Goal: Task Accomplishment & Management: Use online tool/utility

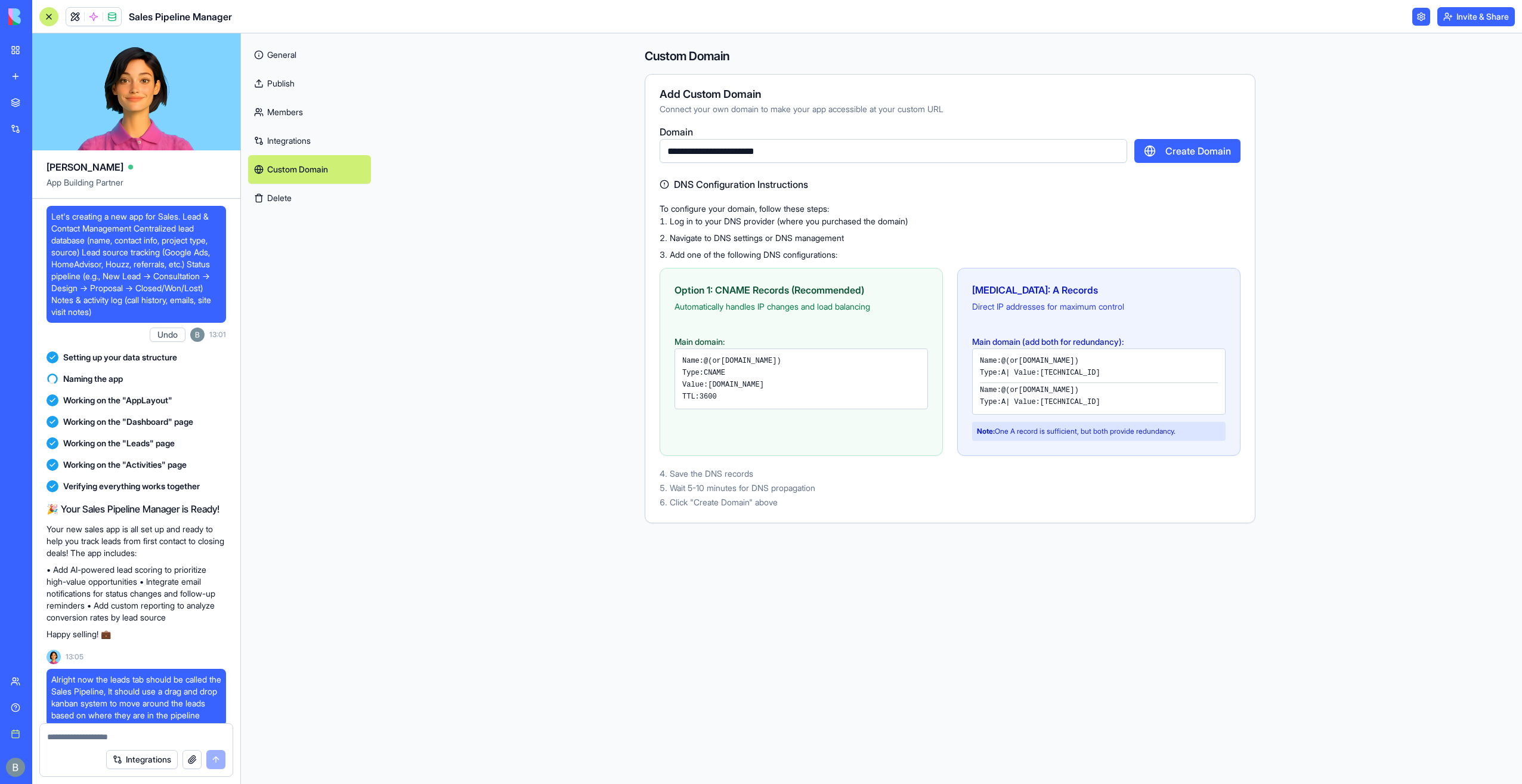
scroll to position [37206, 0]
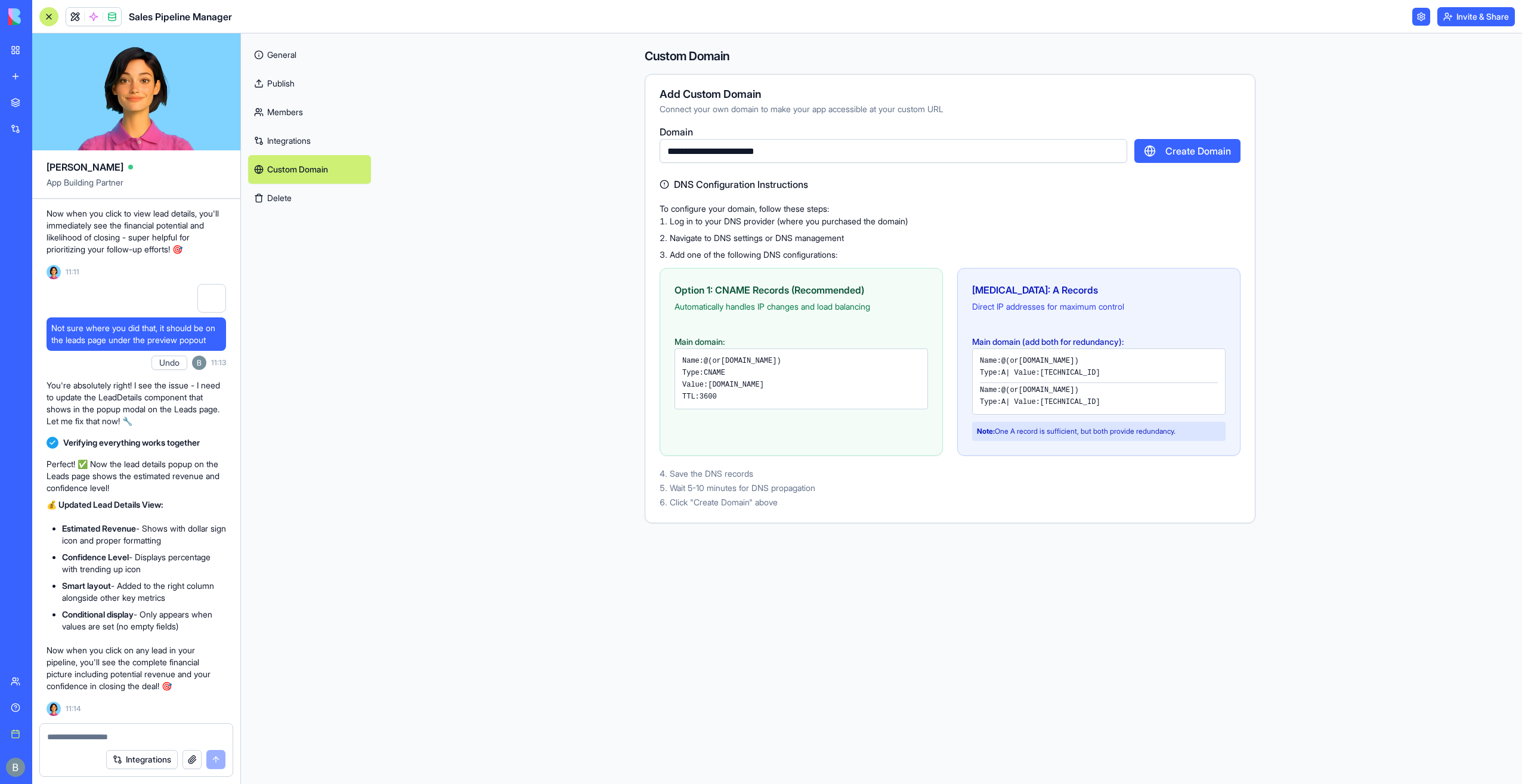
click at [1166, 154] on button "Create Domain" at bounding box center [1187, 151] width 106 height 24
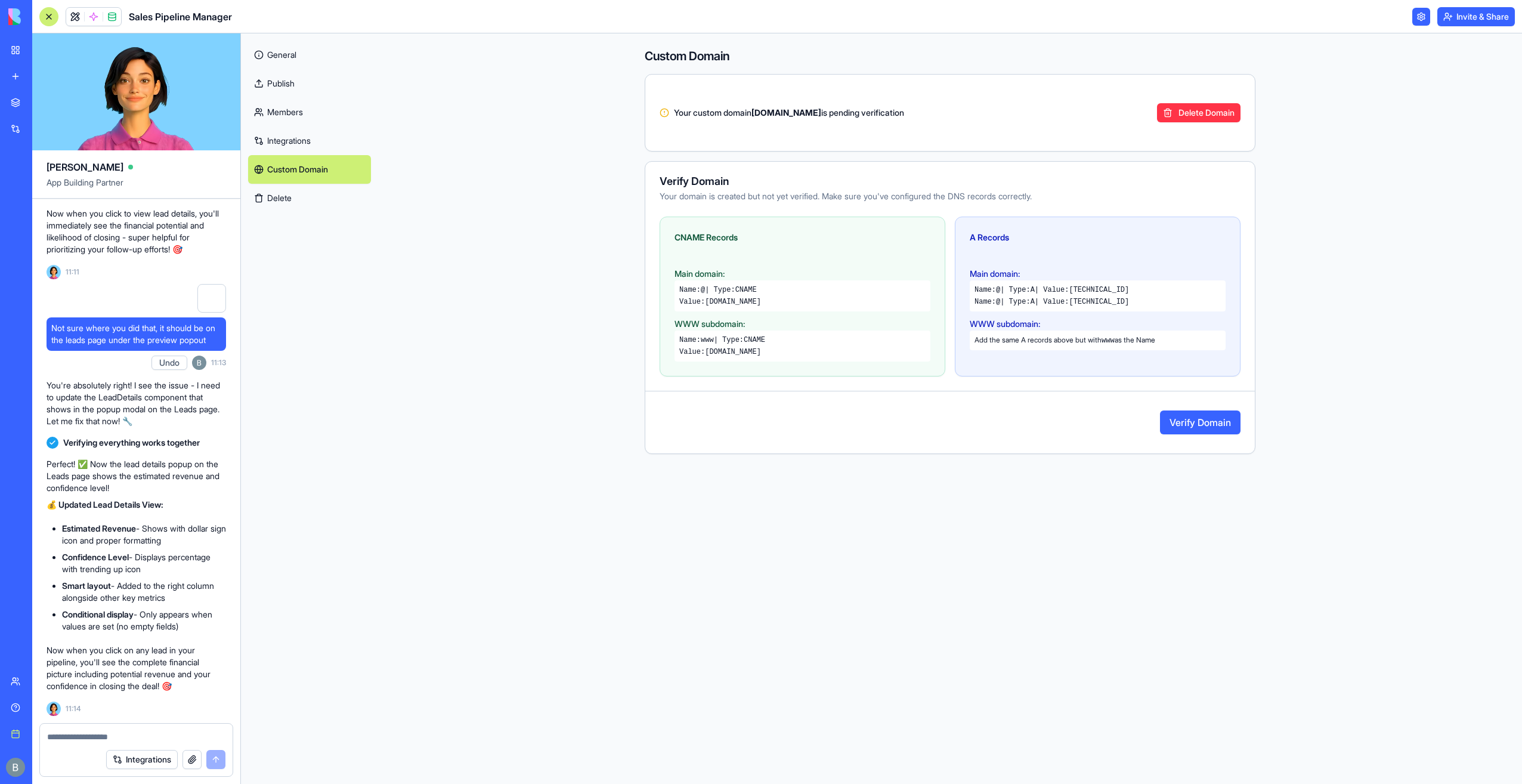
click at [1194, 420] on button "Verify Domain" at bounding box center [1200, 422] width 80 height 24
click at [1044, 389] on div "Verify Domain Your domain is created but not yet verified. Make sure you've con…" at bounding box center [950, 307] width 611 height 293
click at [302, 54] on link "General" at bounding box center [310, 55] width 123 height 28
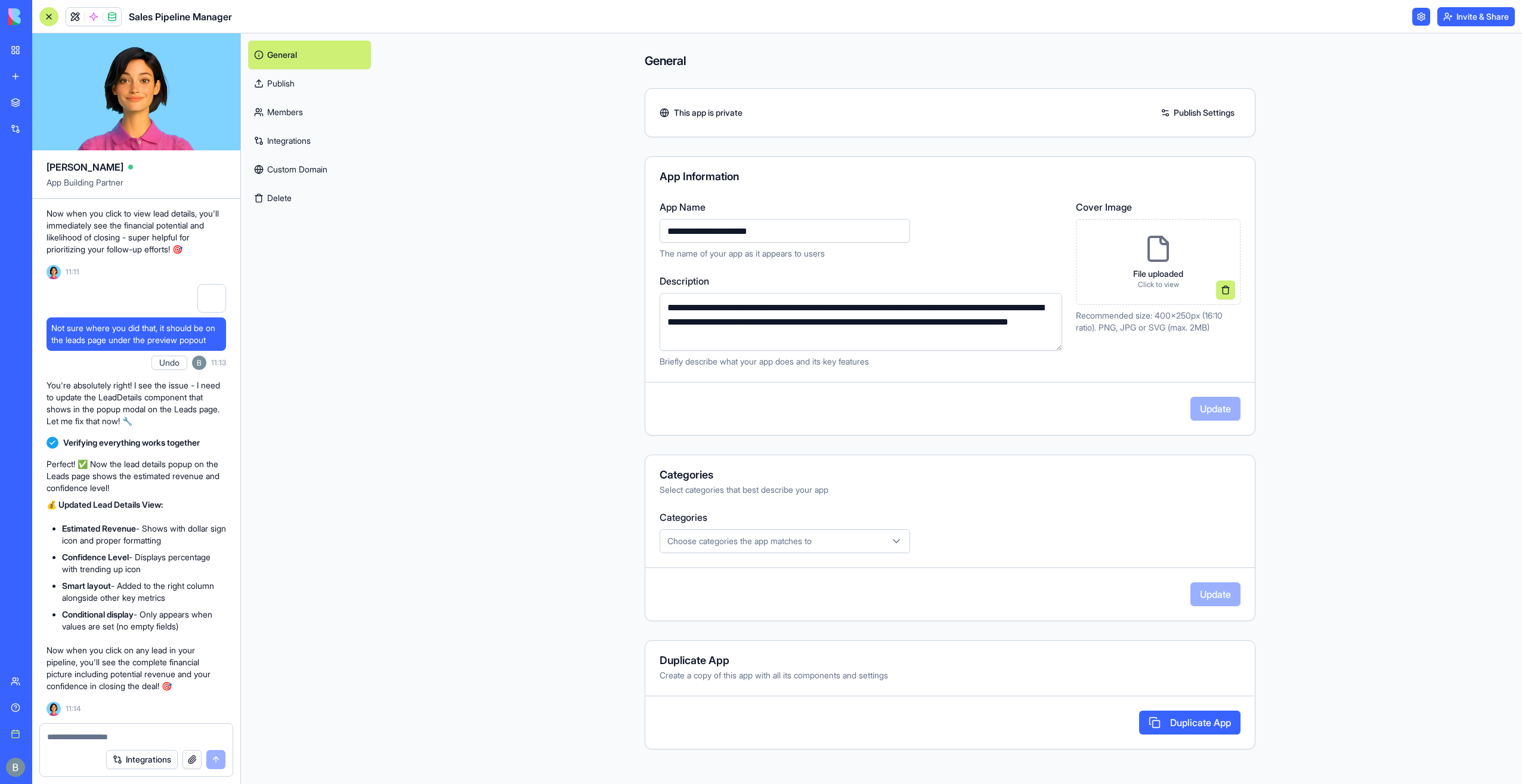
click at [273, 81] on link "Publish" at bounding box center [310, 83] width 123 height 28
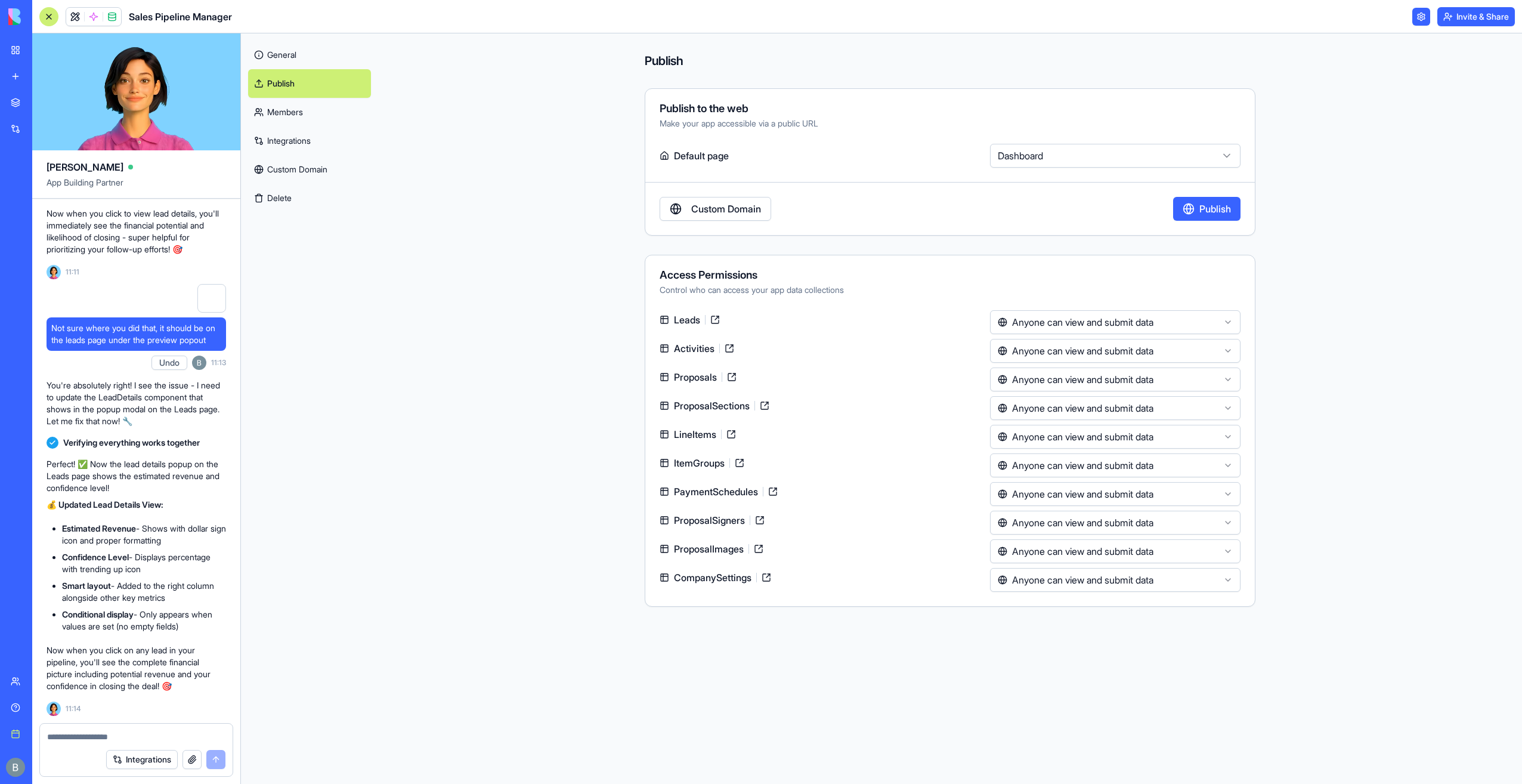
click at [998, 152] on html "BETA My workspace New app Marketplace Integrations Recent Company Expense Manag…" at bounding box center [761, 392] width 1522 height 784
click at [1000, 152] on html "BETA My workspace New app Marketplace Integrations Recent Company Expense Manag…" at bounding box center [761, 392] width 1522 height 784
click at [308, 61] on link "General" at bounding box center [310, 55] width 123 height 28
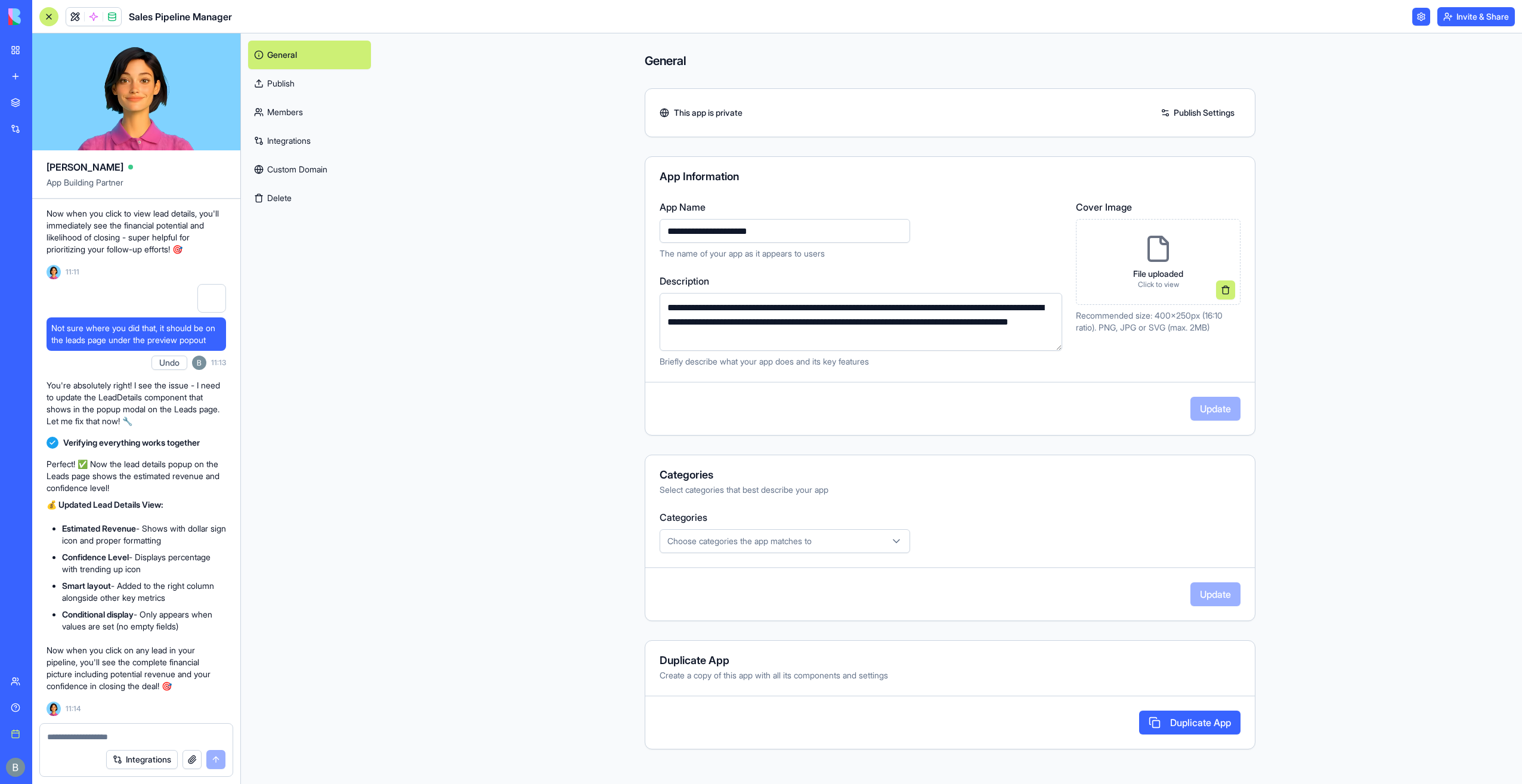
click at [1473, 24] on button "Invite & Share" at bounding box center [1477, 16] width 78 height 19
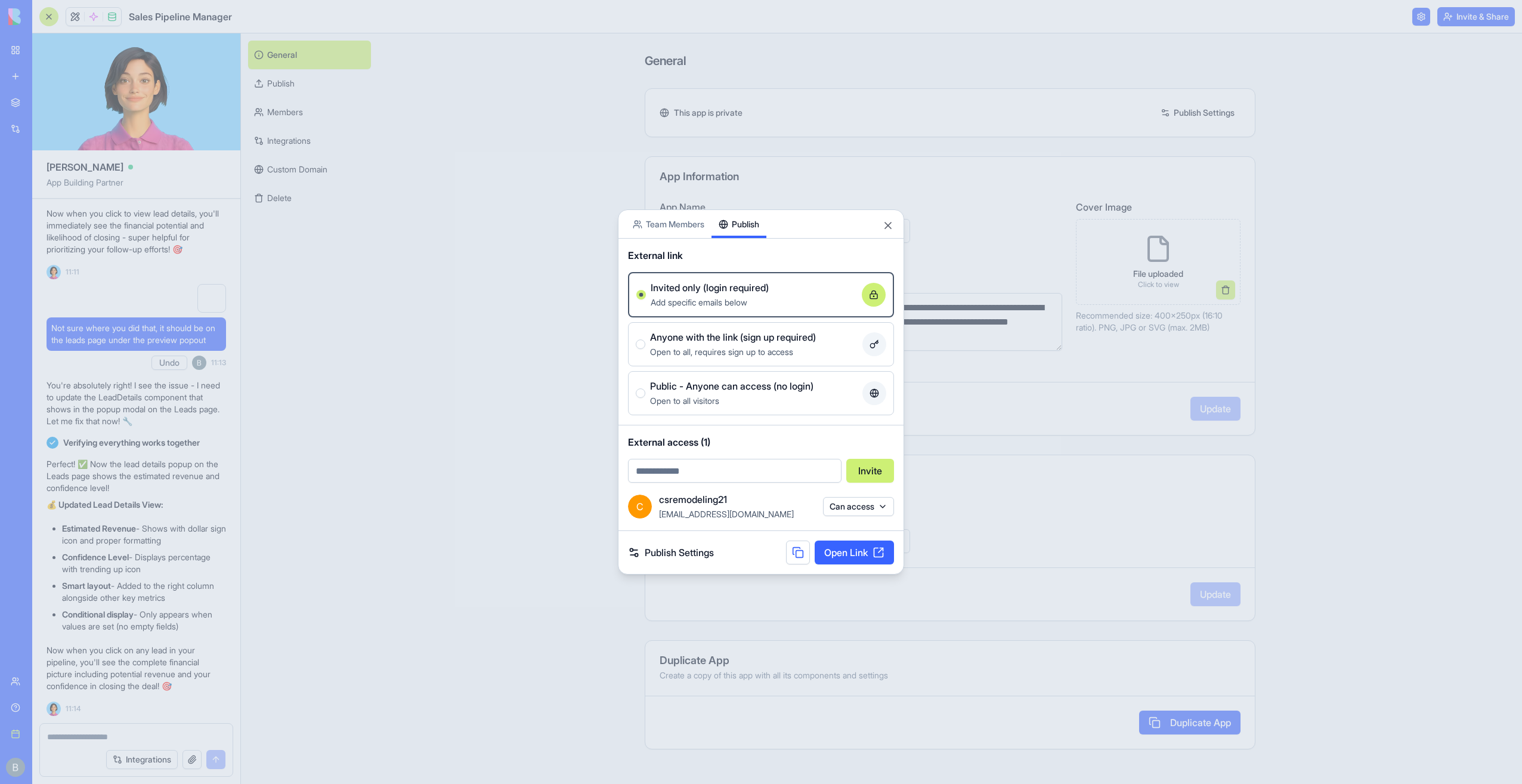
click at [857, 551] on link "Open Link" at bounding box center [855, 552] width 79 height 24
click at [886, 230] on button "Close" at bounding box center [888, 225] width 12 height 12
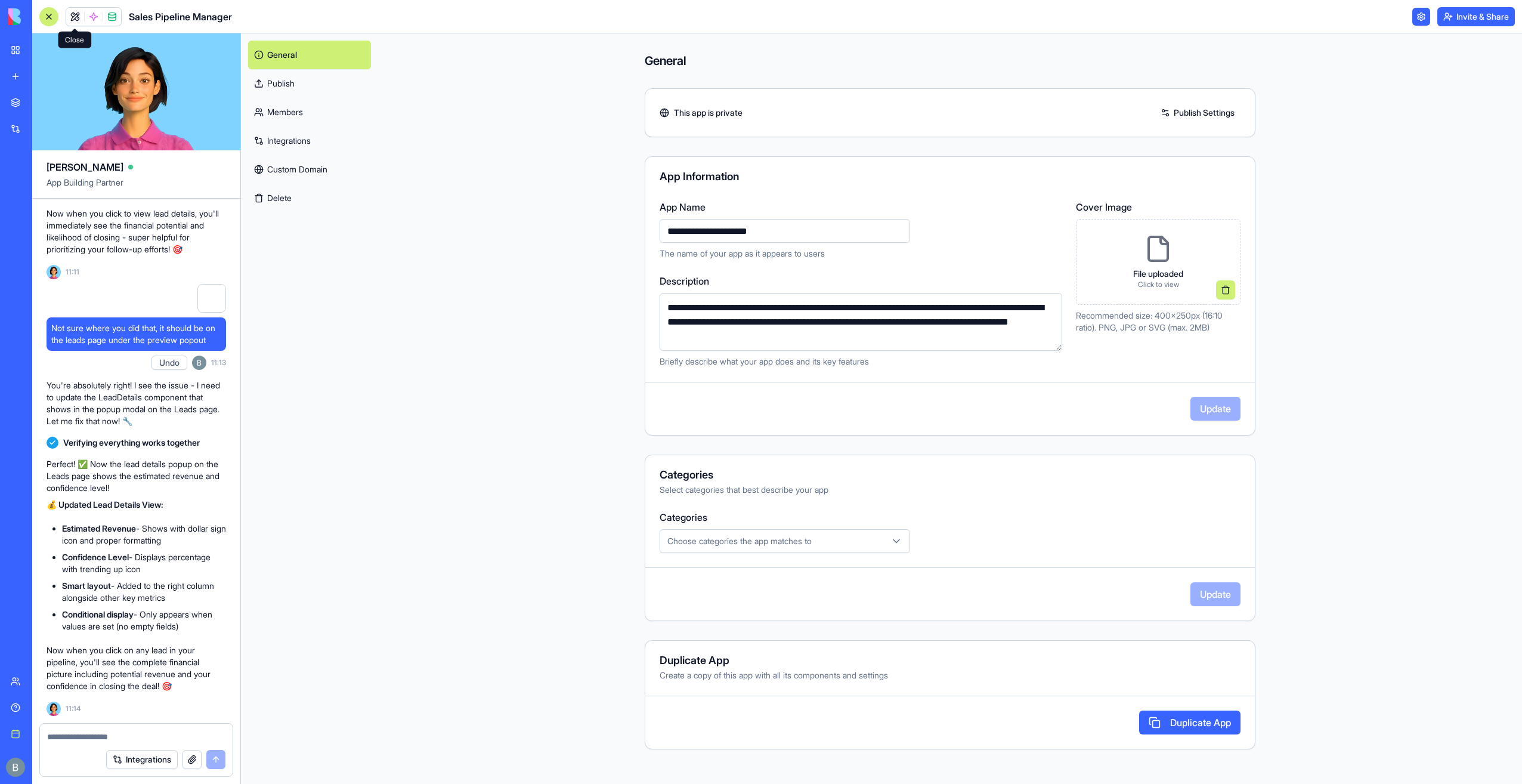
click at [69, 20] on link at bounding box center [74, 16] width 18 height 18
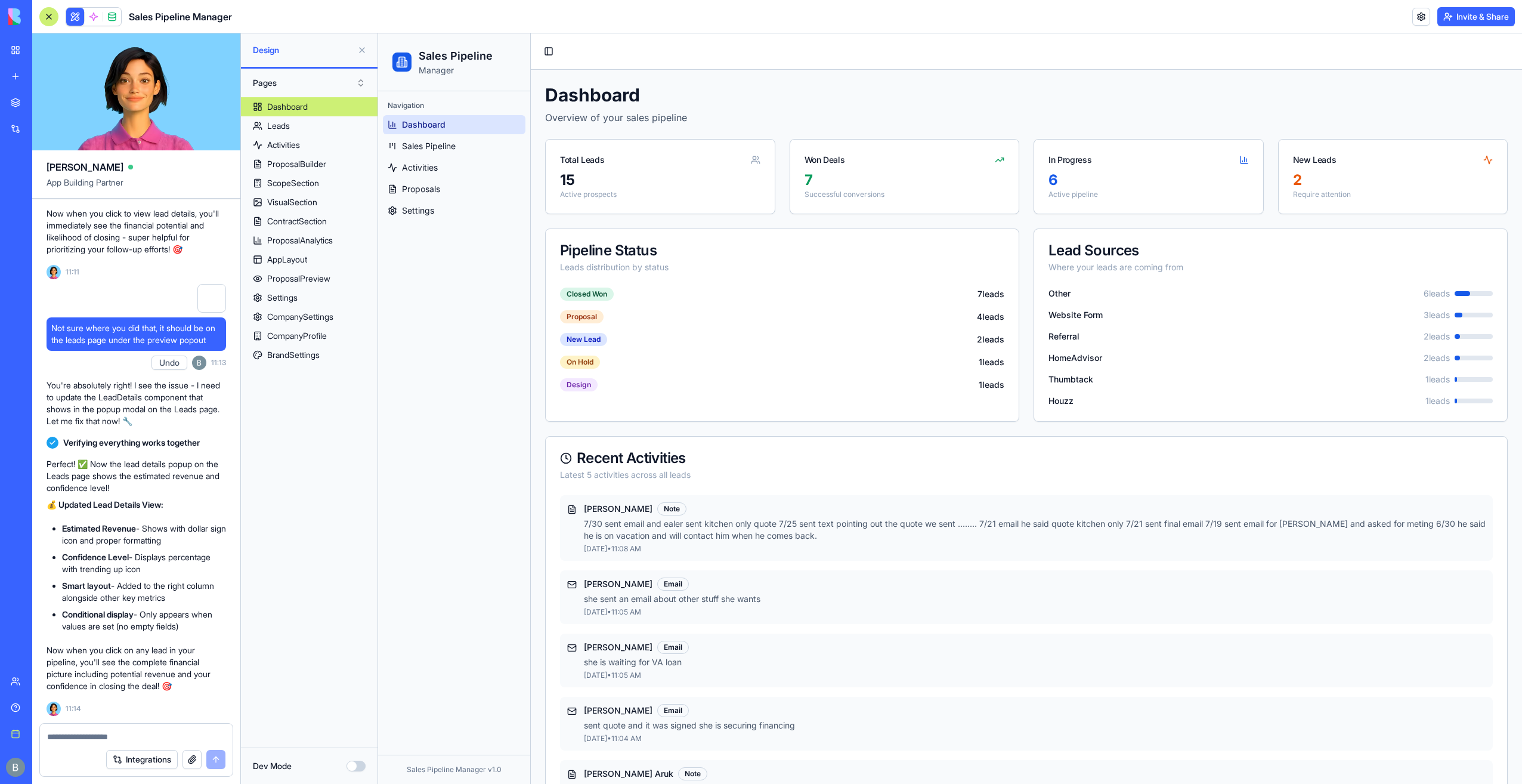
click at [44, 53] on div "My workspace" at bounding box center [36, 50] width 16 height 12
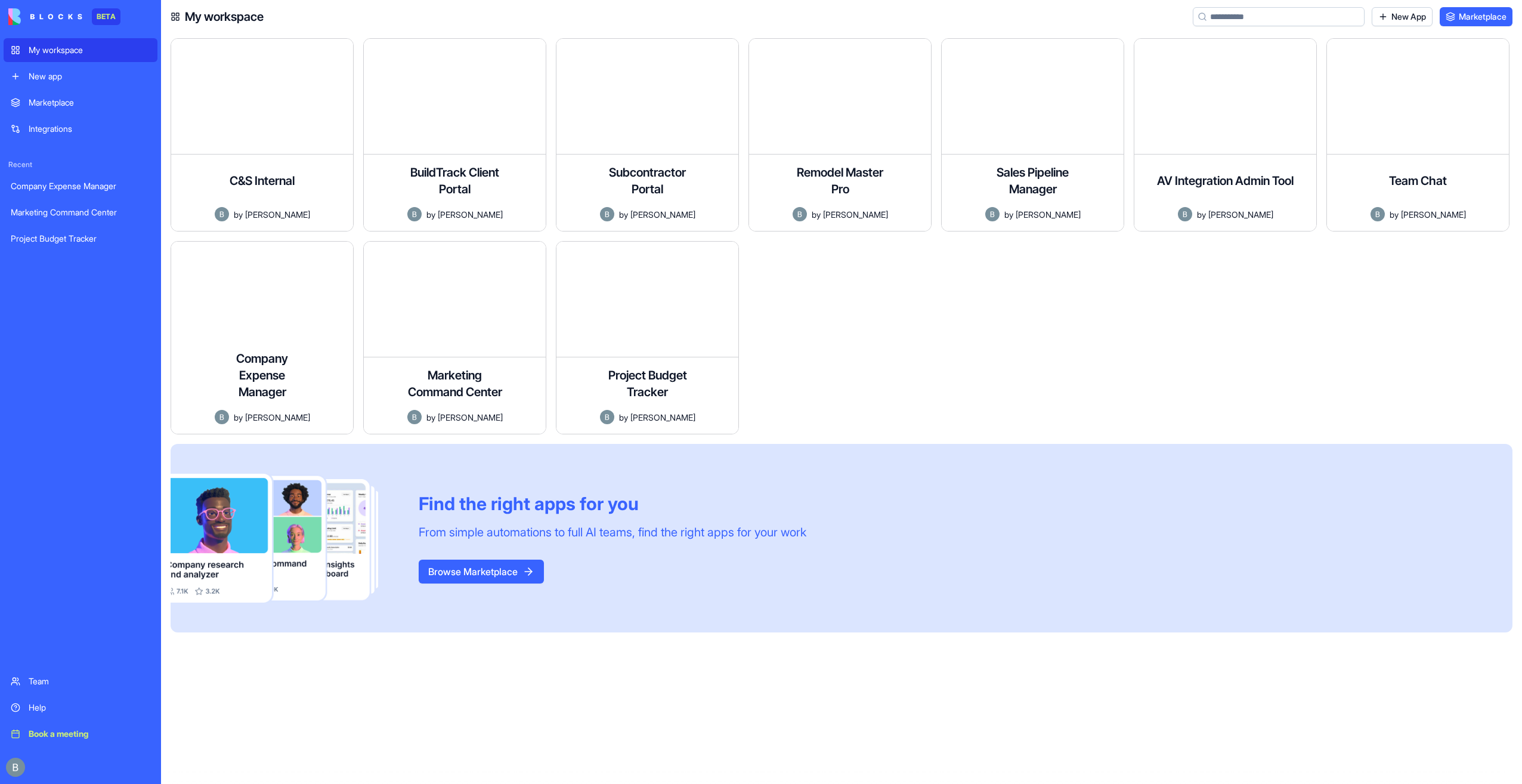
click at [831, 309] on div at bounding box center [845, 343] width 192 height 203
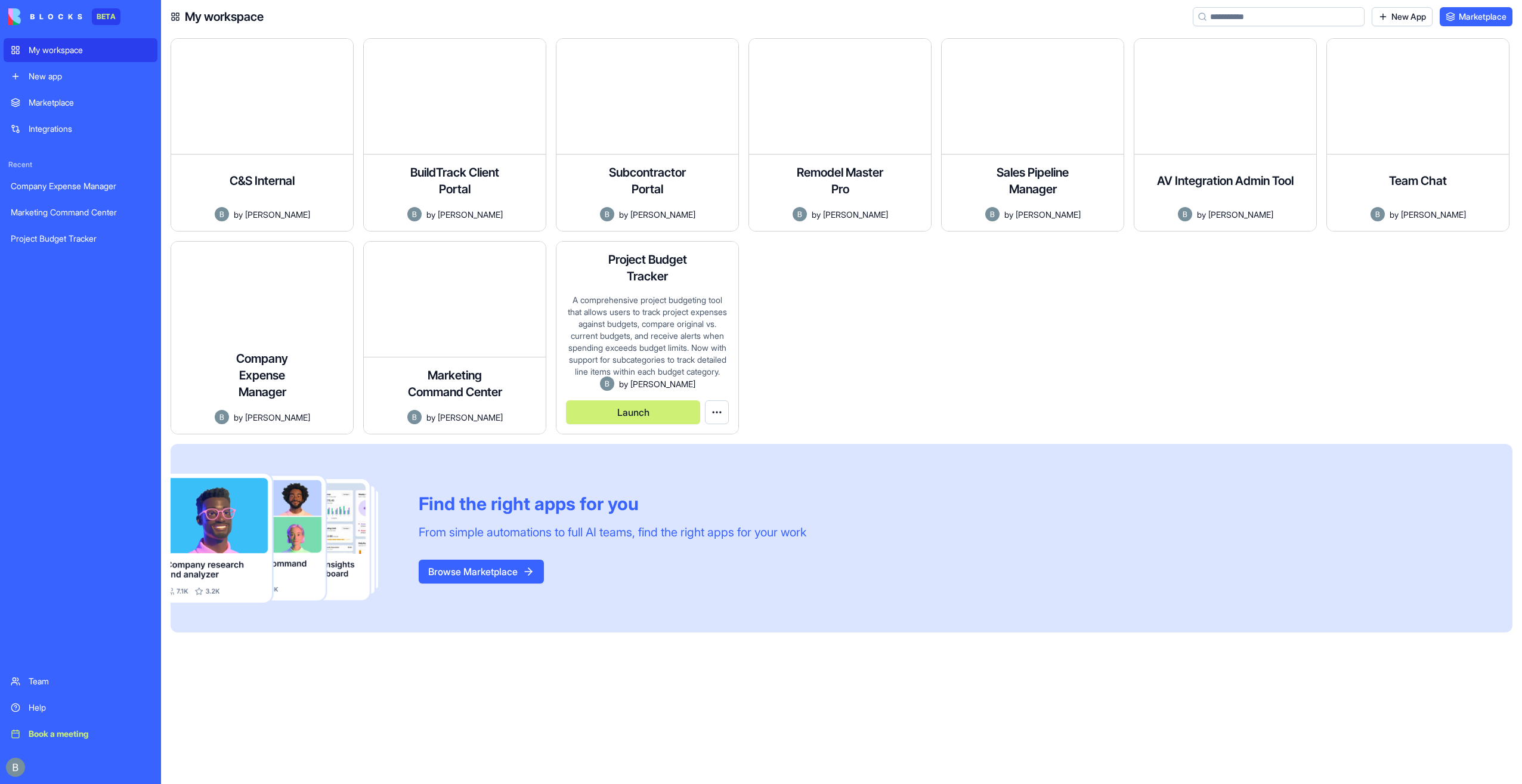
click at [655, 411] on button "Launch" at bounding box center [633, 412] width 134 height 24
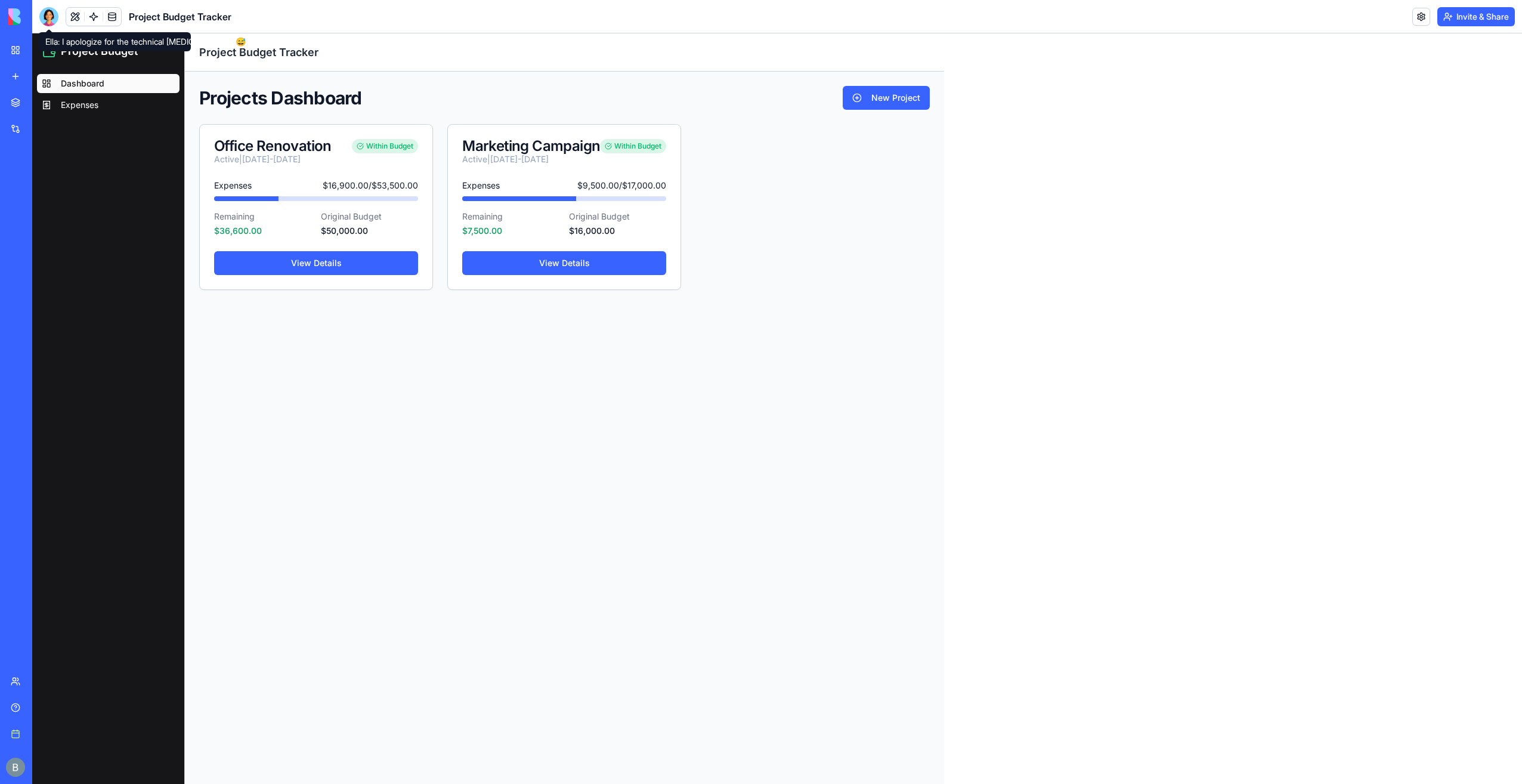
click at [56, 14] on div at bounding box center [49, 16] width 19 height 19
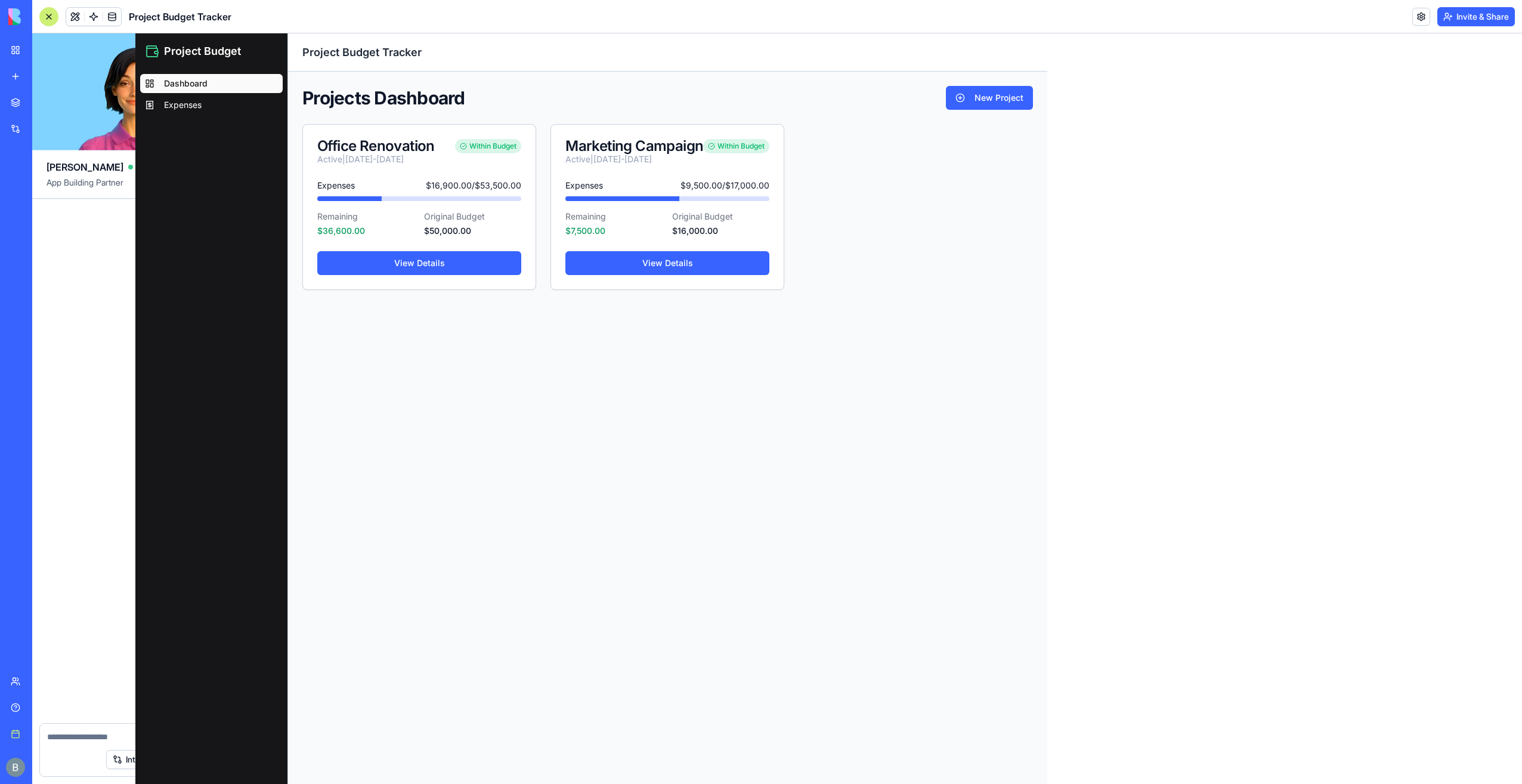
scroll to position [3471, 0]
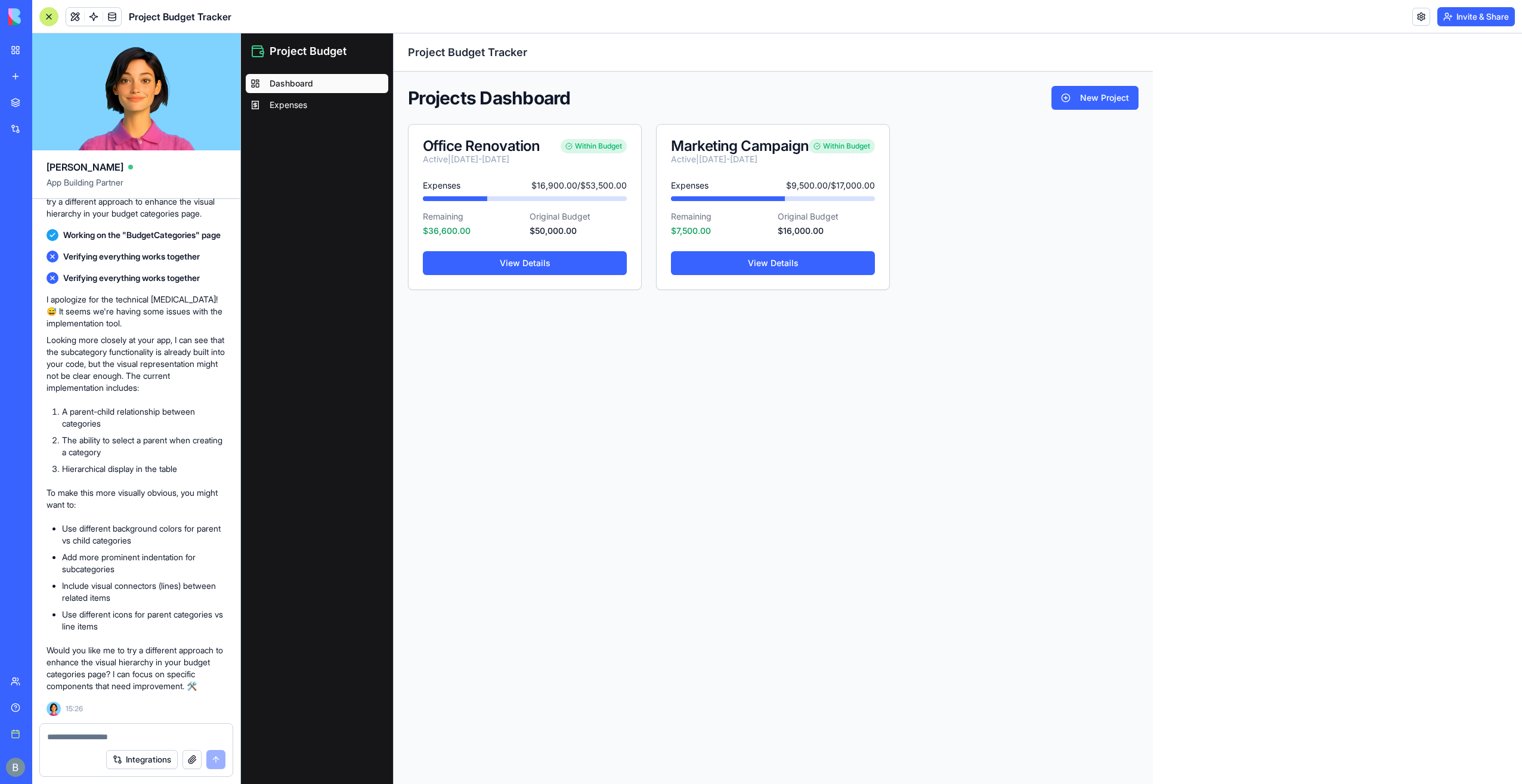
click at [78, 729] on div at bounding box center [136, 733] width 192 height 19
click at [79, 739] on textarea at bounding box center [136, 737] width 179 height 12
click at [287, 111] on link "Expenses" at bounding box center [317, 105] width 142 height 19
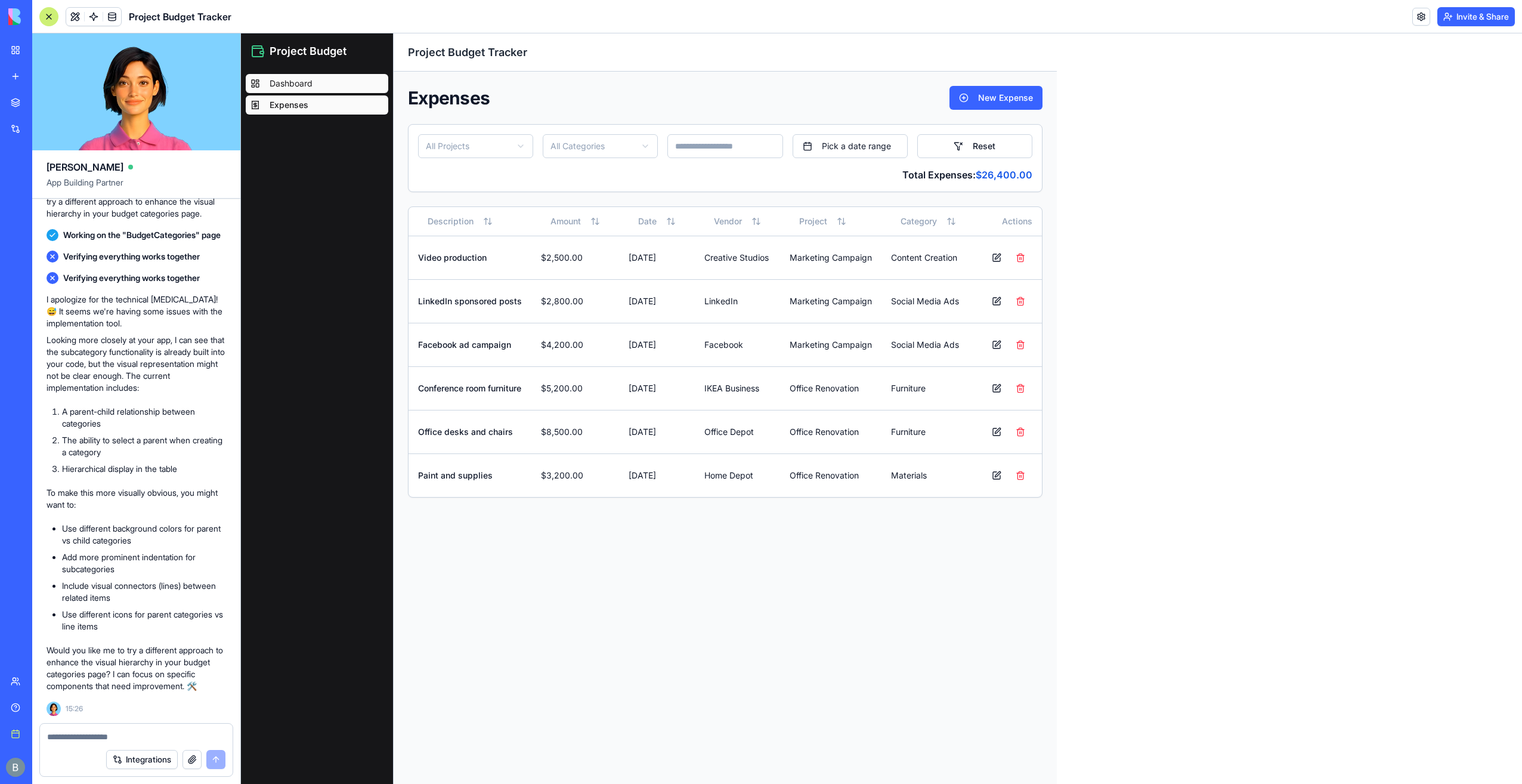
click at [287, 92] on link "Dashboard" at bounding box center [317, 83] width 142 height 19
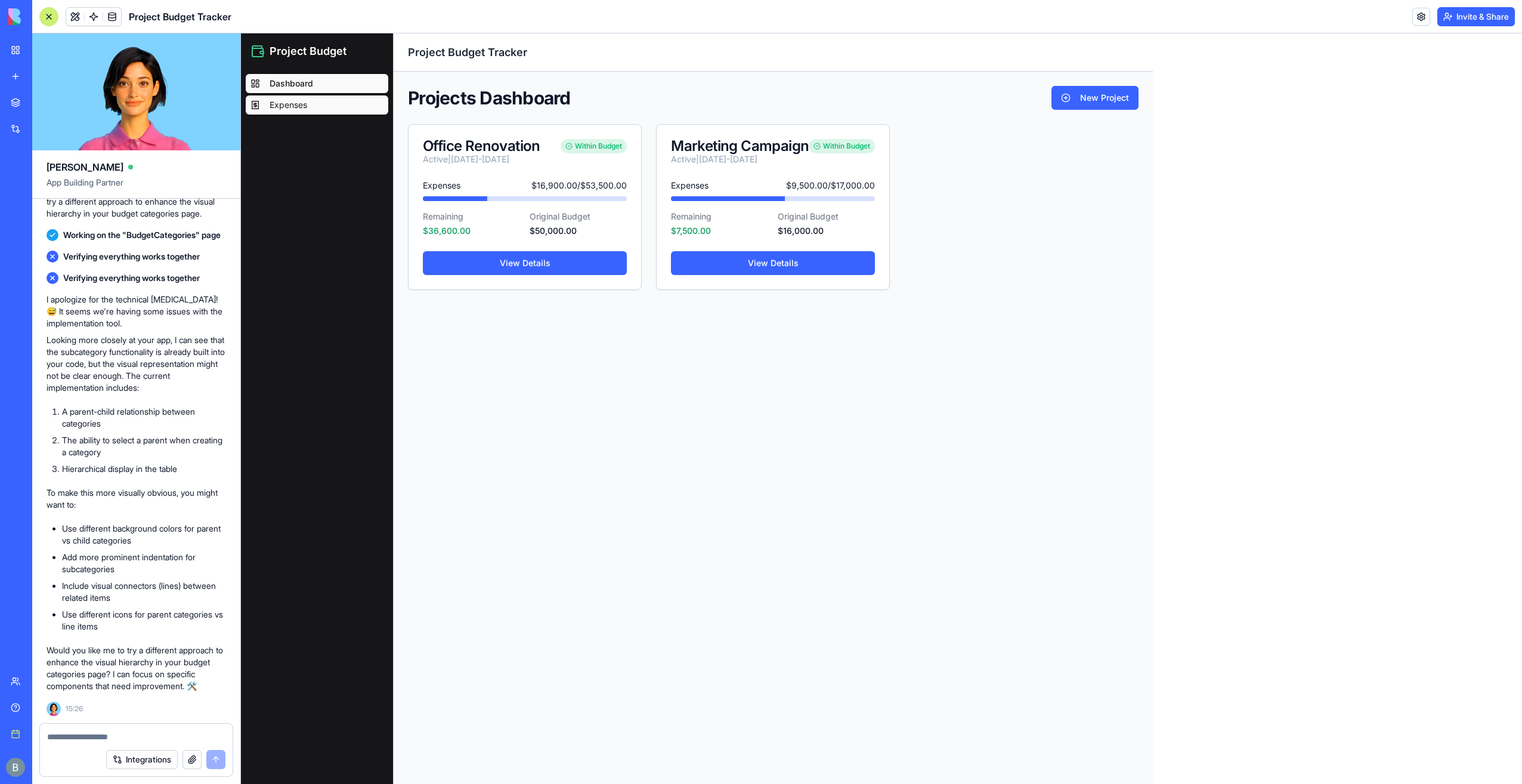
click at [288, 99] on span "Expenses" at bounding box center [288, 105] width 38 height 12
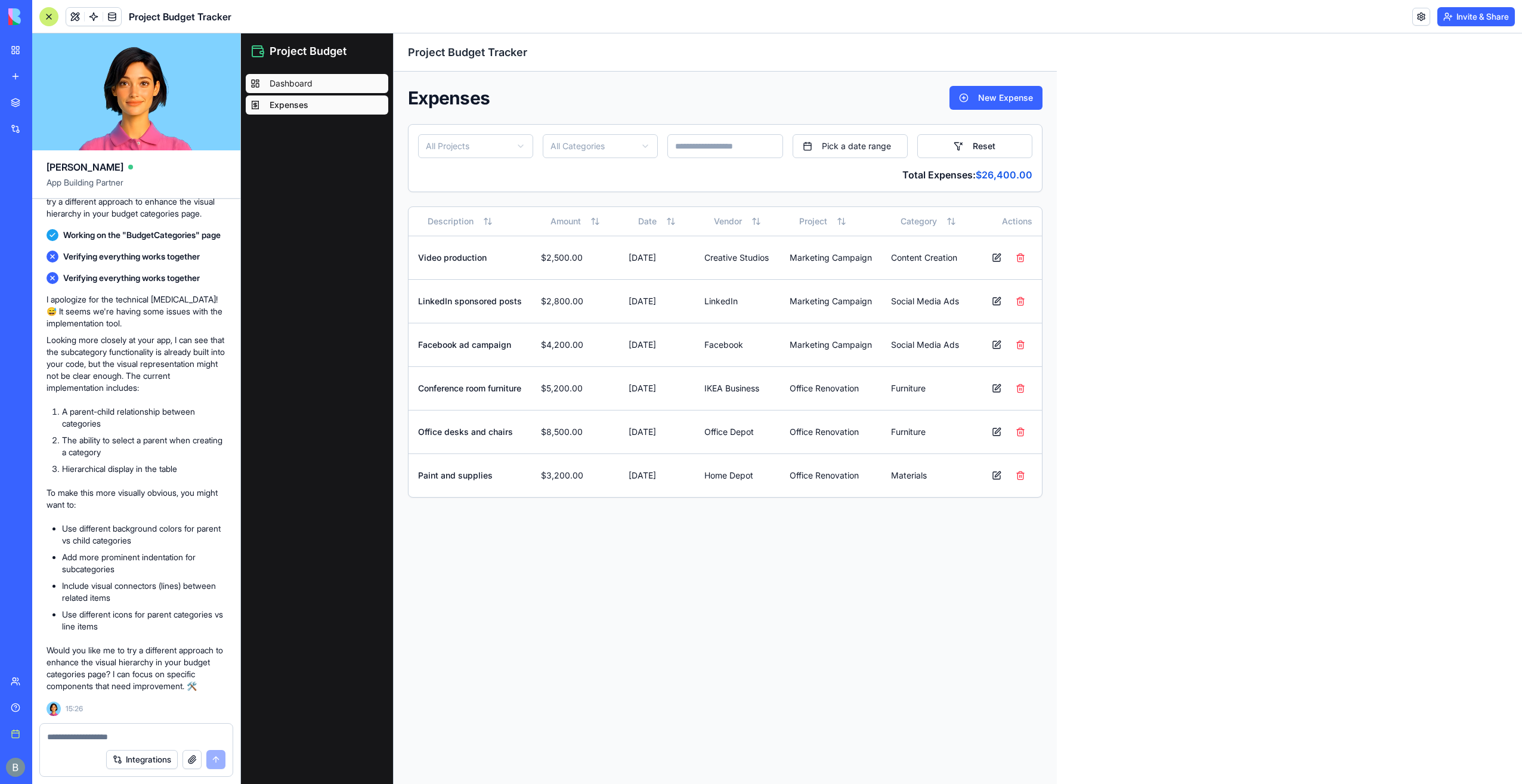
click at [287, 81] on span "Dashboard" at bounding box center [291, 84] width 43 height 12
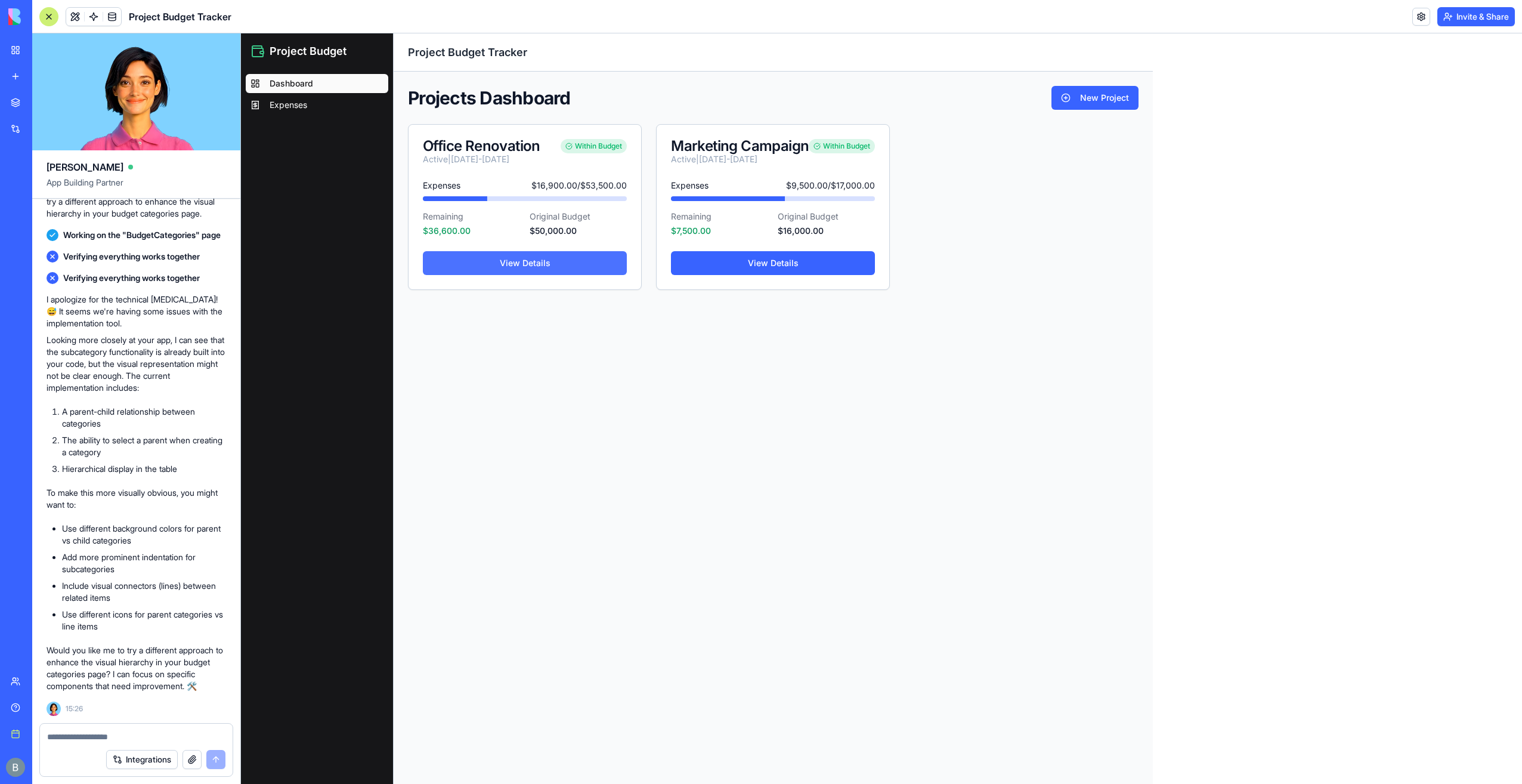
click at [589, 264] on link "View Details" at bounding box center [525, 263] width 204 height 24
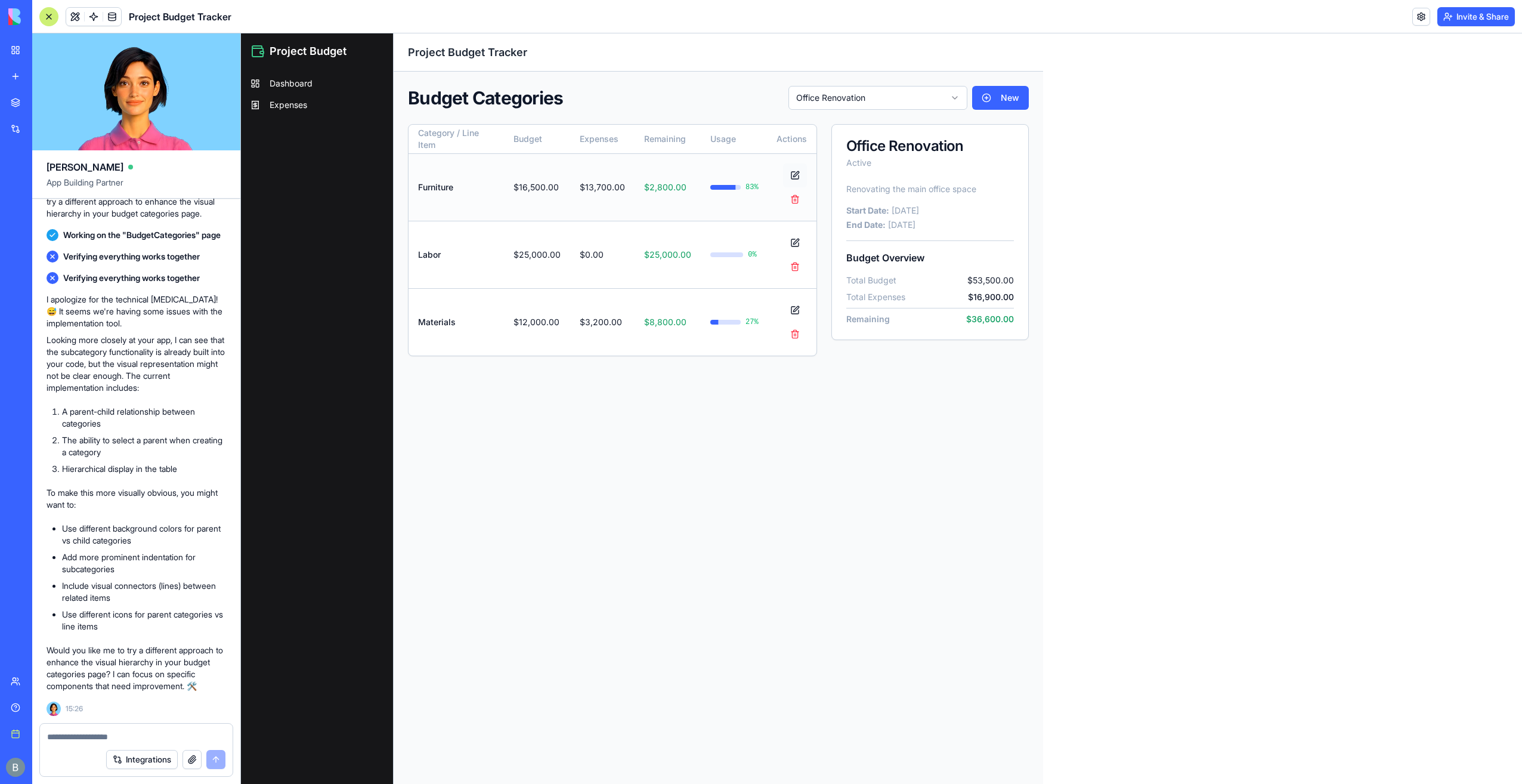
click at [790, 175] on button at bounding box center [795, 175] width 24 height 24
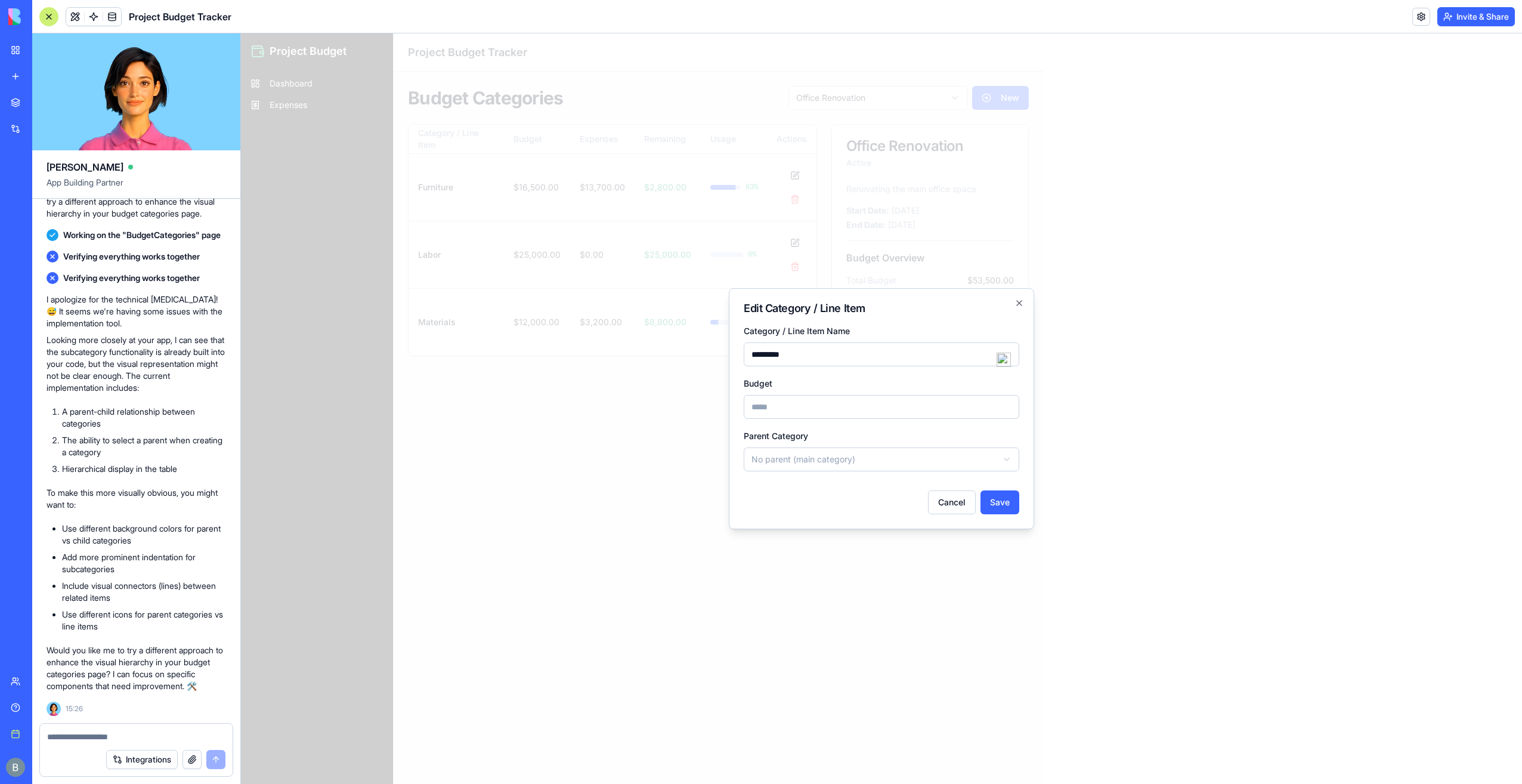
click at [894, 362] on input "*********" at bounding box center [882, 354] width 275 height 24
click at [888, 323] on div "Category / Line Item Name *********" at bounding box center [882, 345] width 275 height 43
click at [1023, 298] on div "**********" at bounding box center [882, 408] width 306 height 241
click at [1020, 307] on icon "button" at bounding box center [1019, 303] width 9 height 9
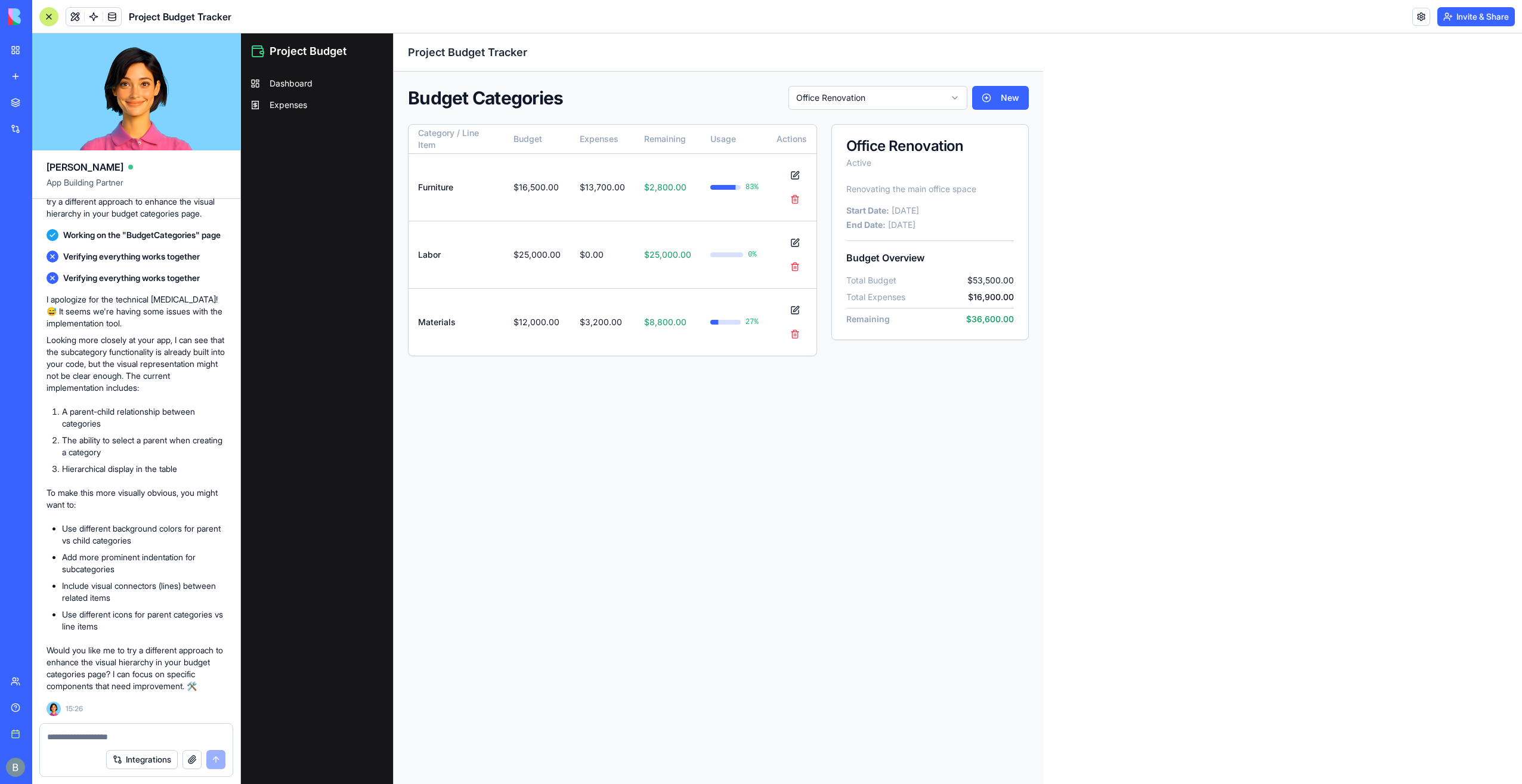
click at [13, 16] on img at bounding box center [45, 16] width 74 height 16
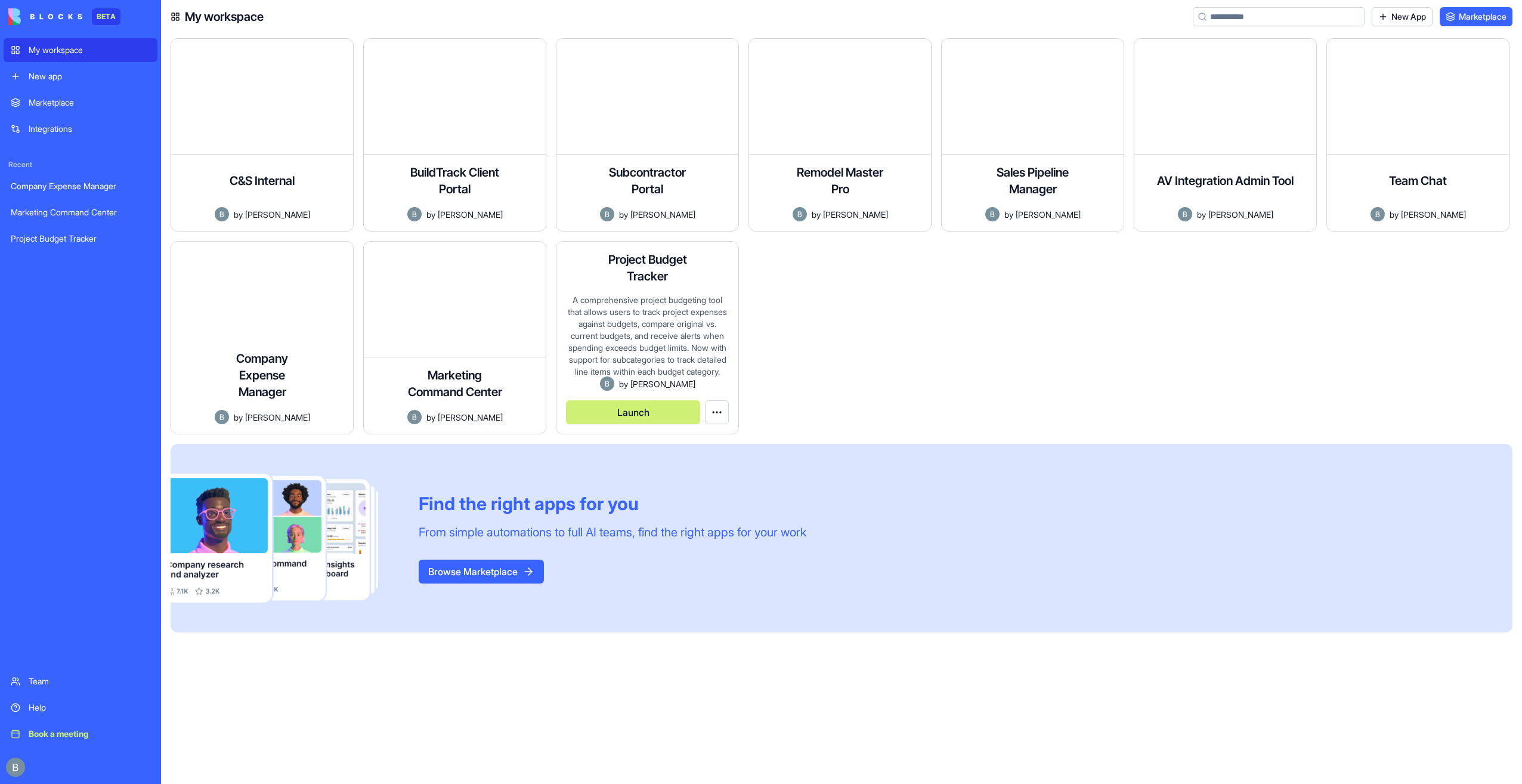
click at [721, 416] on html "BETA My workspace New app Marketplace Integrations Recent Company Expense Manag…" at bounding box center [761, 392] width 1522 height 784
click at [710, 460] on span "Delete app" at bounding box center [696, 461] width 41 height 12
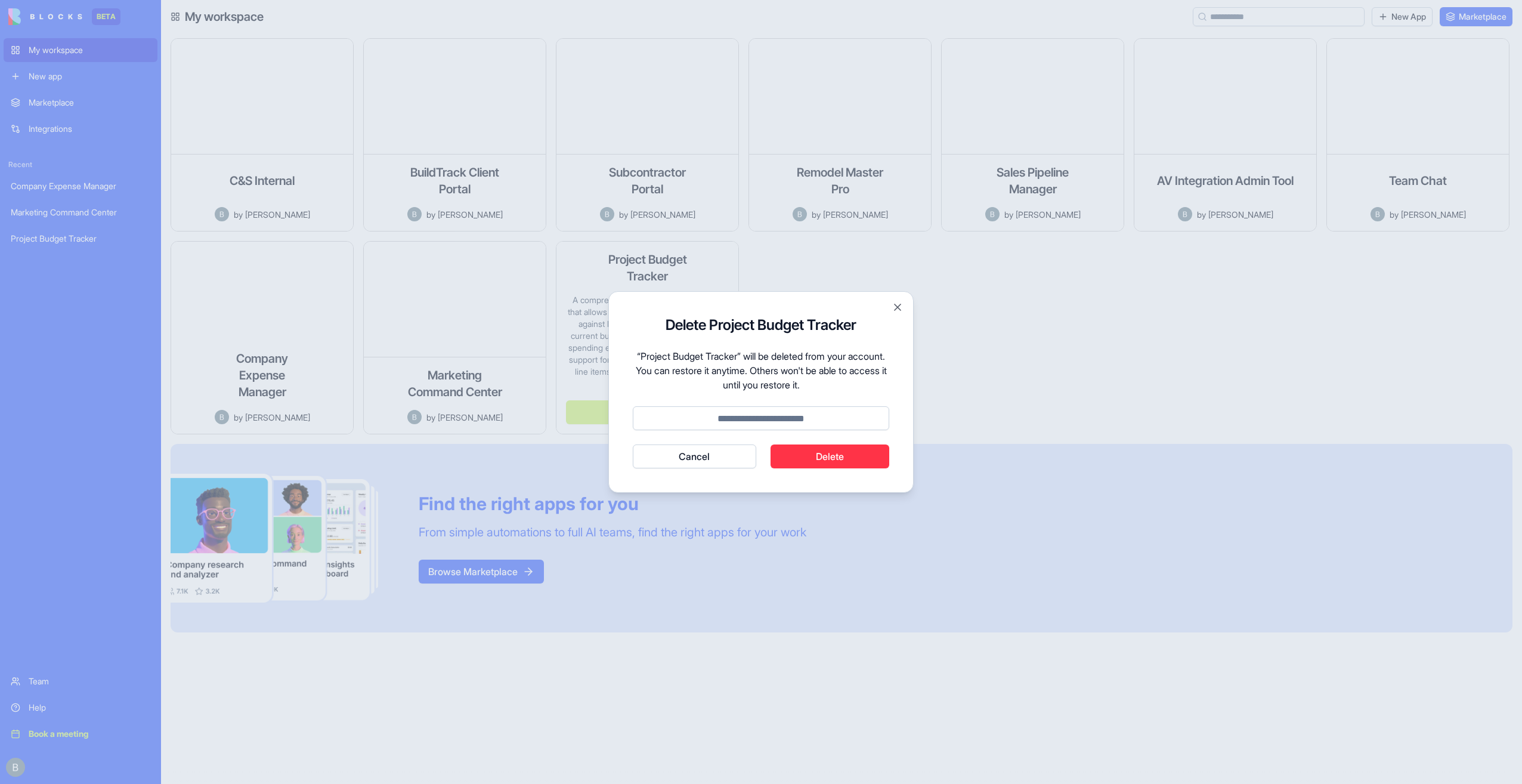
click at [791, 426] on input at bounding box center [761, 418] width 256 height 24
type input "******"
click at [851, 451] on button "Delete" at bounding box center [830, 456] width 119 height 24
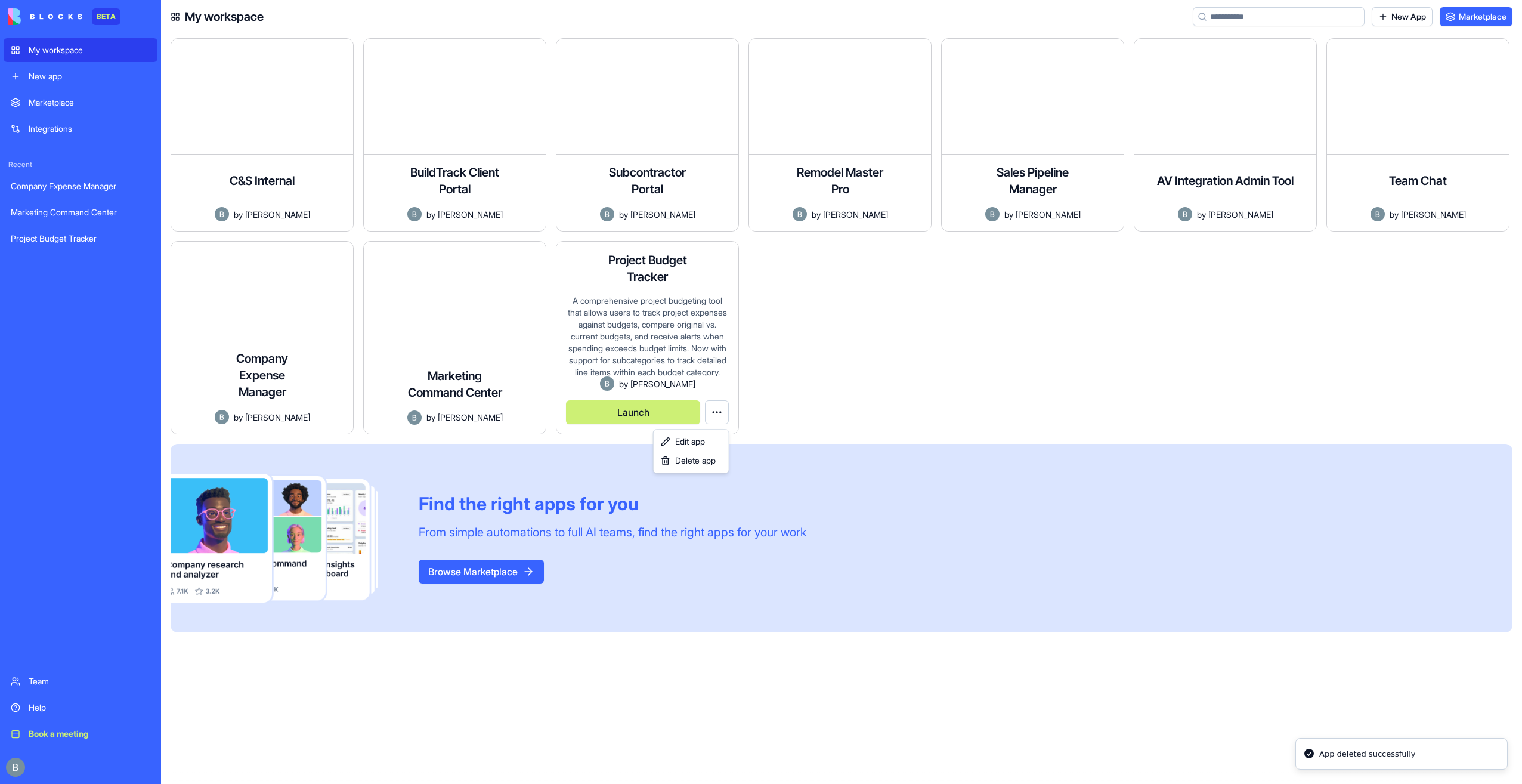
click at [459, 342] on html "BETA My workspace New app Marketplace Integrations Recent Company Expense Manag…" at bounding box center [761, 392] width 1522 height 784
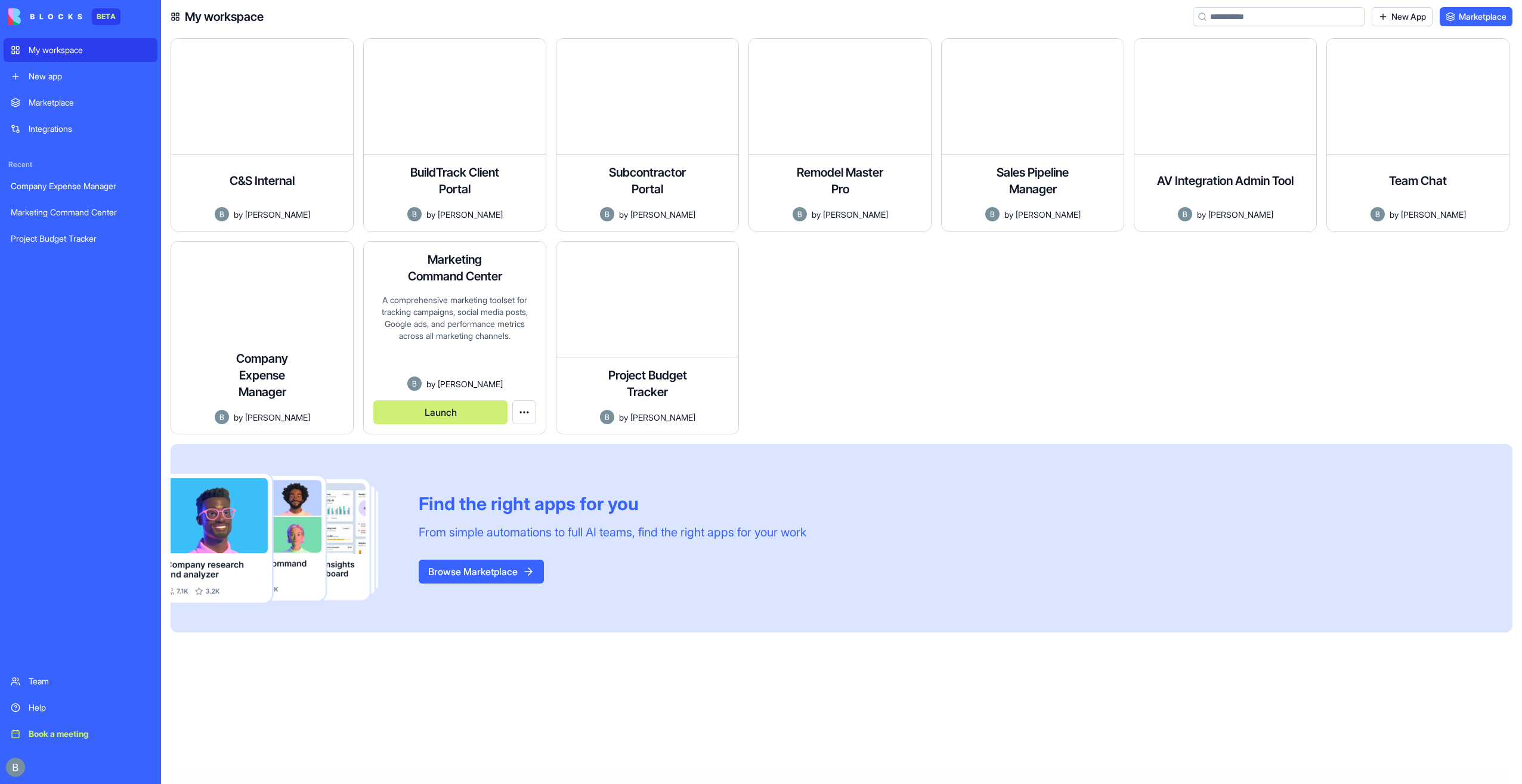
click at [459, 412] on button "Launch" at bounding box center [441, 412] width 134 height 24
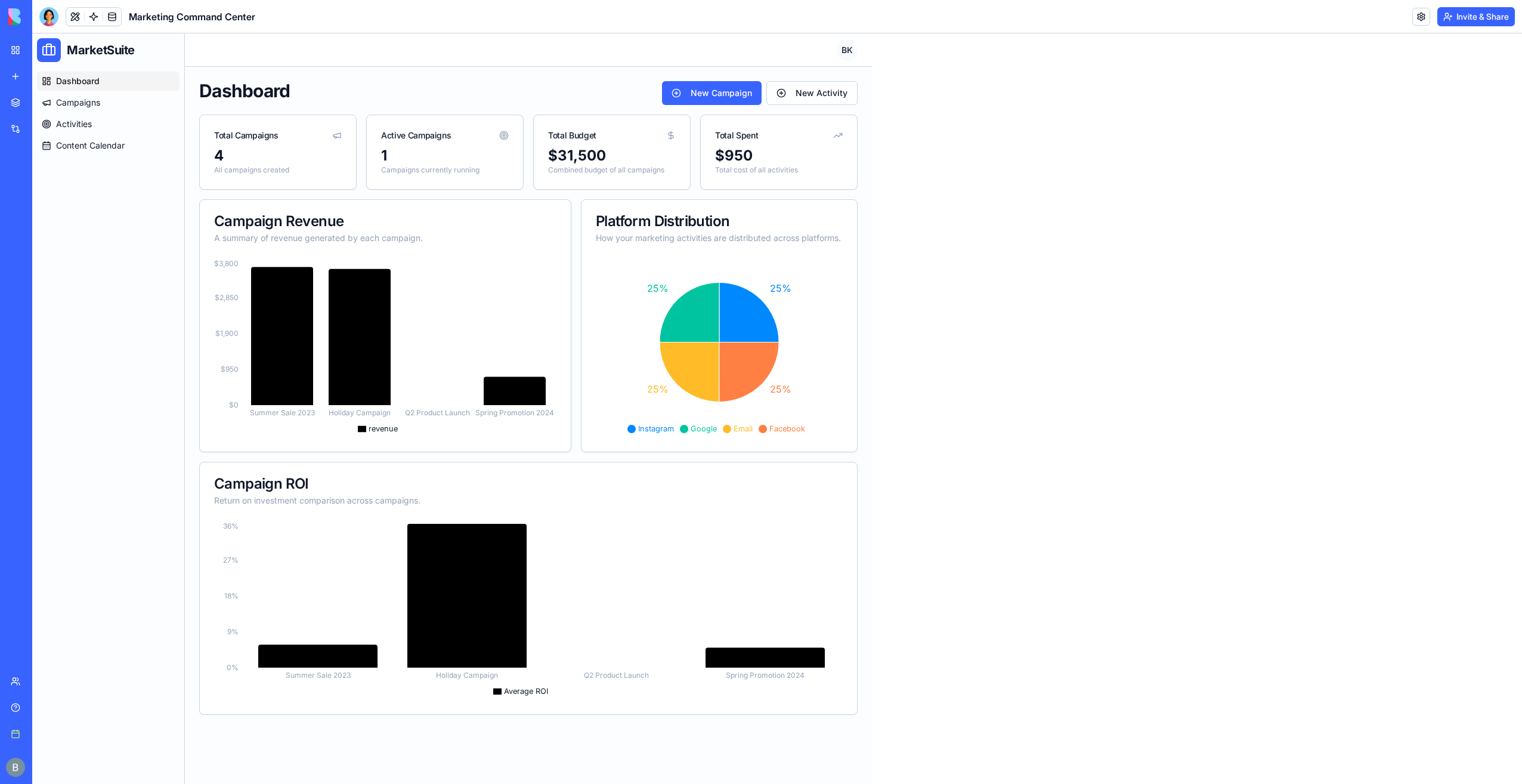
click at [17, 14] on img at bounding box center [45, 16] width 74 height 16
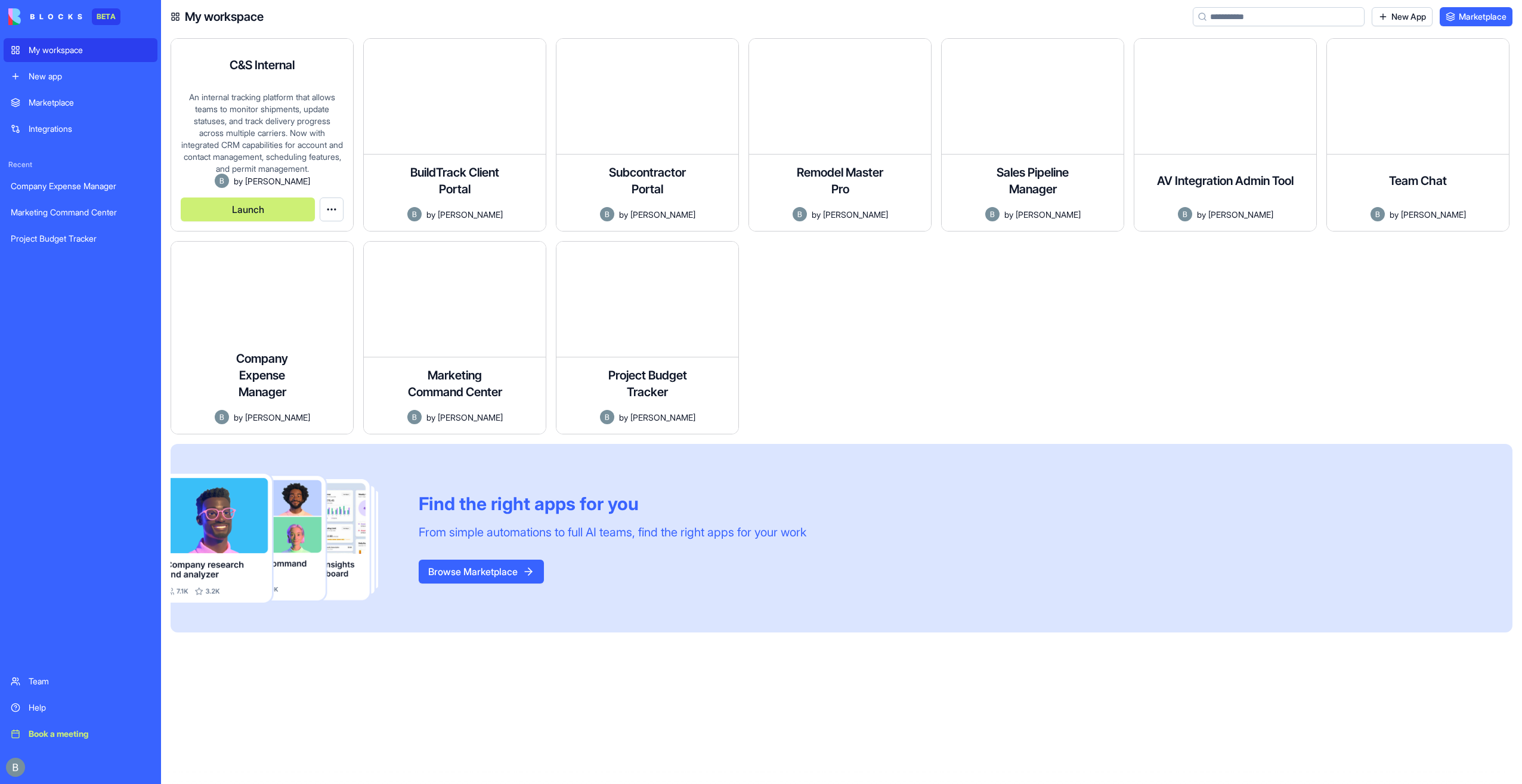
click at [281, 205] on button "Launch" at bounding box center [248, 210] width 134 height 24
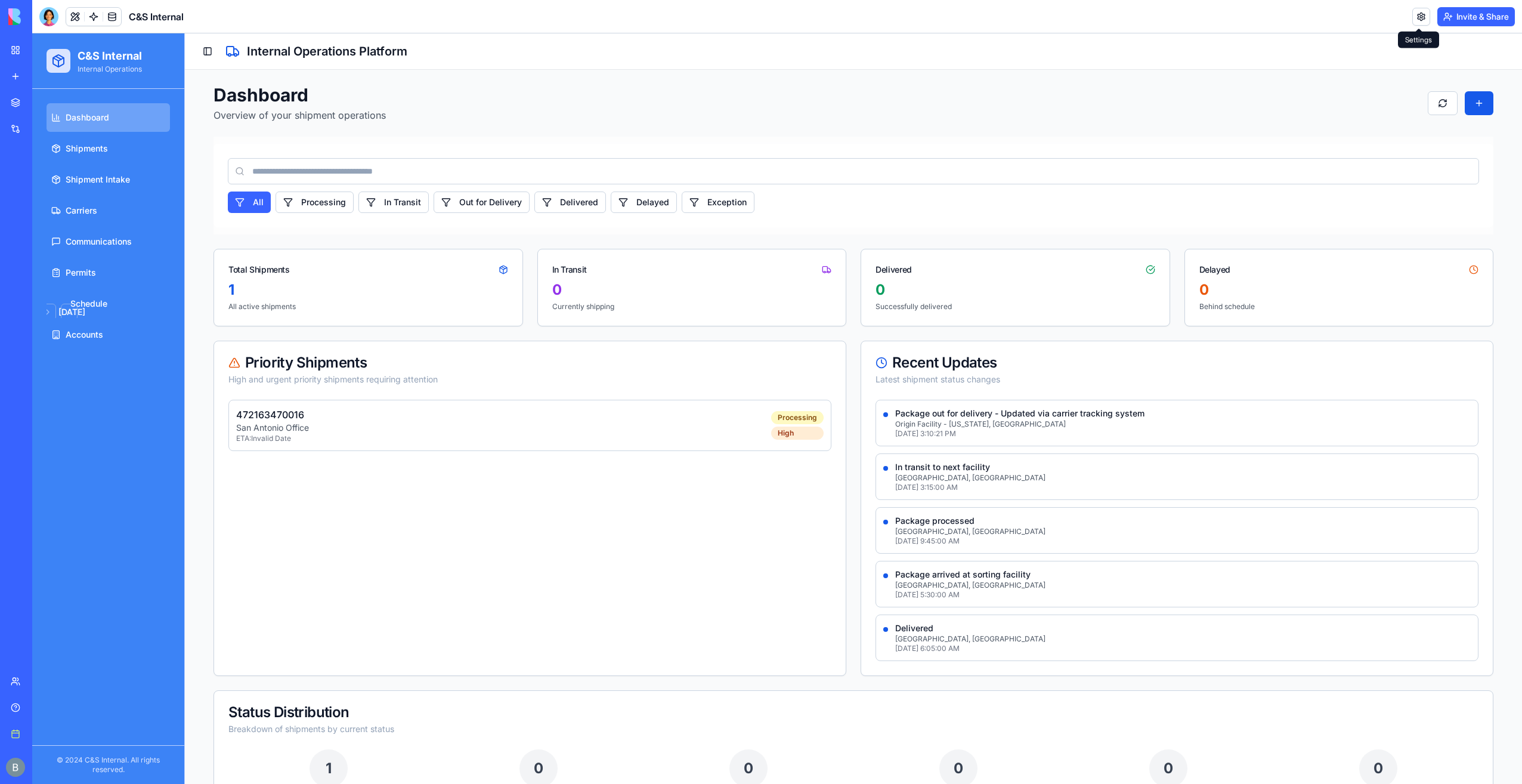
click at [1420, 16] on link at bounding box center [1421, 16] width 18 height 18
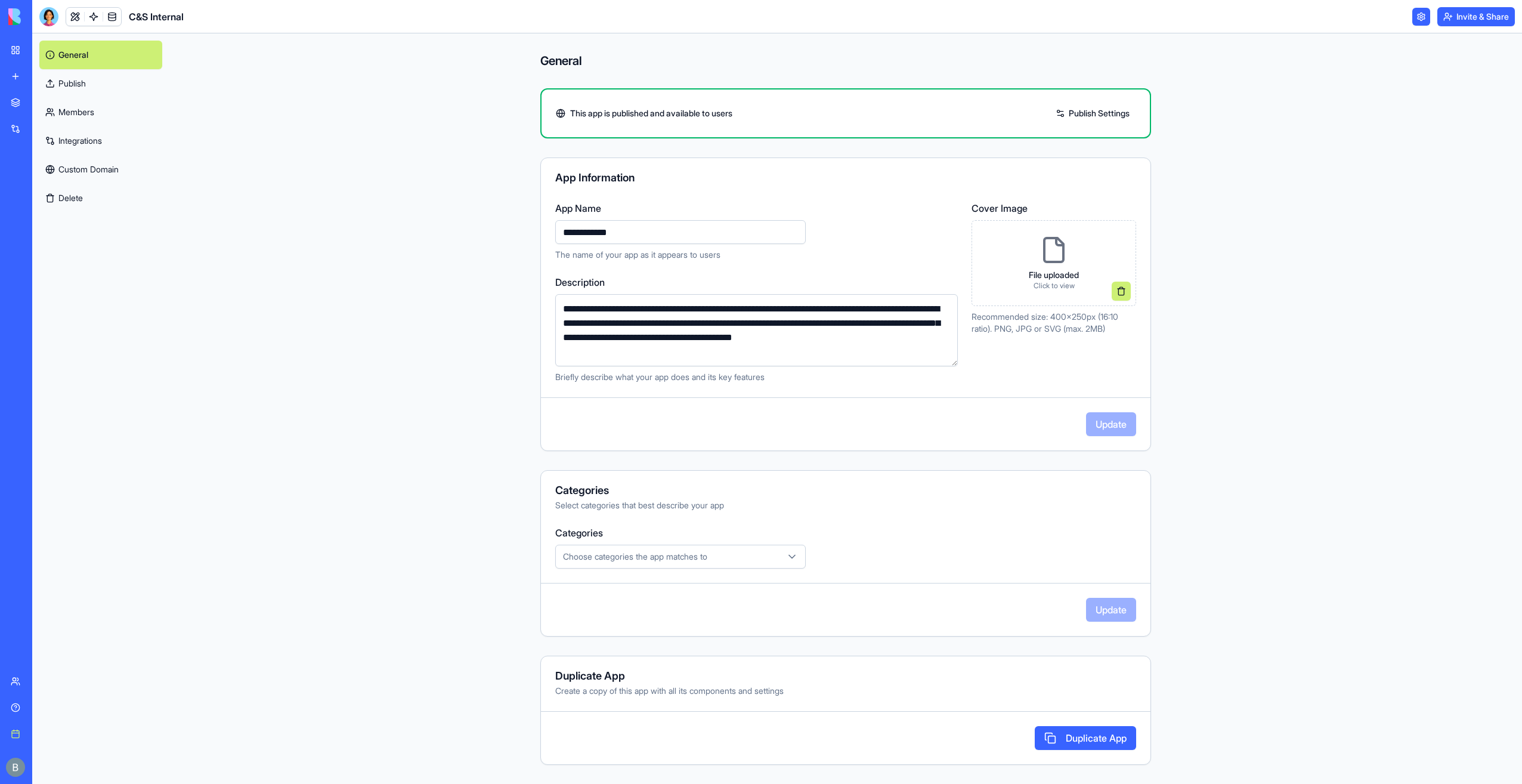
click at [114, 179] on link "Custom Domain" at bounding box center [101, 169] width 123 height 28
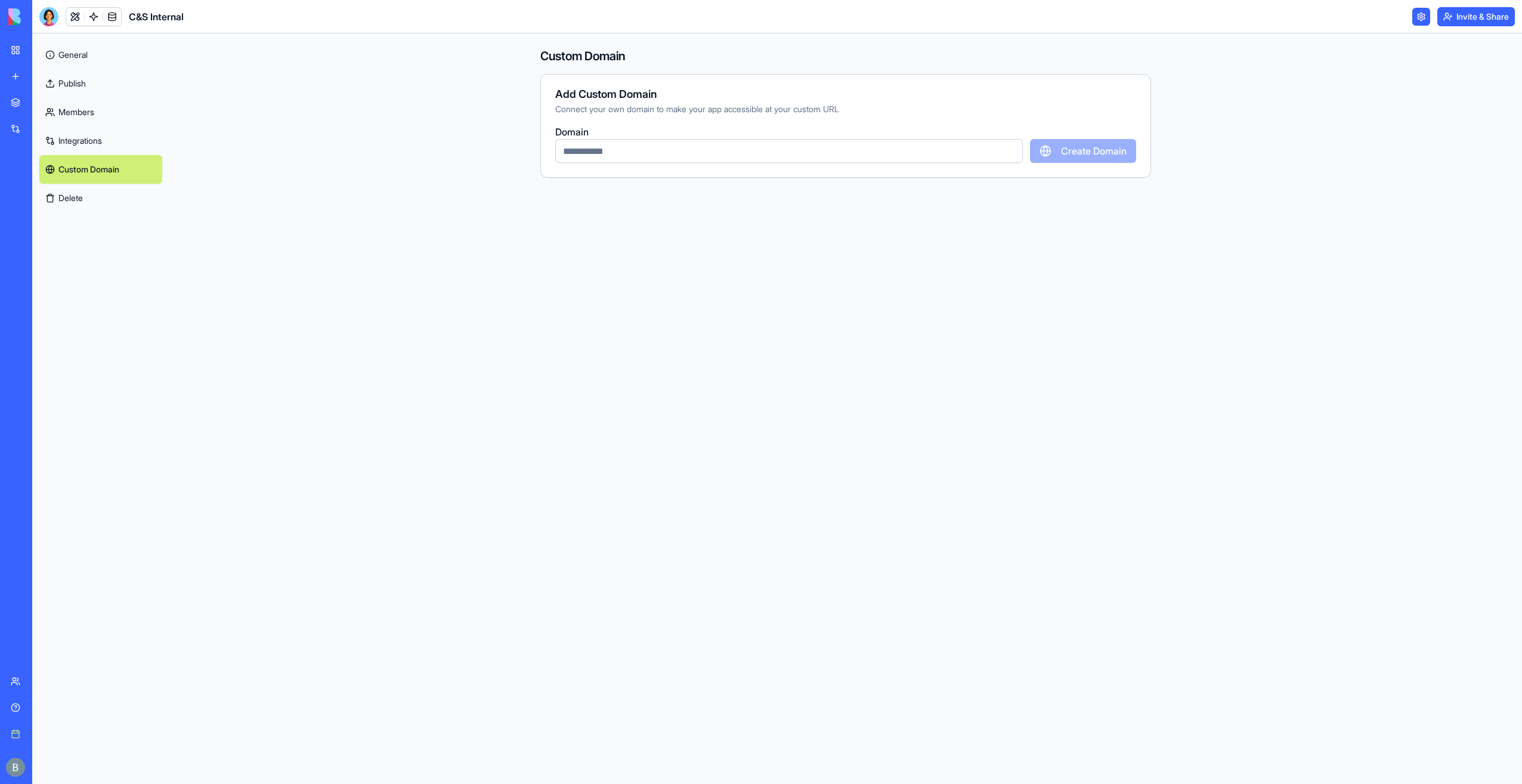
click at [912, 156] on input "text" at bounding box center [789, 151] width 468 height 24
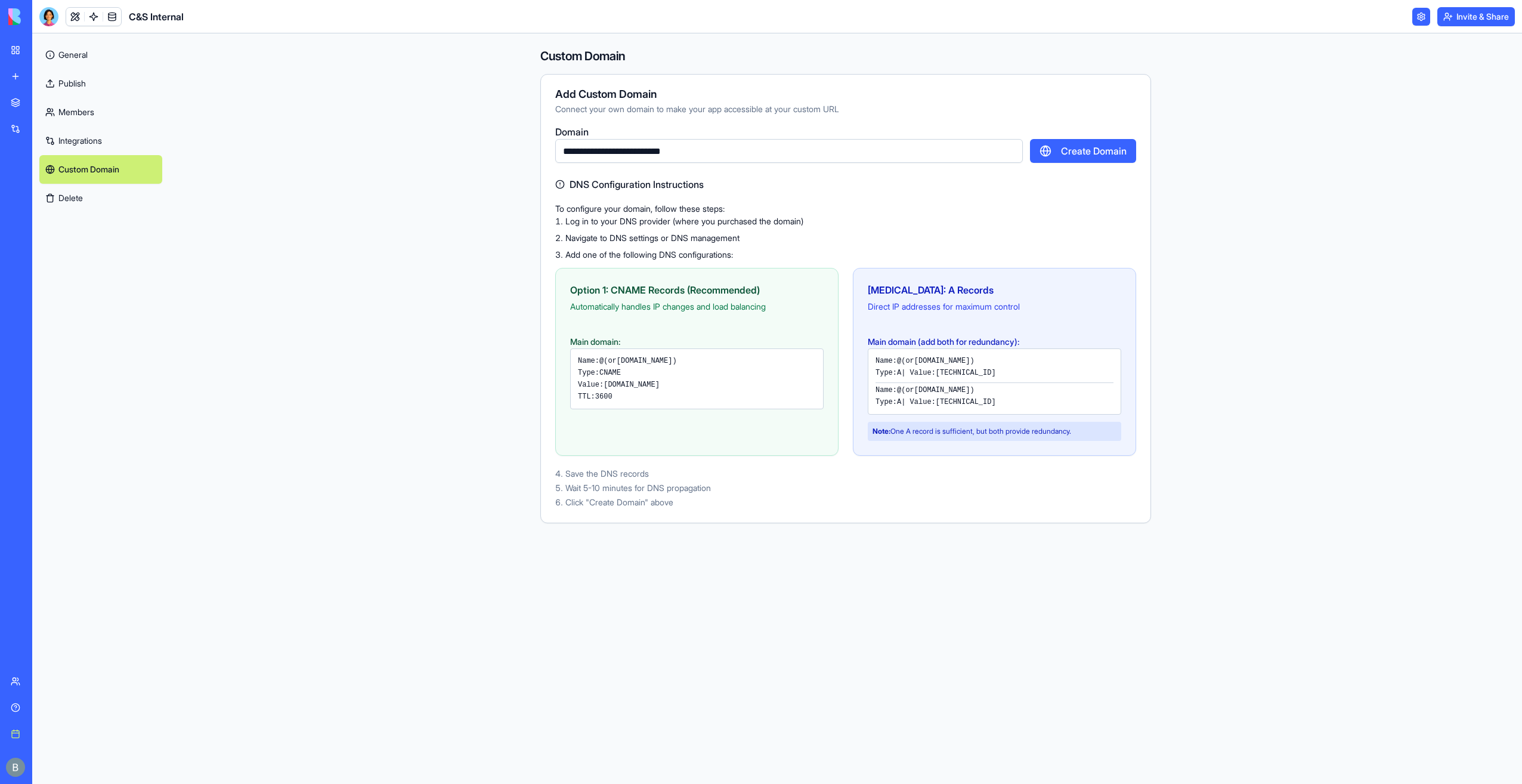
type input "**********"
click at [953, 223] on li "Log in to your DNS provider (where you purchased the domain)" at bounding box center [846, 221] width 581 height 12
drag, startPoint x: 680, startPoint y: 383, endPoint x: 605, endPoint y: 383, distance: 75.0
click at [605, 383] on div "Value: [DOMAIN_NAME]" at bounding box center [696, 385] width 238 height 9
copy code "[DOMAIN_NAME]"
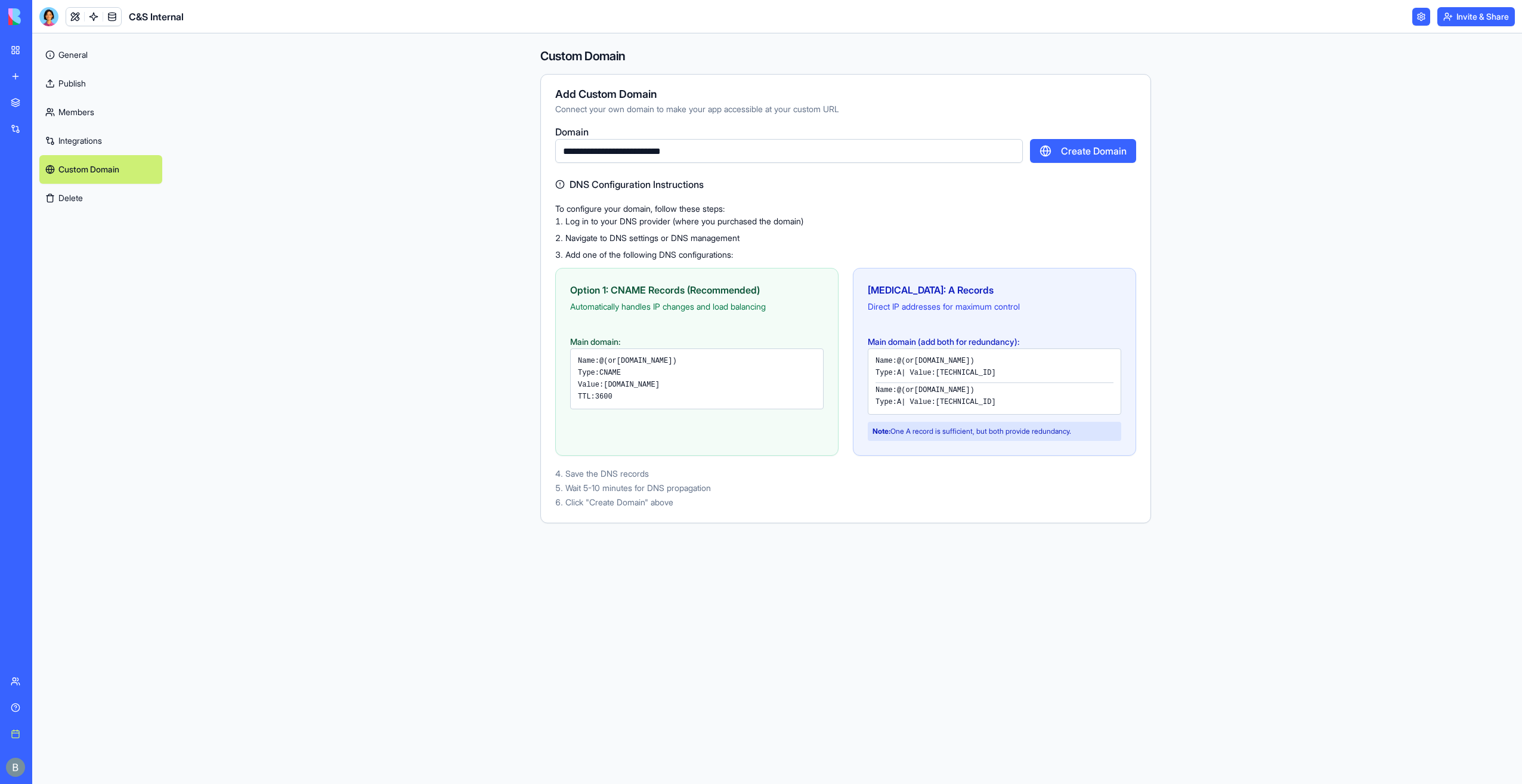
drag, startPoint x: 605, startPoint y: 383, endPoint x: 696, endPoint y: 425, distance: 100.2
click at [696, 425] on div "Option 1: CNAME Records (Recommended) Automatically handles IP changes and load…" at bounding box center [697, 361] width 283 height 188
click at [1057, 152] on button "Create Domain" at bounding box center [1083, 151] width 106 height 24
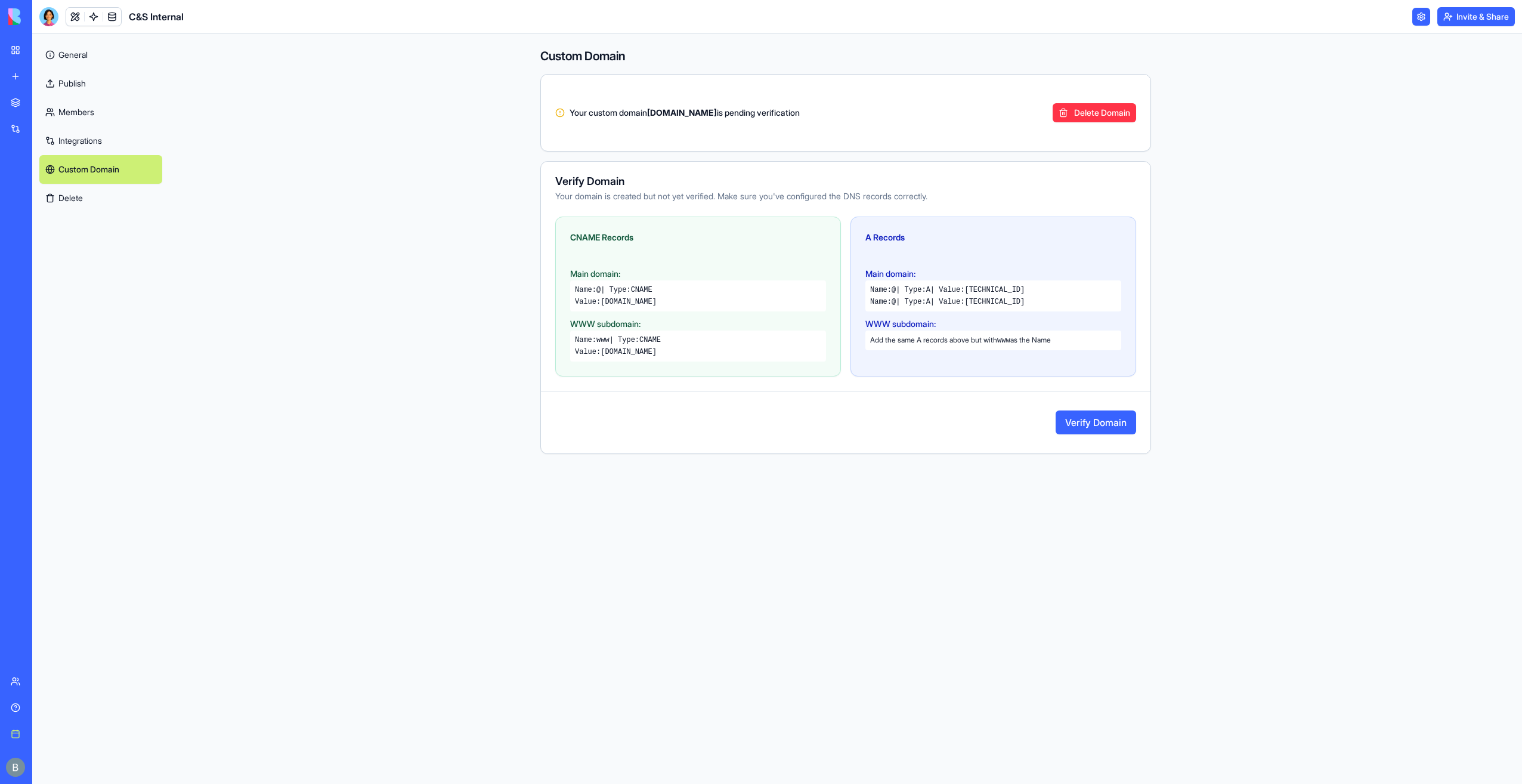
click at [22, 19] on img at bounding box center [45, 16] width 74 height 16
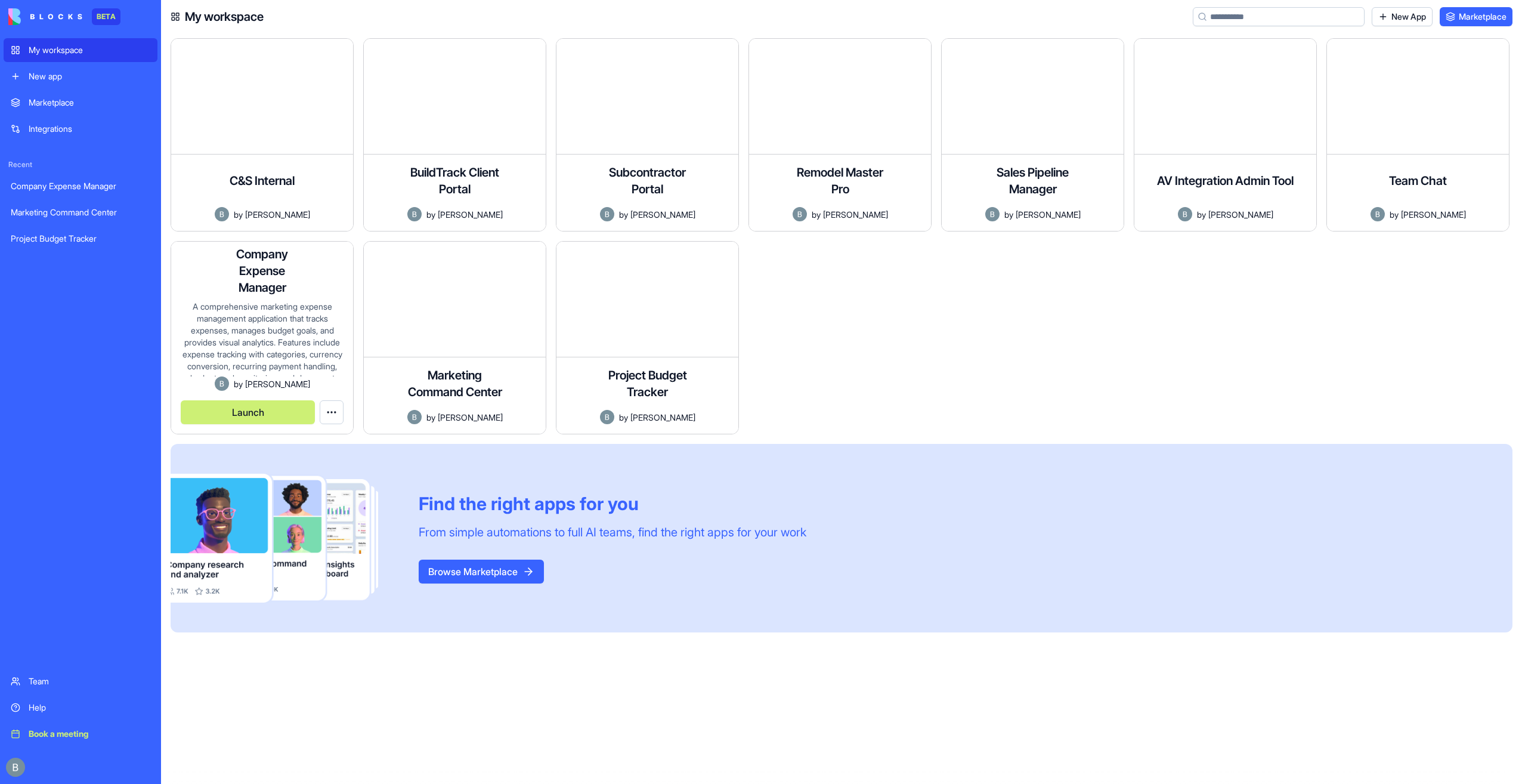
click at [260, 414] on button "Launch" at bounding box center [248, 412] width 134 height 24
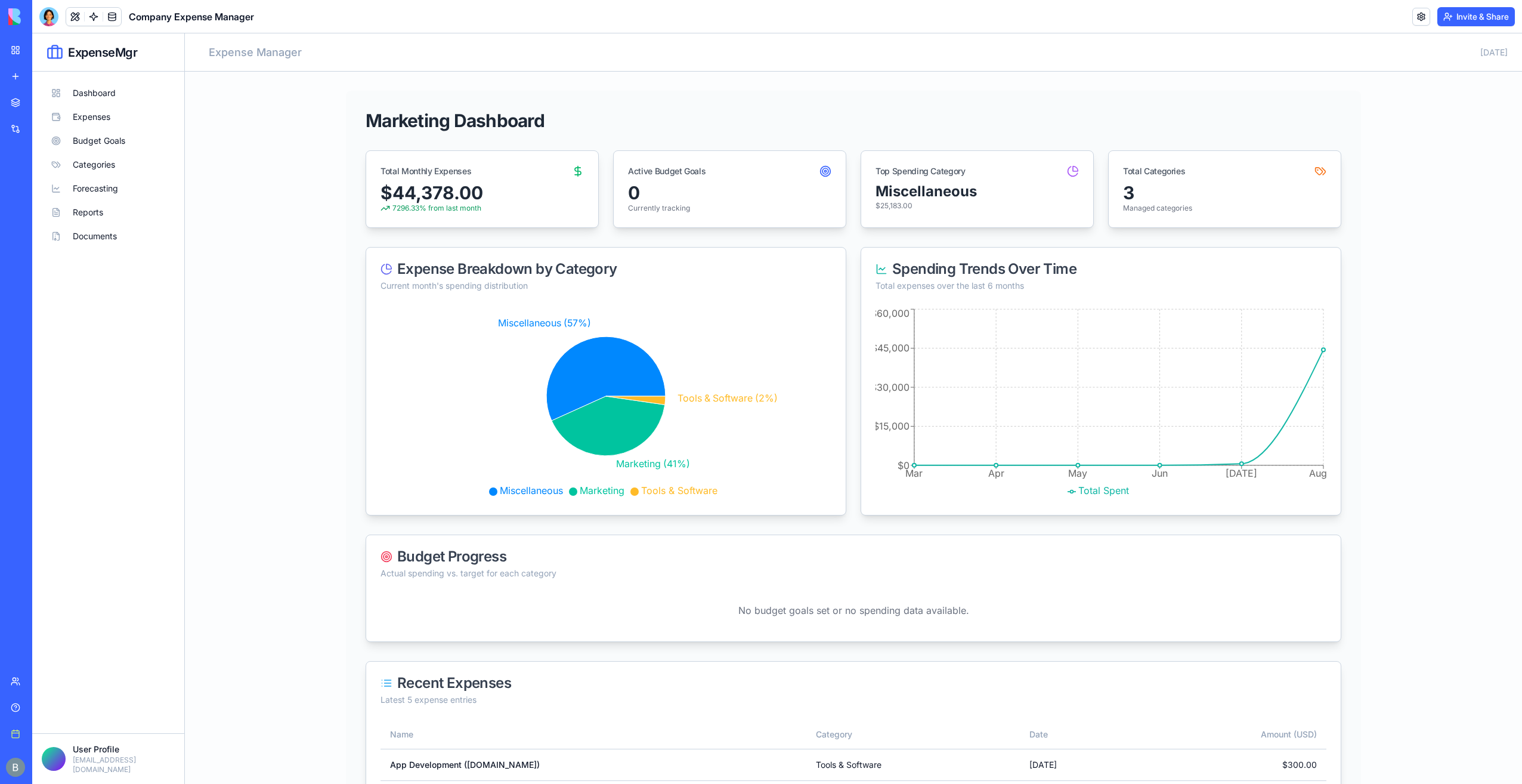
click at [1461, 20] on button "Invite & Share" at bounding box center [1477, 16] width 78 height 19
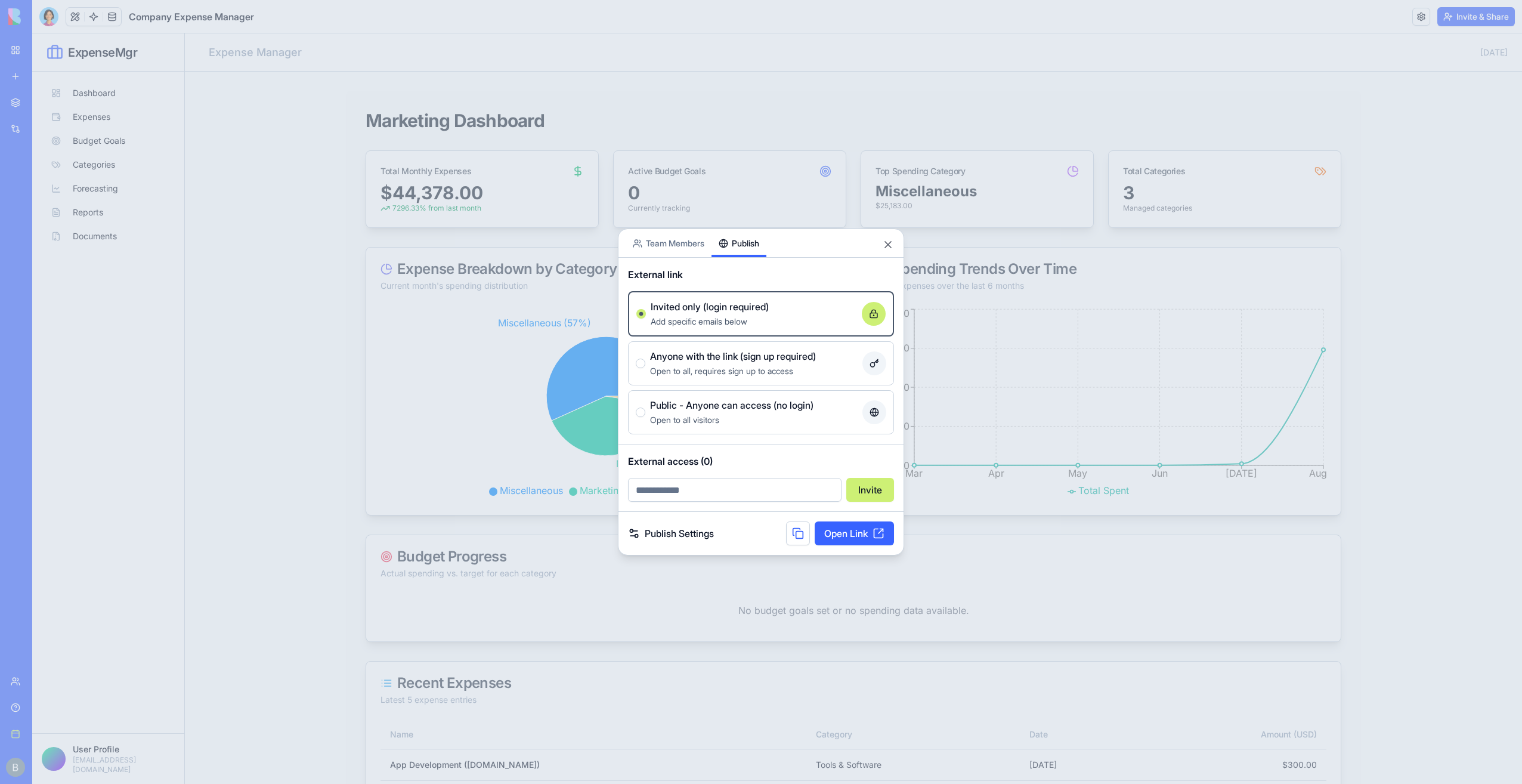
click at [754, 277] on div "Share App Team Members Publish External link Invited only (login required) Add …" at bounding box center [761, 392] width 287 height 327
click at [691, 532] on link "Publish Settings" at bounding box center [671, 533] width 86 height 14
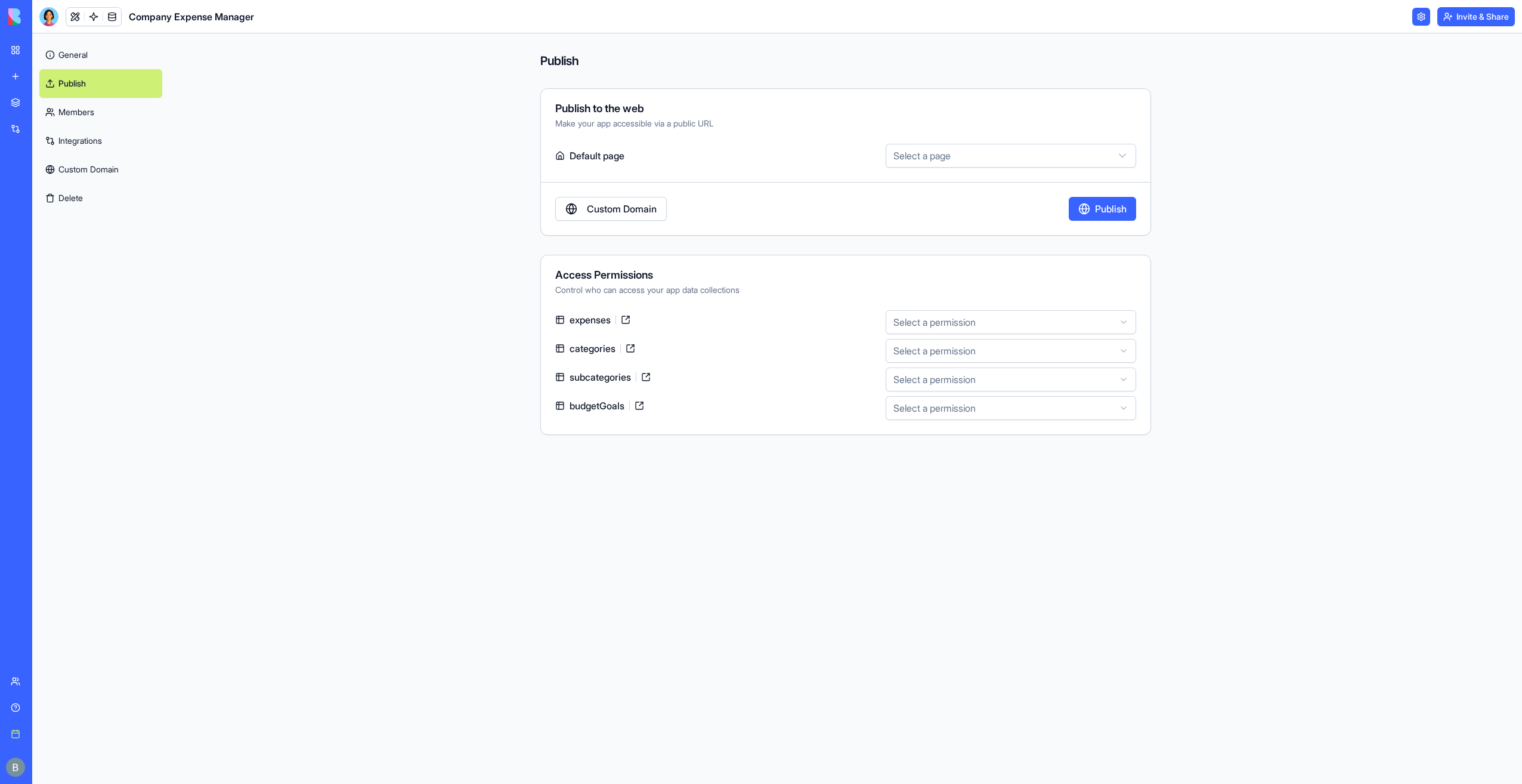
click at [82, 171] on link "Custom Domain" at bounding box center [101, 169] width 123 height 28
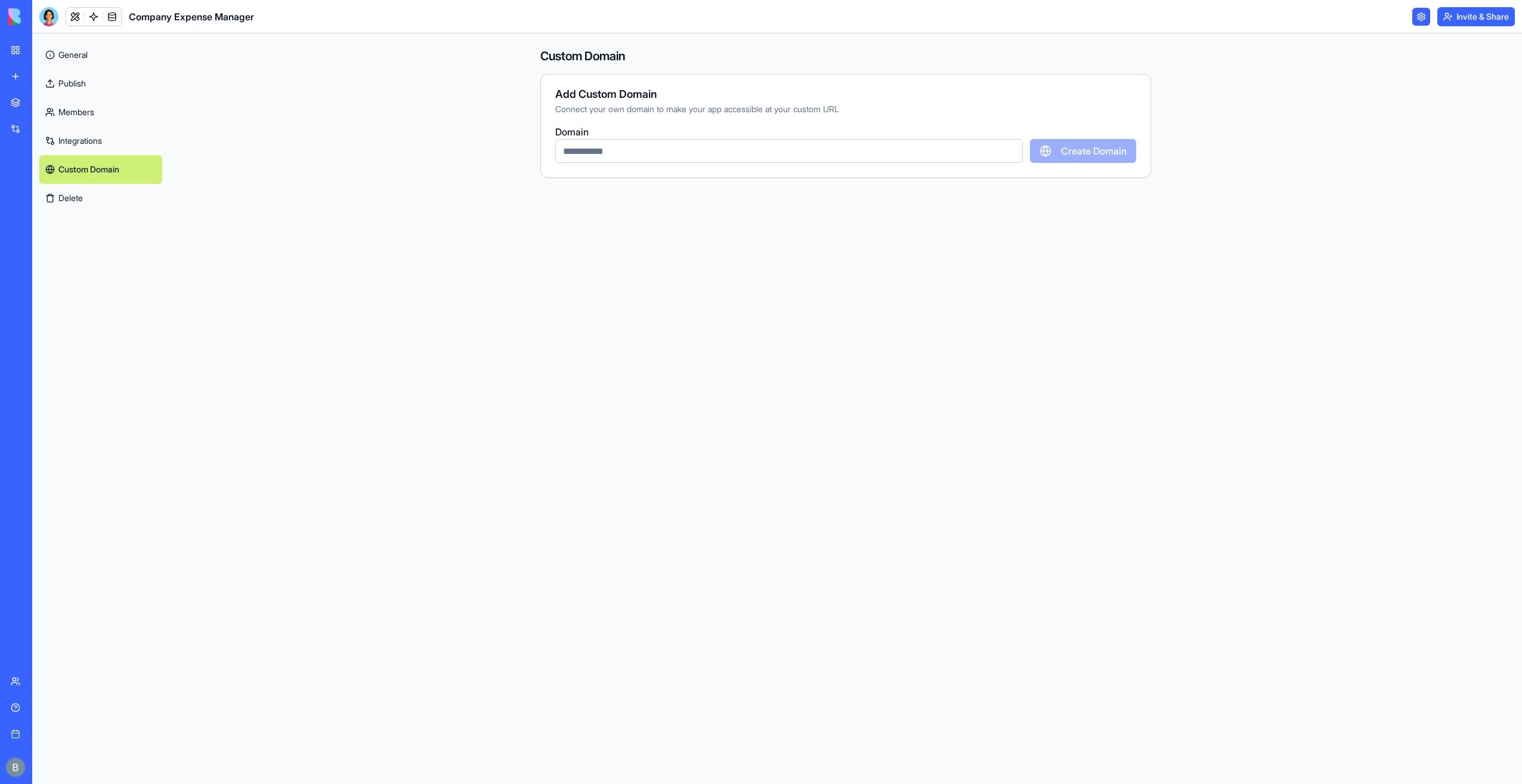
click at [661, 160] on div "Add Custom Domain Connect your own domain to make your app accessible at your c…" at bounding box center [845, 126] width 611 height 104
click at [661, 155] on input "text" at bounding box center [789, 151] width 468 height 24
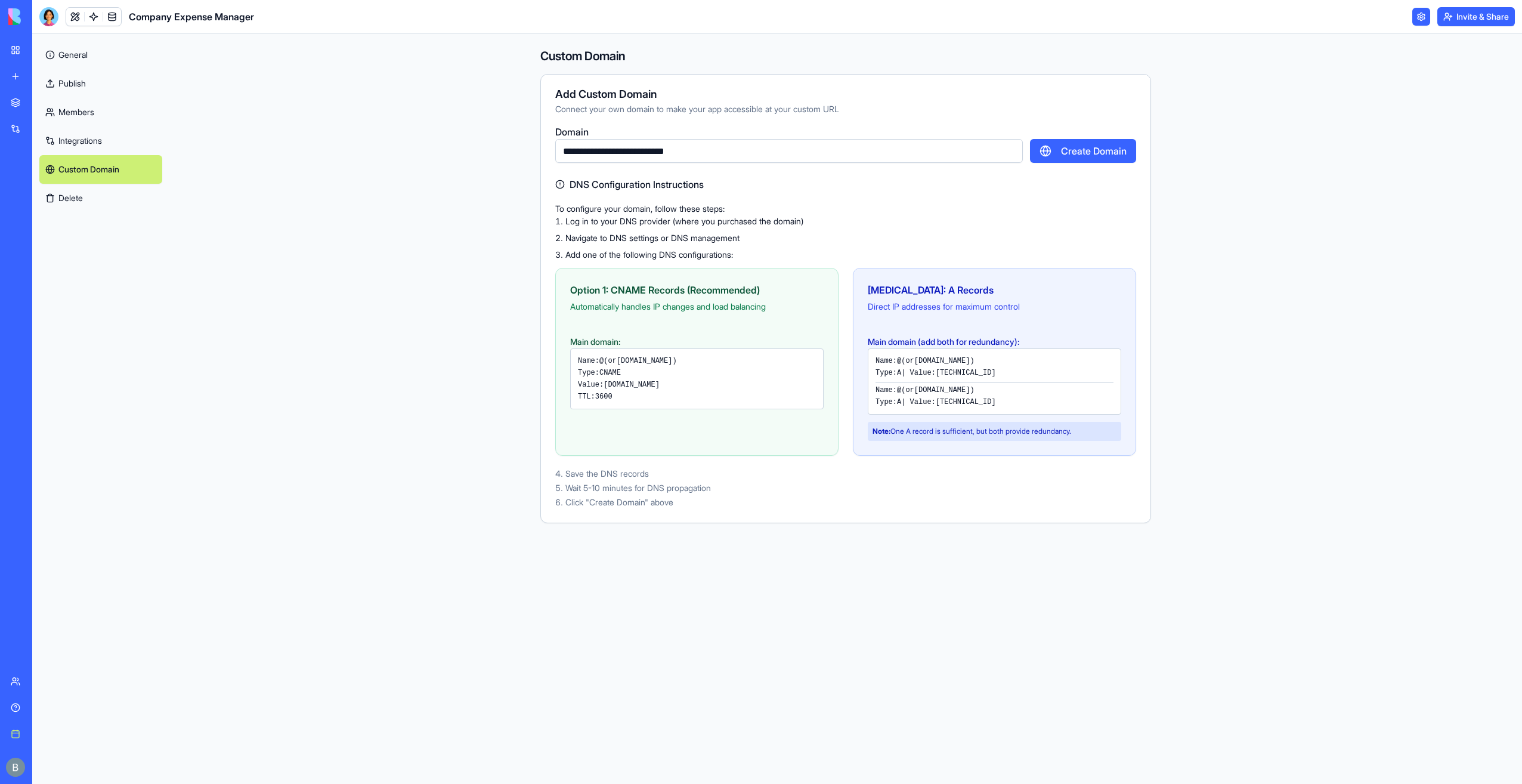
type input "**********"
click at [994, 214] on div "To configure your domain, follow these steps: Log in to your DNS provider (wher…" at bounding box center [846, 354] width 581 height 307
drag, startPoint x: 662, startPoint y: 387, endPoint x: 617, endPoint y: 387, distance: 45.0
click at [617, 387] on div "Value: [DOMAIN_NAME]" at bounding box center [696, 385] width 238 height 9
drag, startPoint x: 617, startPoint y: 387, endPoint x: 877, endPoint y: 302, distance: 273.5
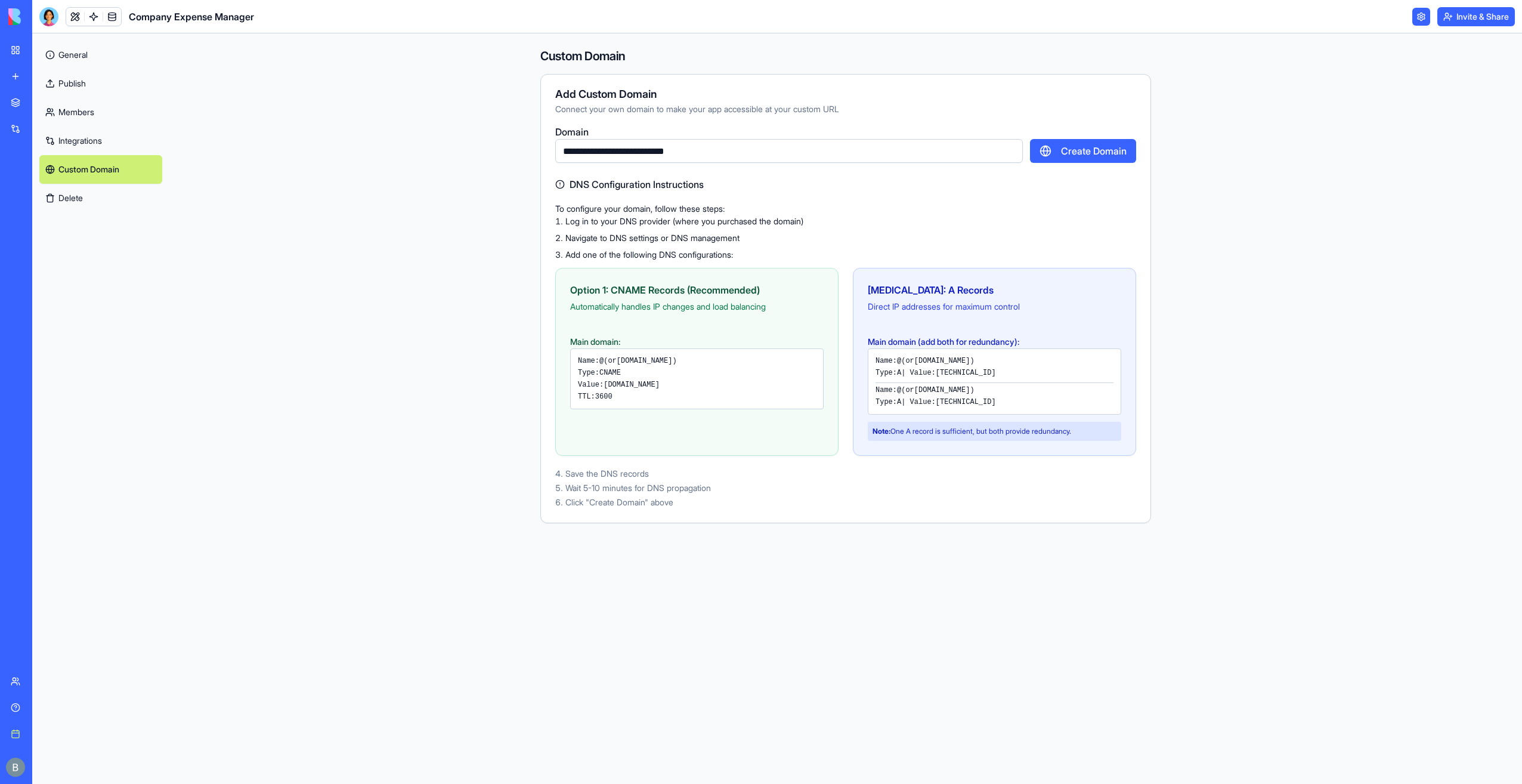
click at [808, 397] on div "TTL: 3600" at bounding box center [696, 397] width 238 height 9
click at [1096, 142] on button "Create Domain" at bounding box center [1083, 151] width 106 height 24
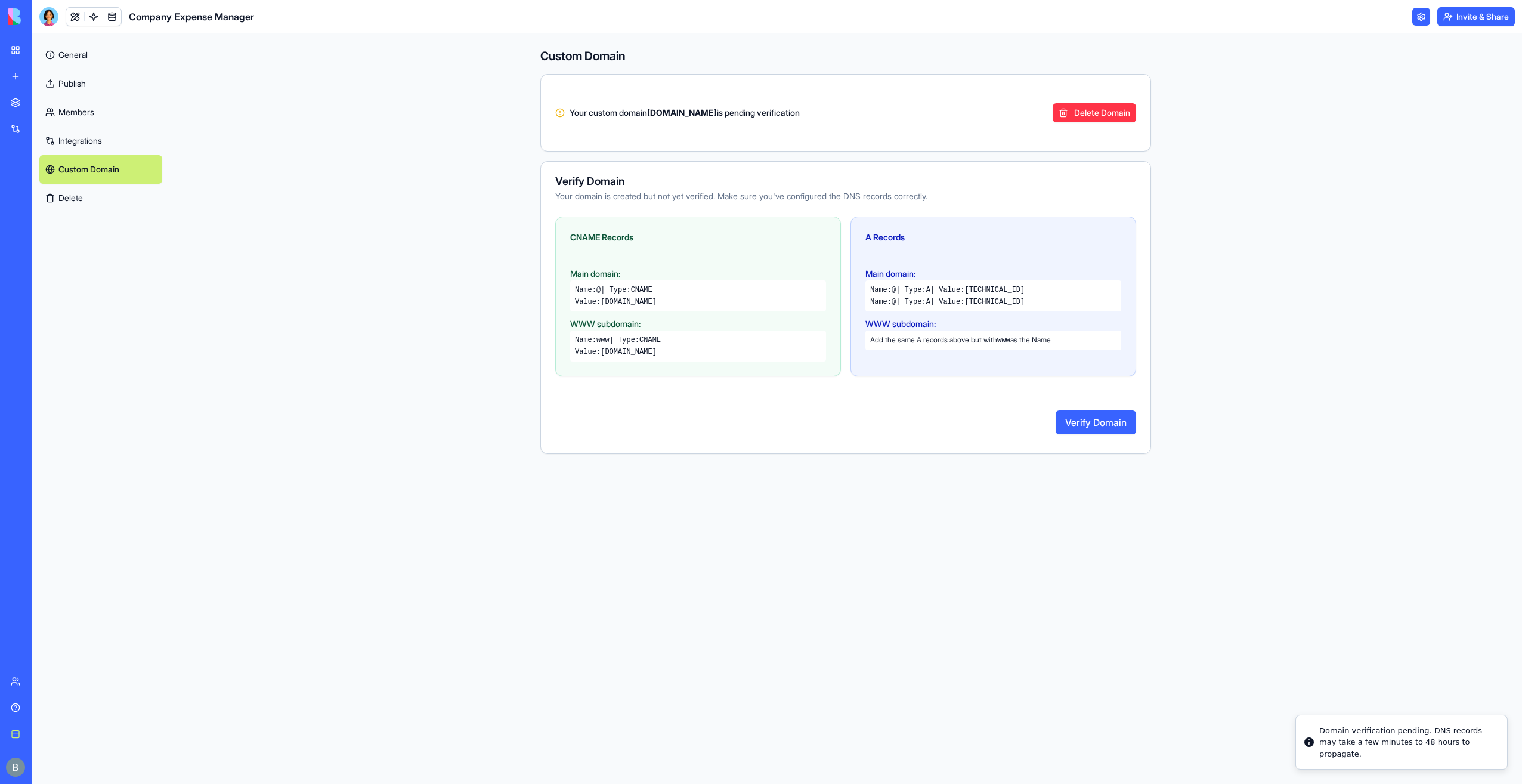
click at [1110, 117] on button "Delete Domain" at bounding box center [1094, 113] width 84 height 19
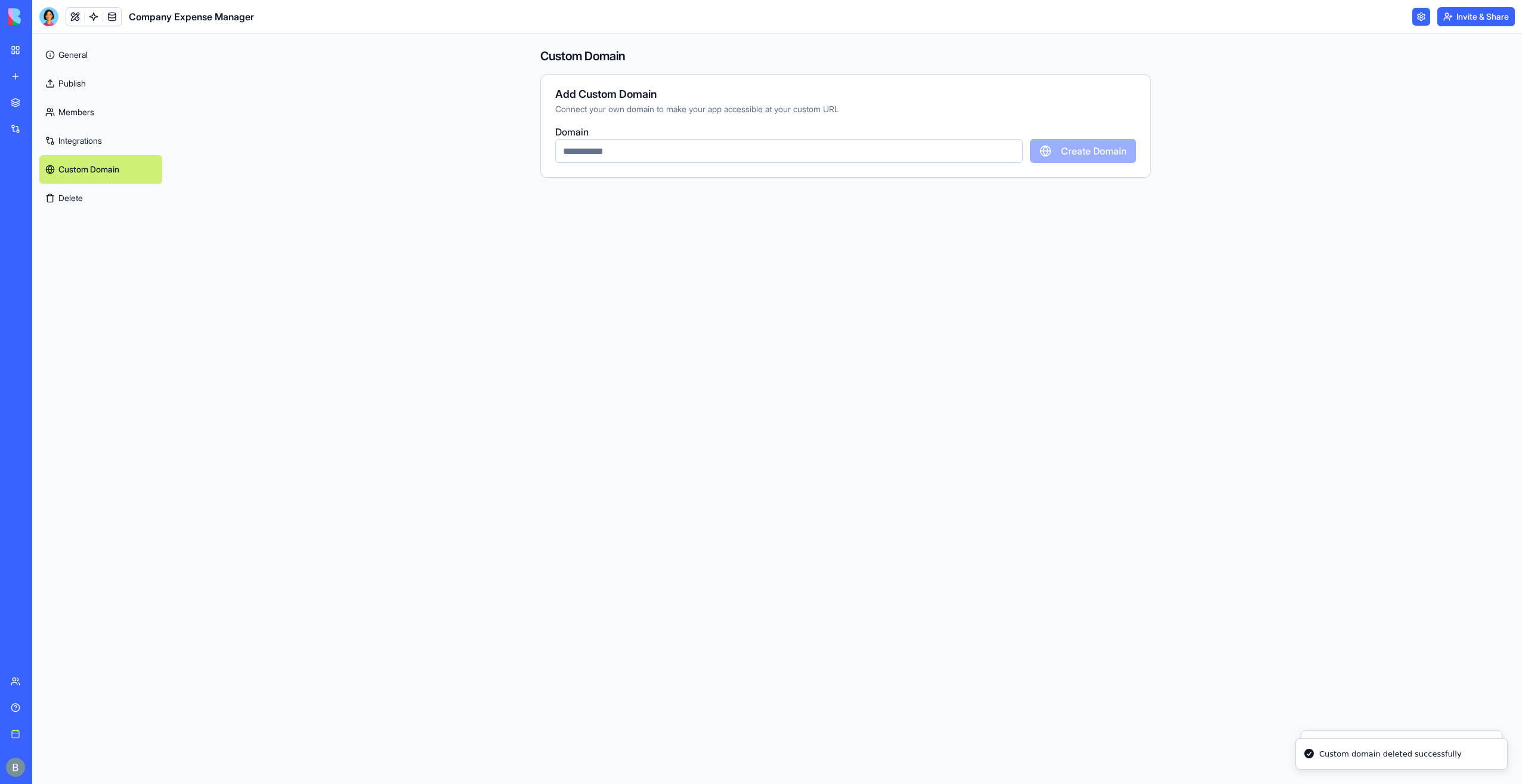
click at [772, 144] on input "text" at bounding box center [789, 151] width 468 height 24
type input "*"
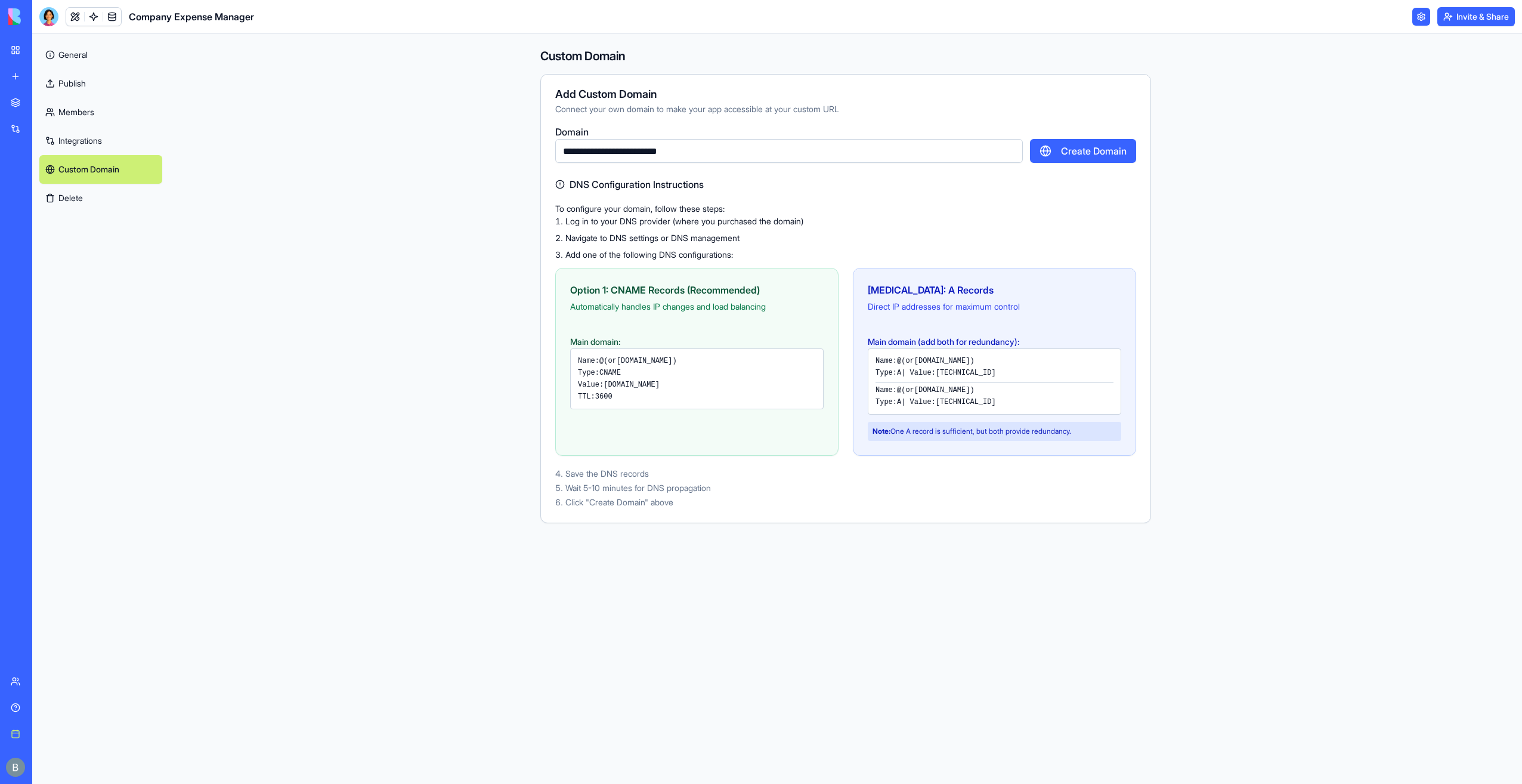
click at [926, 144] on input "**********" at bounding box center [789, 151] width 468 height 24
type input "**********"
click at [1091, 150] on button "Create Domain" at bounding box center [1083, 151] width 106 height 24
click at [1067, 229] on ol "Log in to your DNS provider (where you purchased the domain) Navigate to DNS se…" at bounding box center [846, 238] width 581 height 45
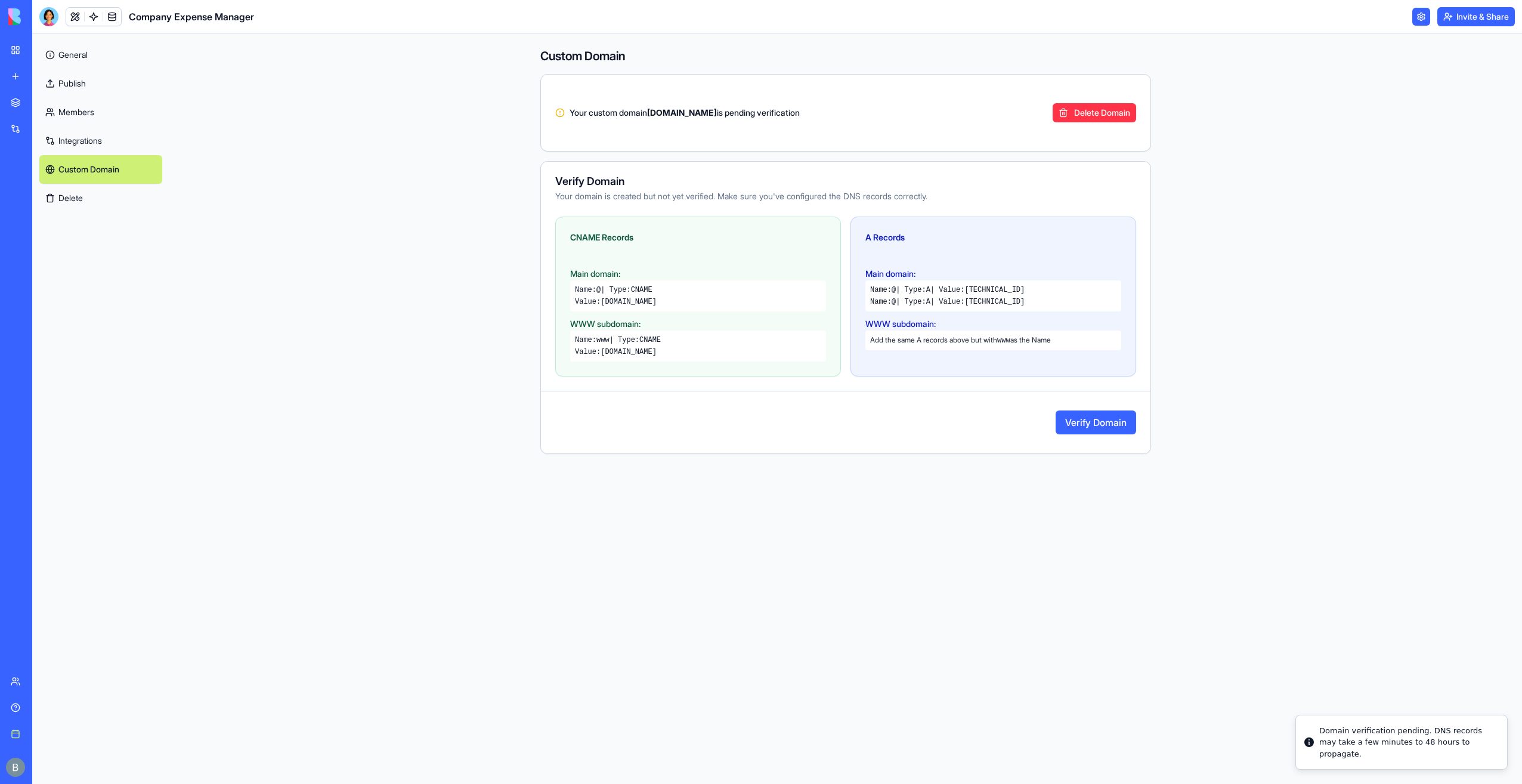
click at [975, 325] on div "WWW subdomain: Add the same A records above but with www as the Name" at bounding box center [994, 333] width 256 height 34
click at [47, 16] on div at bounding box center [49, 16] width 19 height 19
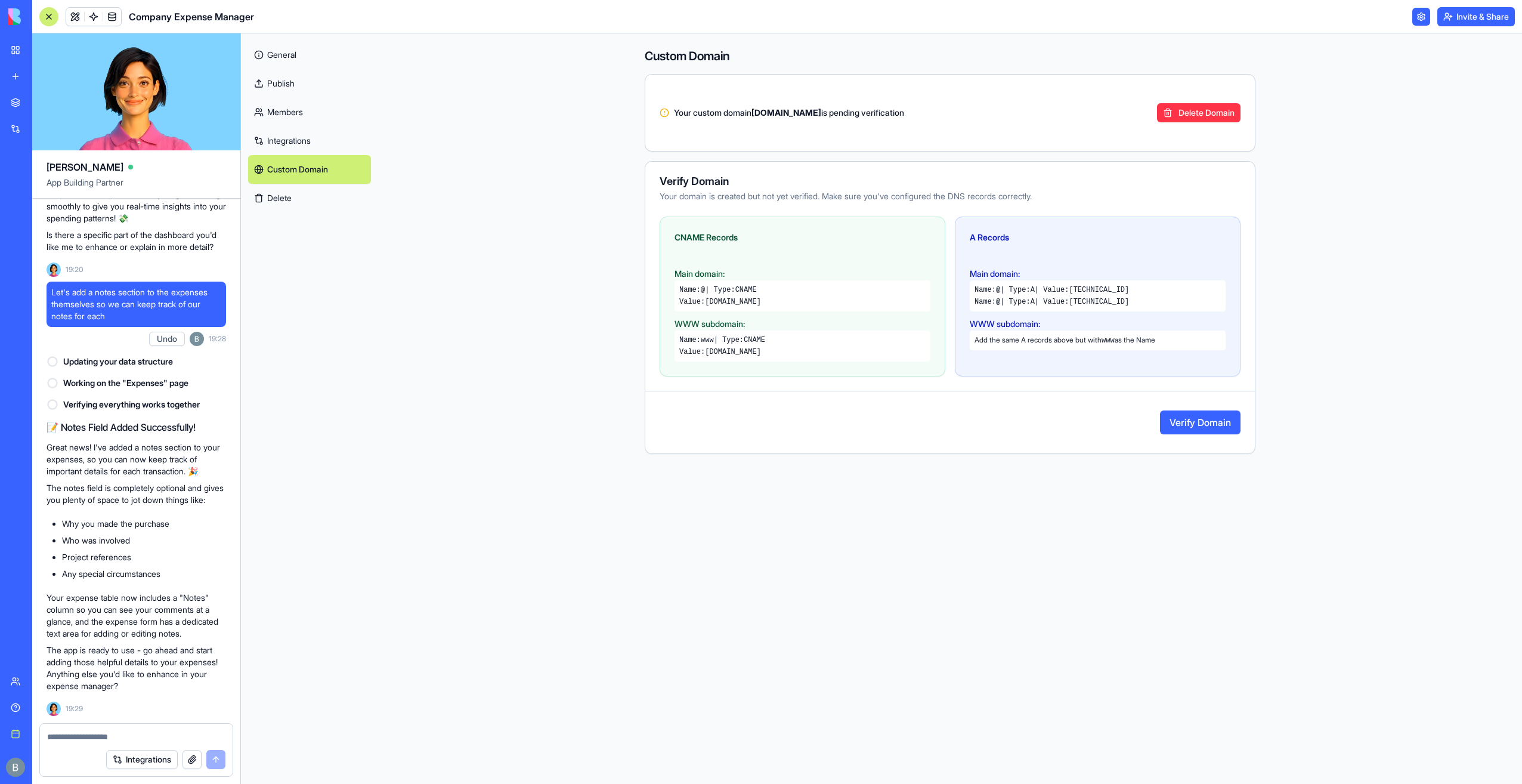
drag, startPoint x: 47, startPoint y: 14, endPoint x: 13, endPoint y: 10, distance: 34.2
click at [13, 9] on img at bounding box center [45, 16] width 74 height 16
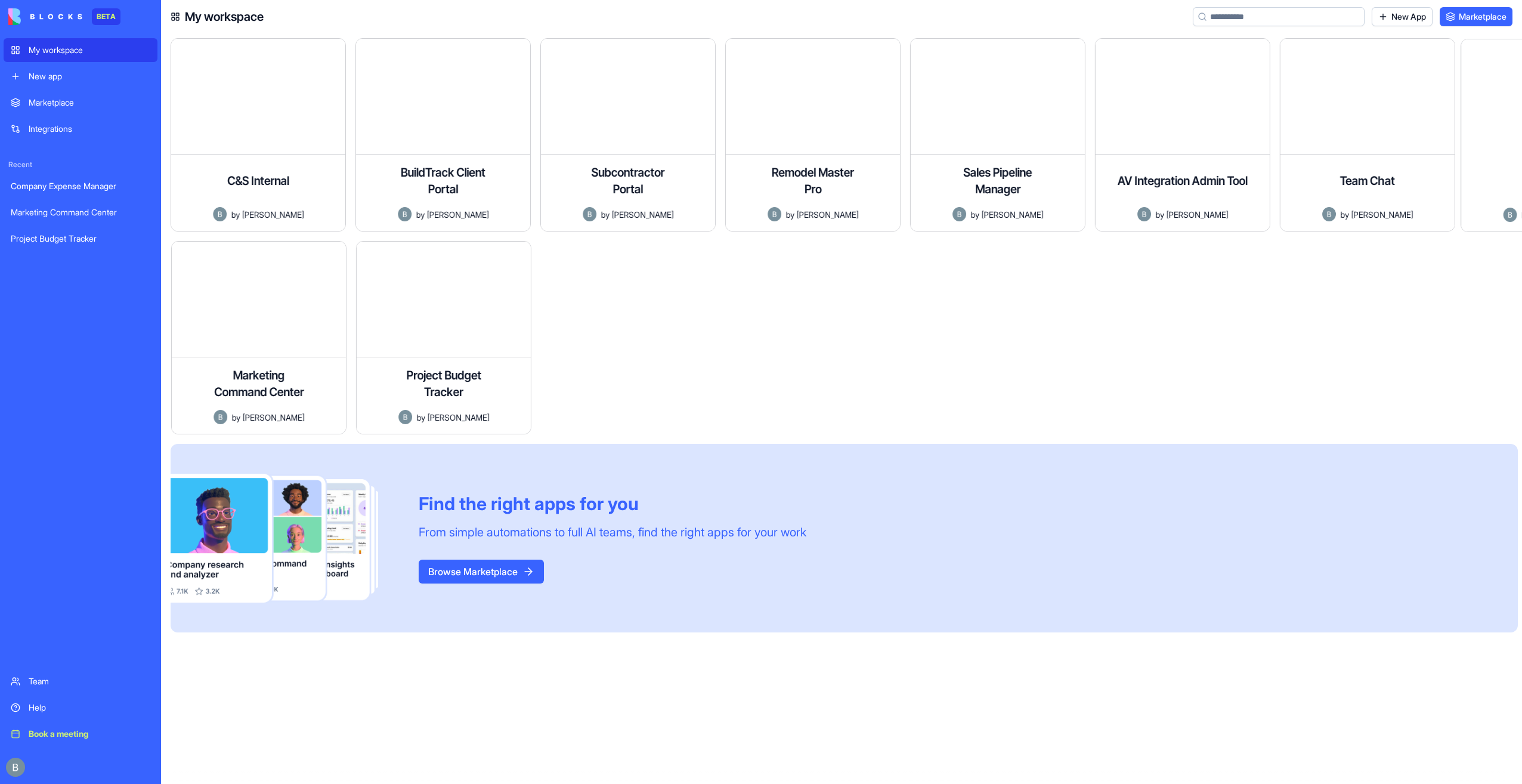
click at [13, 10] on img at bounding box center [45, 16] width 74 height 16
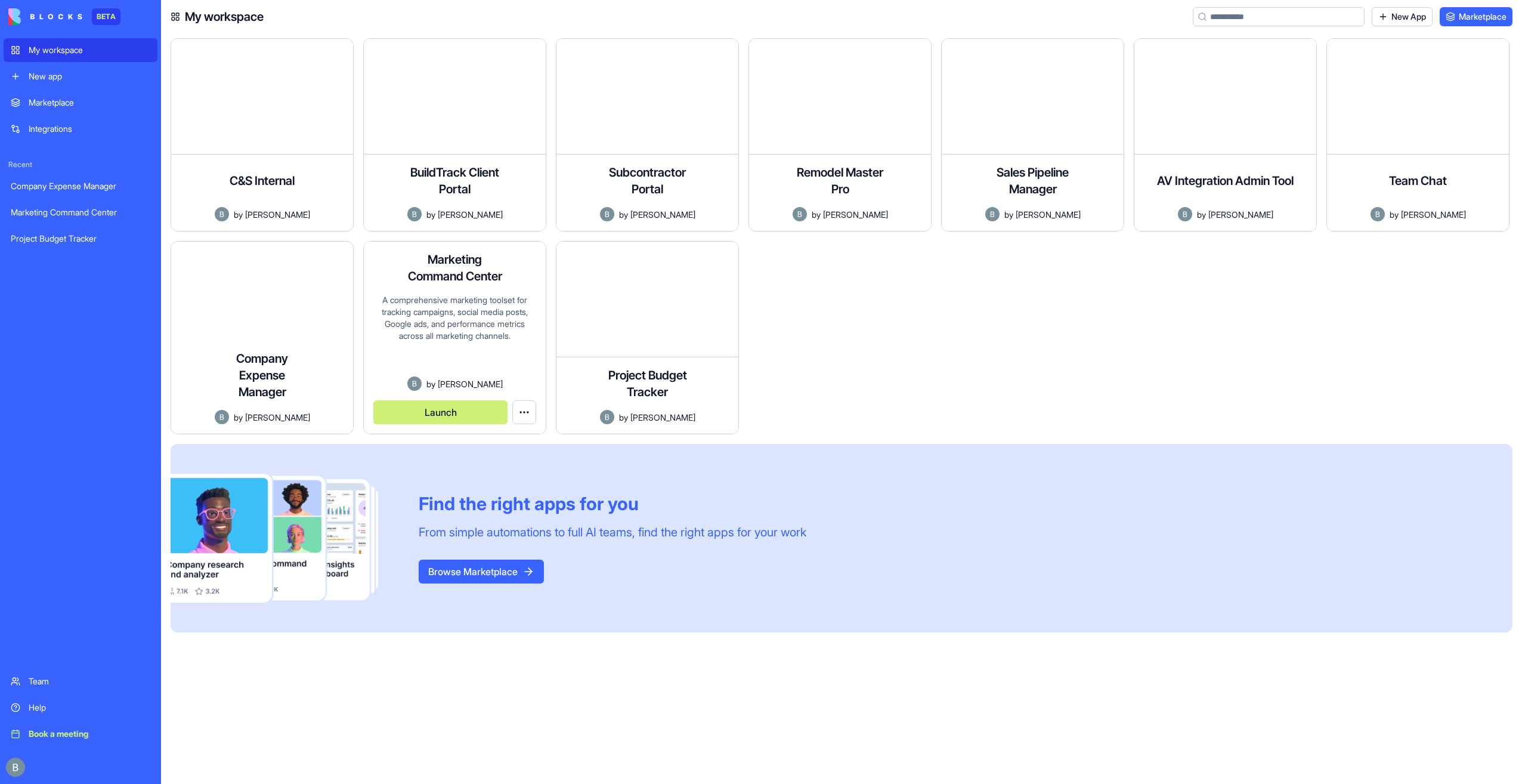
click at [463, 415] on button "Launch" at bounding box center [441, 412] width 134 height 24
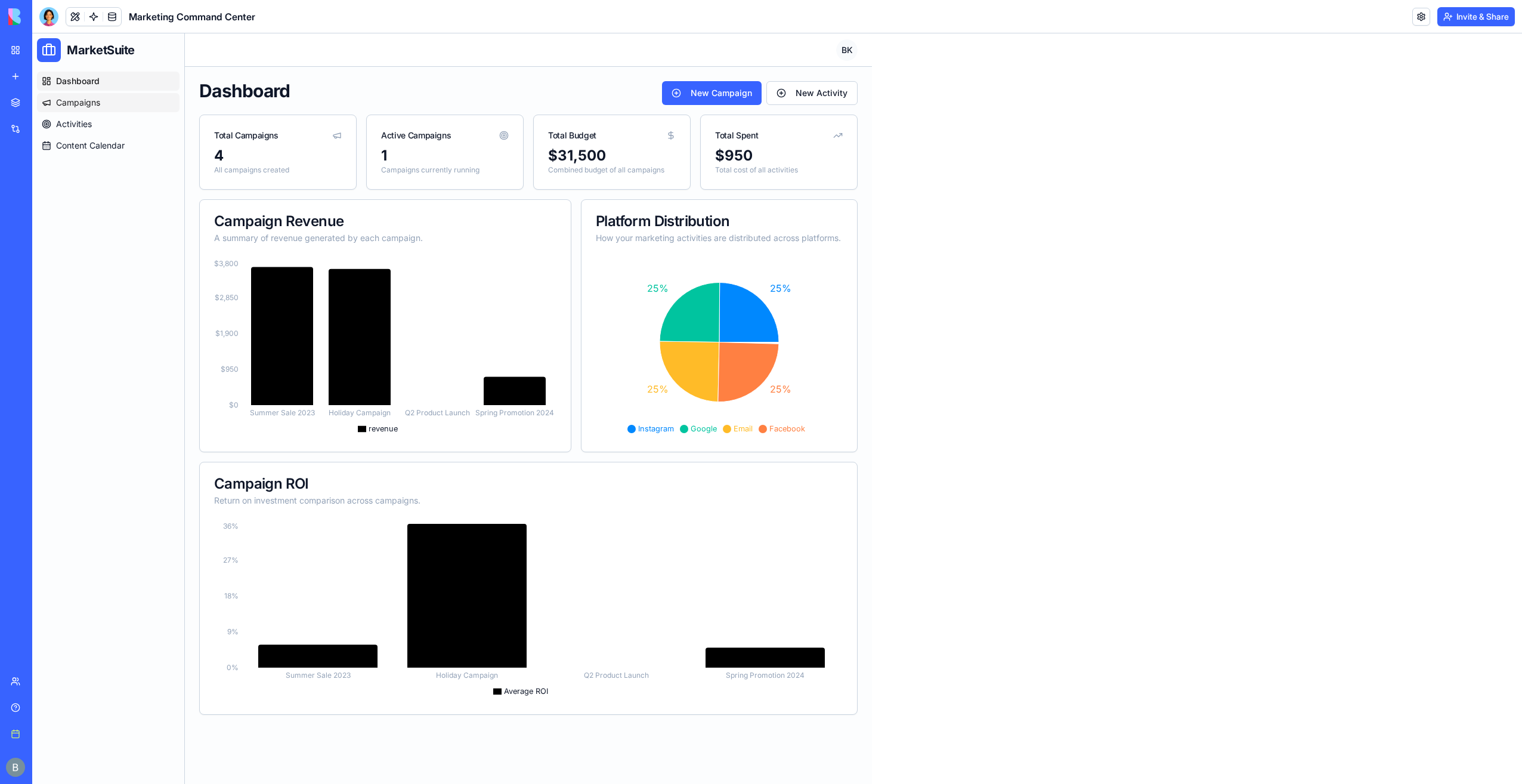
click at [128, 93] on link "Campaigns" at bounding box center [108, 102] width 142 height 19
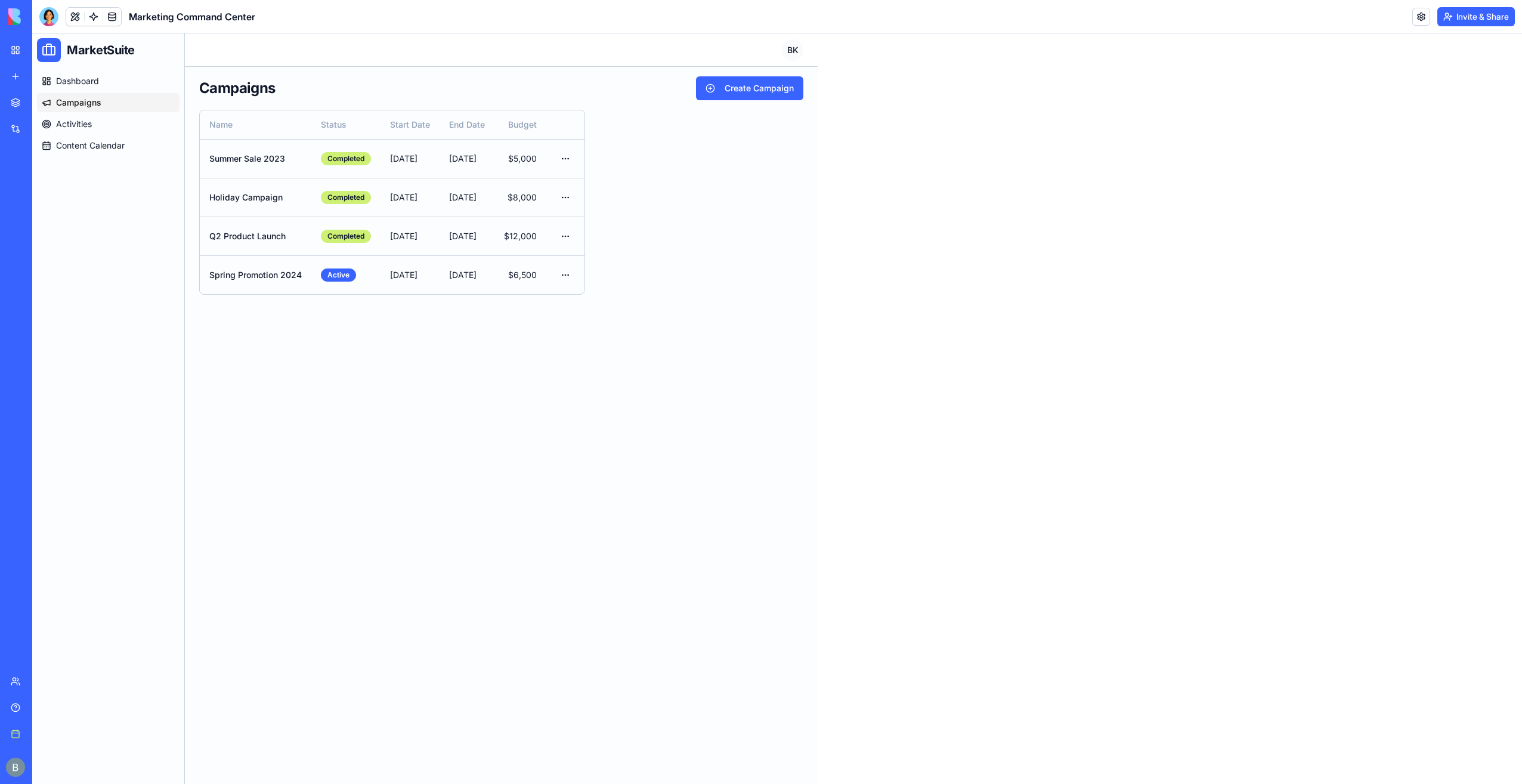
click at [128, 109] on link "Campaigns" at bounding box center [108, 102] width 142 height 19
click at [123, 124] on link "Activities" at bounding box center [108, 124] width 142 height 19
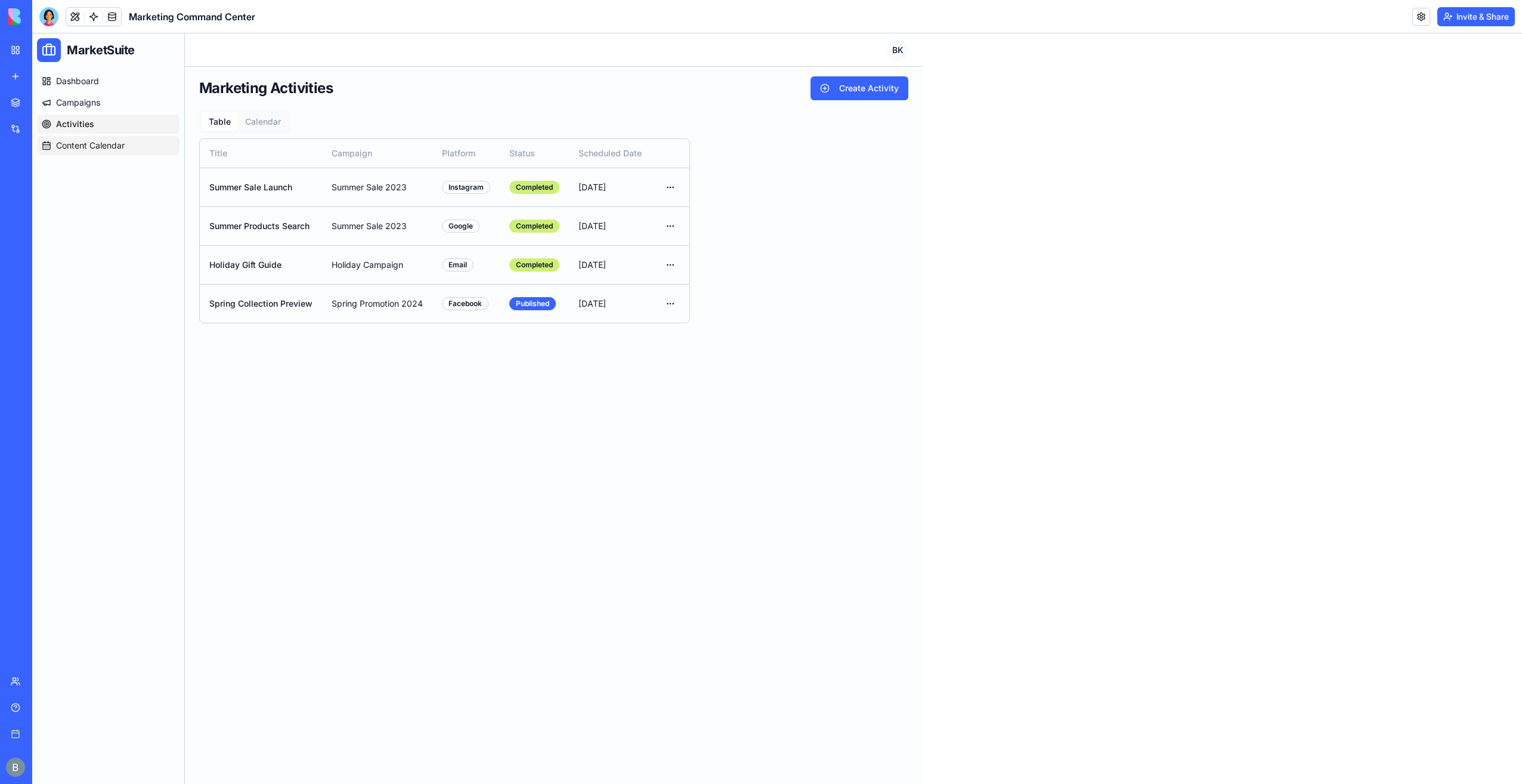
click at [119, 141] on span "Content Calendar" at bounding box center [90, 146] width 69 height 12
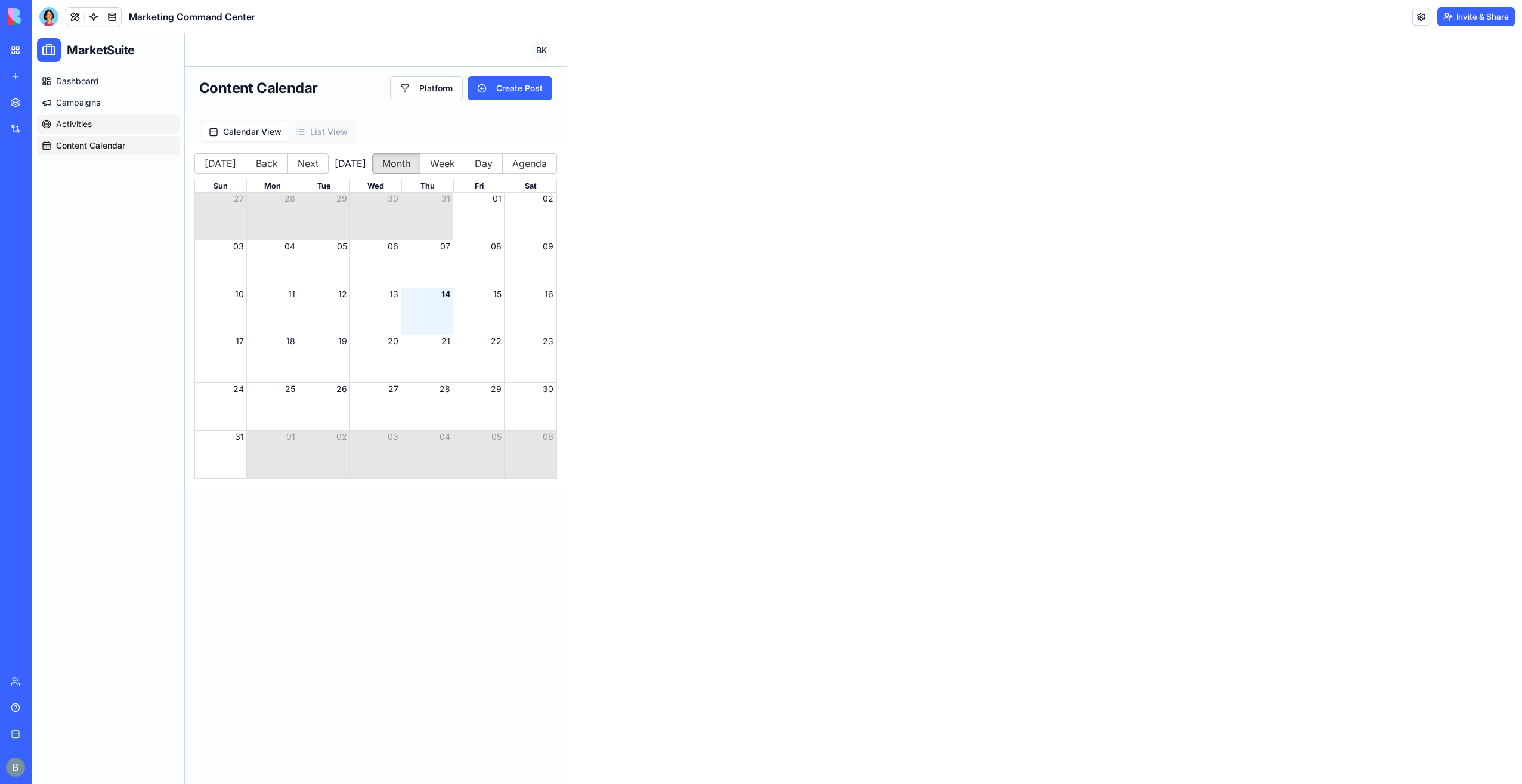
click at [115, 119] on link "Activities" at bounding box center [108, 124] width 142 height 19
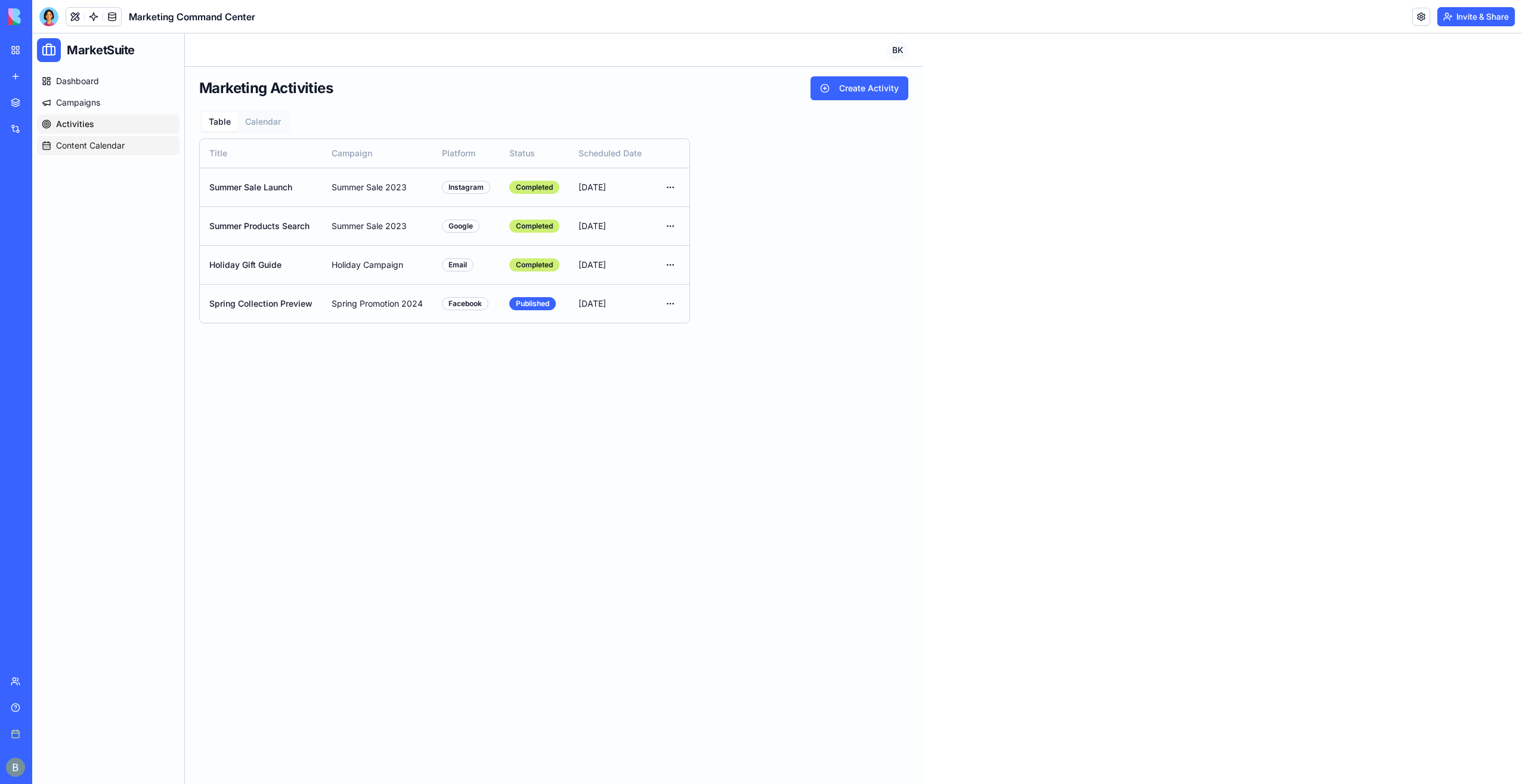
click at [118, 141] on span "Content Calendar" at bounding box center [90, 146] width 69 height 12
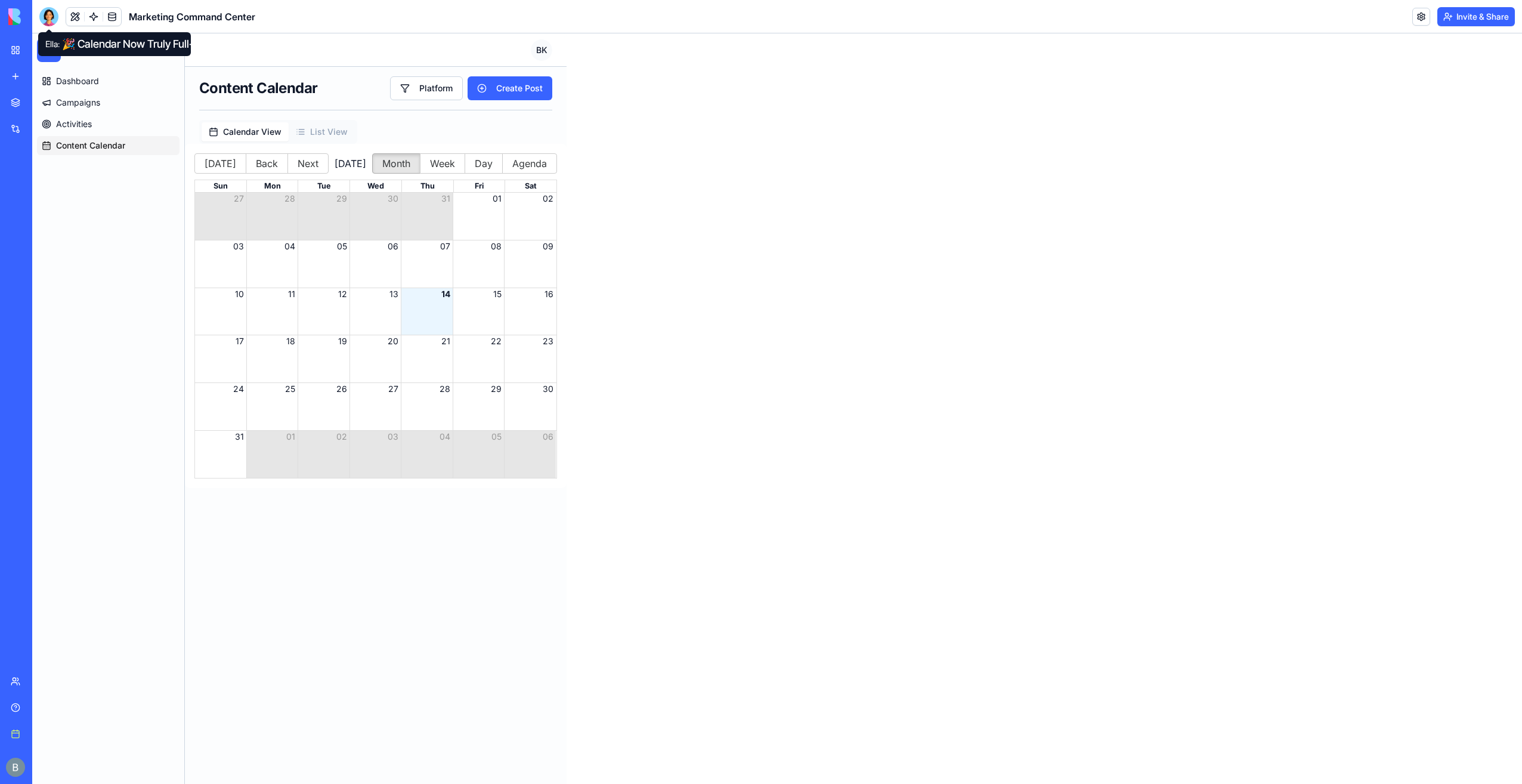
click at [45, 13] on div at bounding box center [49, 16] width 19 height 19
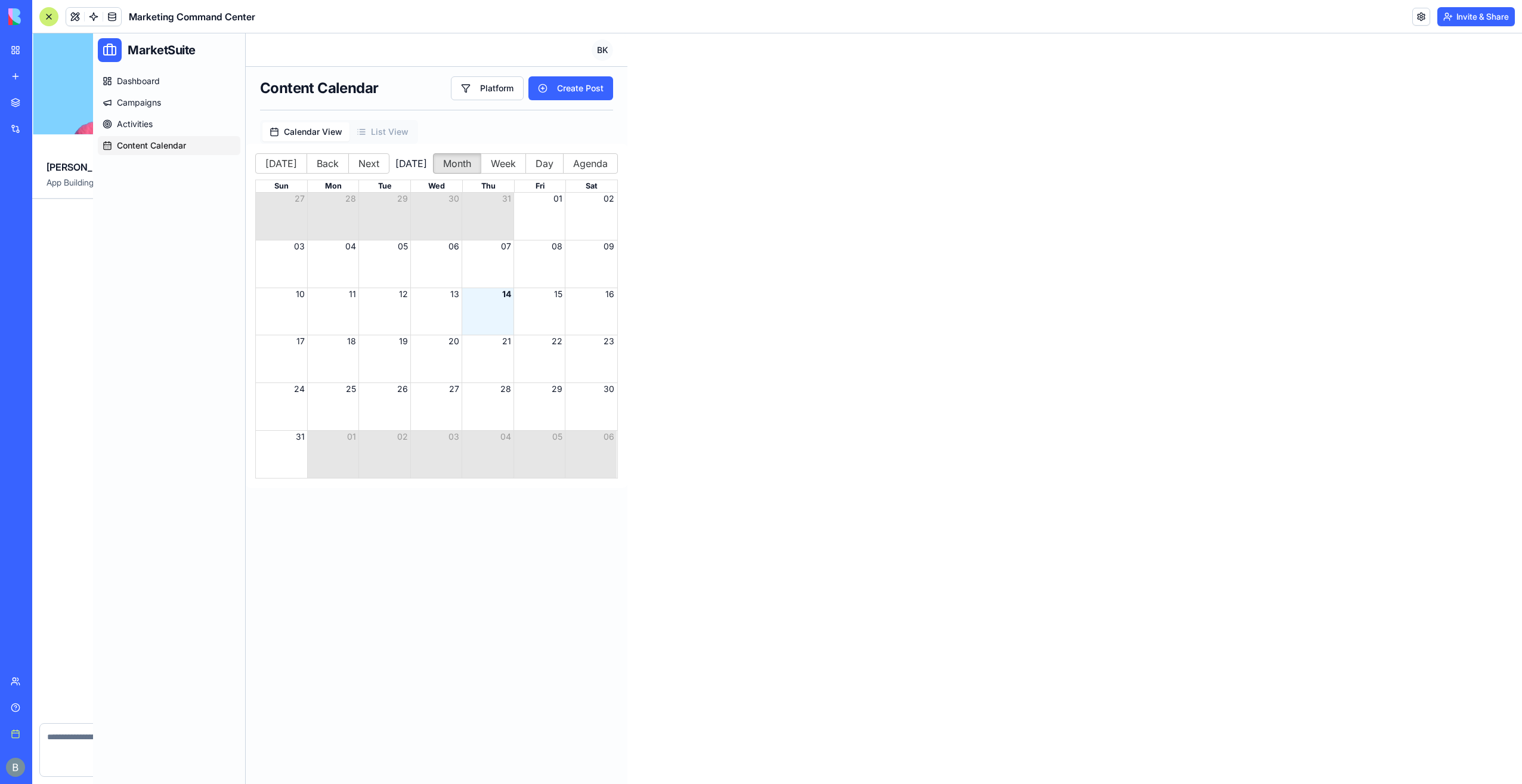
scroll to position [2269, 0]
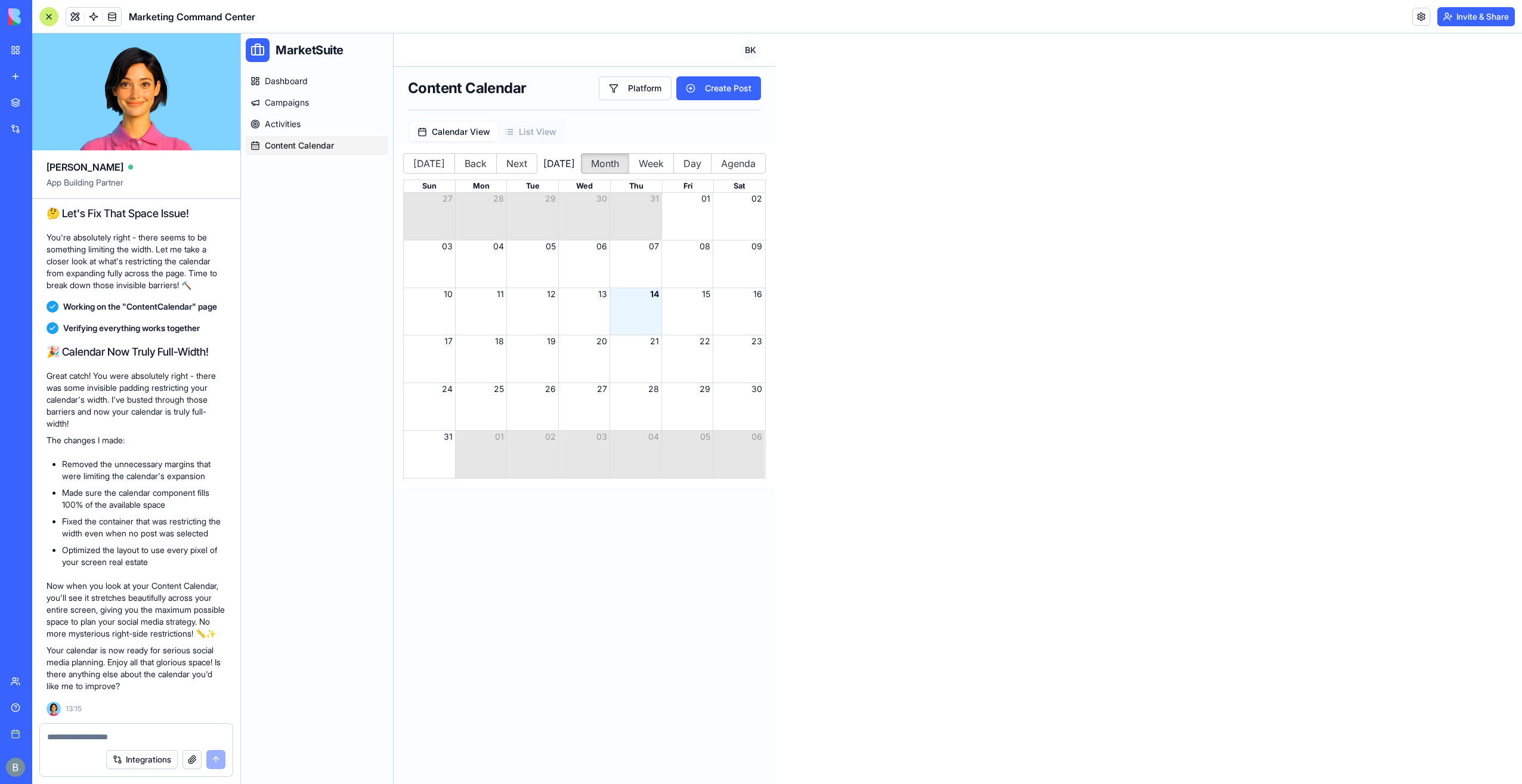
click at [97, 727] on div at bounding box center [136, 733] width 192 height 19
click at [94, 737] on textarea at bounding box center [136, 737] width 179 height 12
click at [95, 737] on textarea at bounding box center [136, 737] width 179 height 12
click at [98, 736] on textarea at bounding box center [136, 737] width 179 height 12
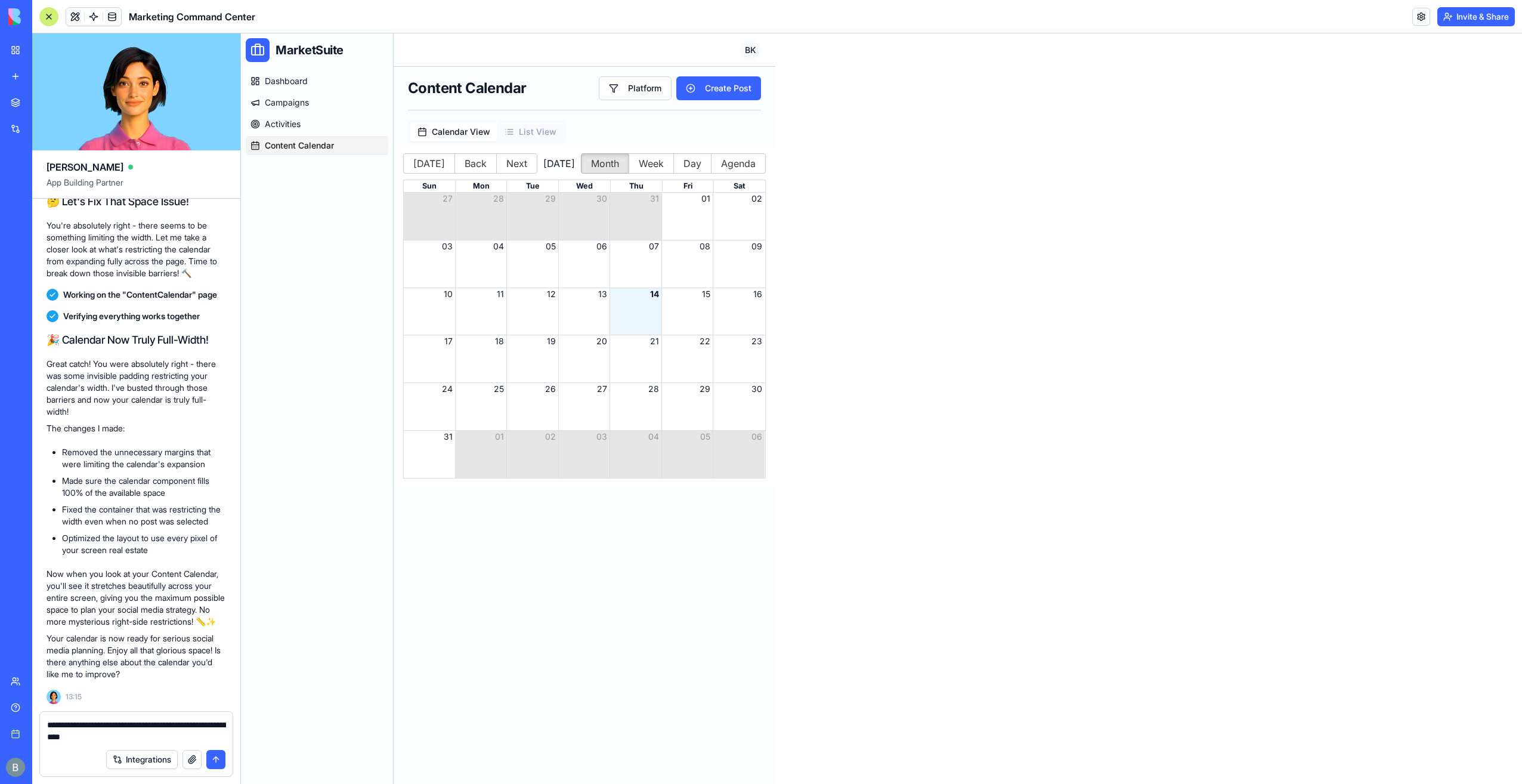
type textarea "**********"
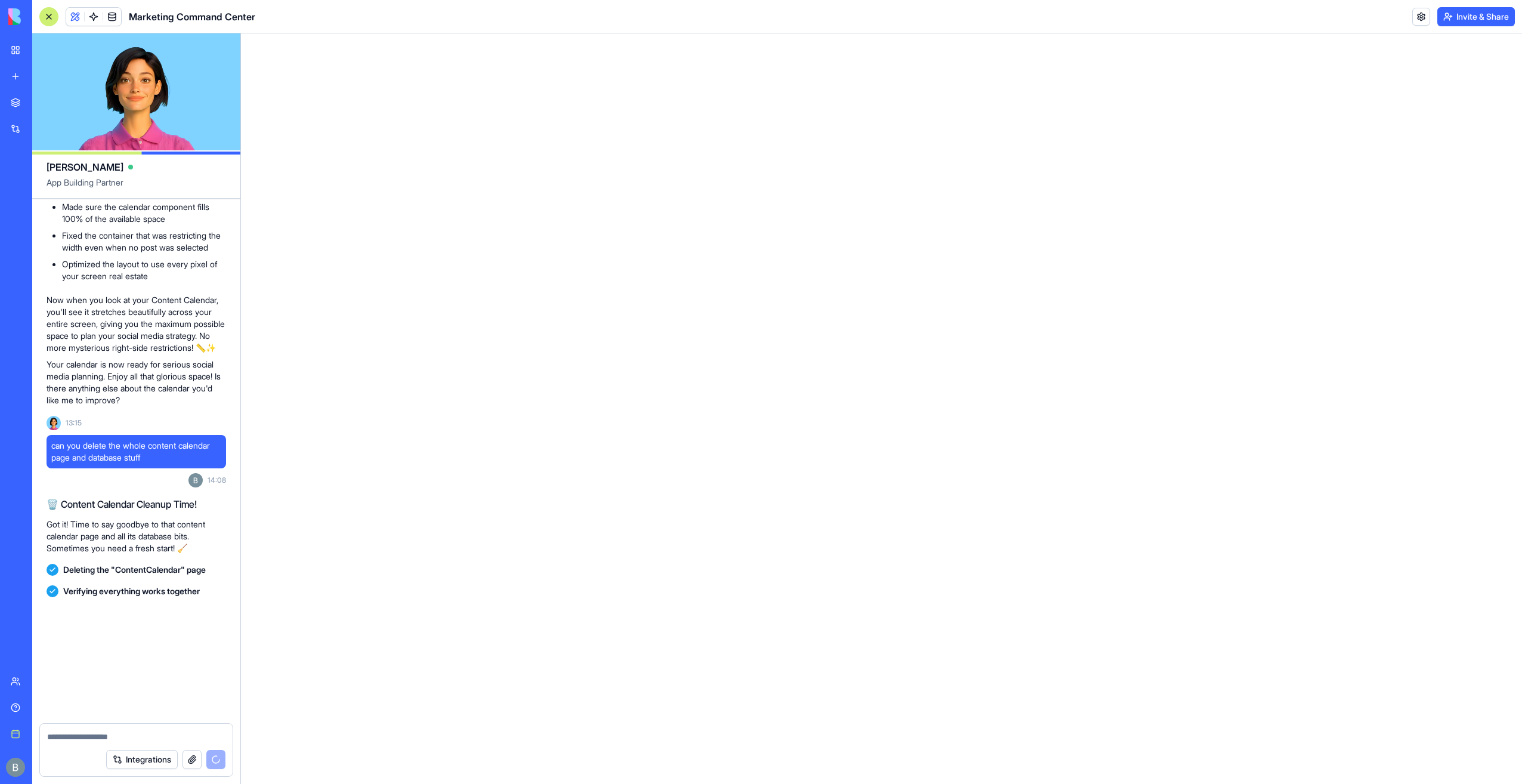
scroll to position [2646, 0]
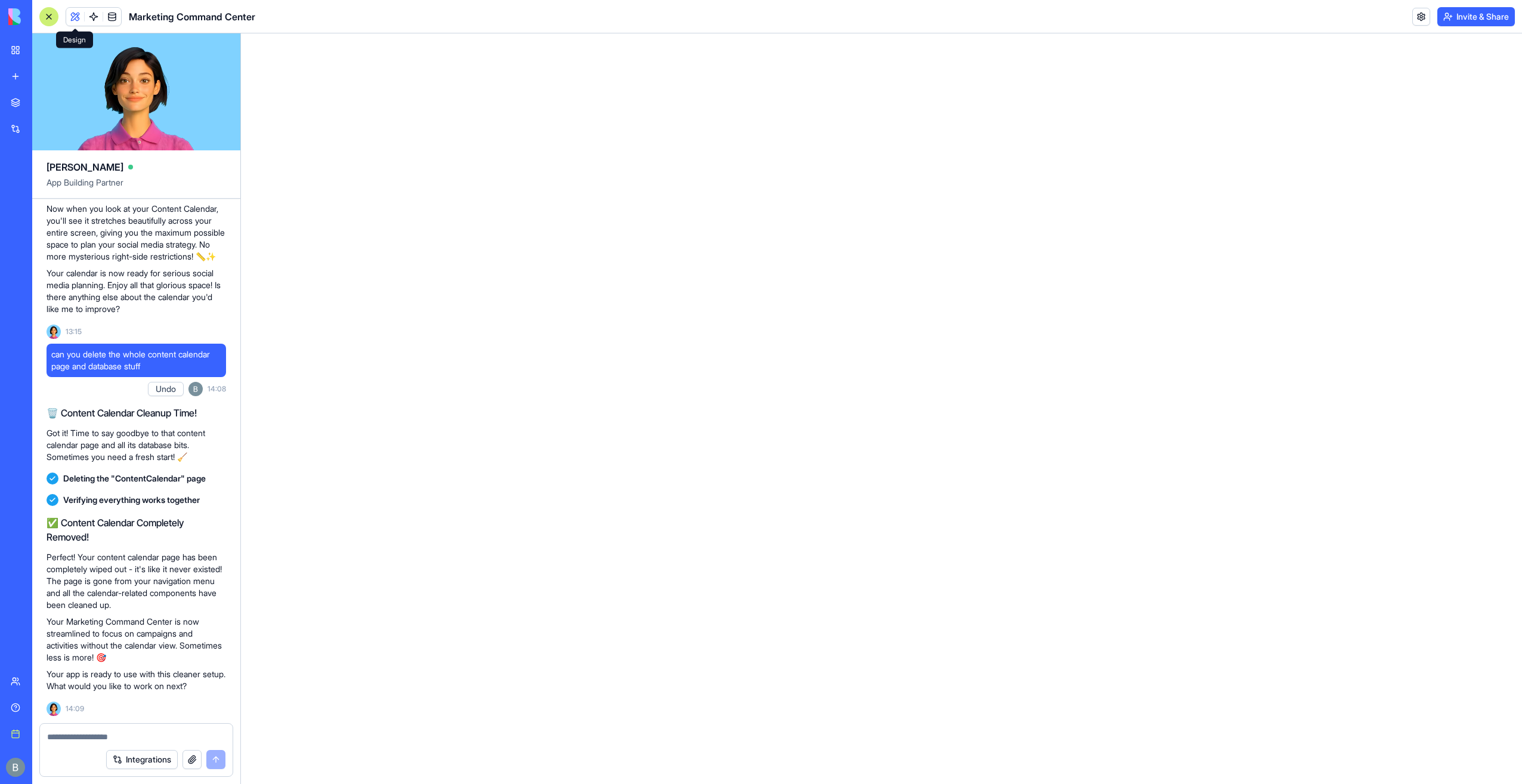
click at [74, 13] on span at bounding box center [75, 16] width 34 height 34
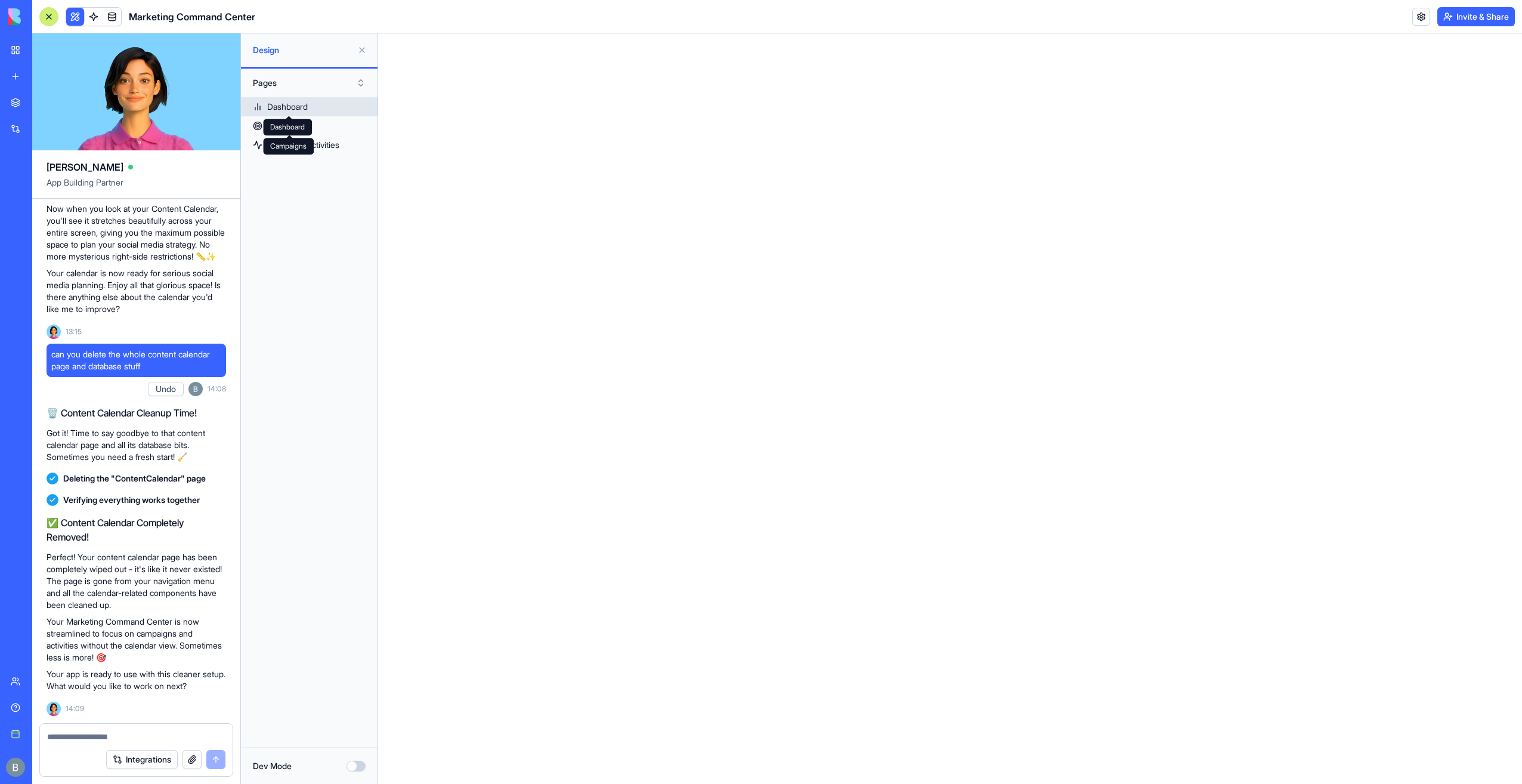
click at [308, 110] on div "Dashboard" at bounding box center [288, 107] width 41 height 12
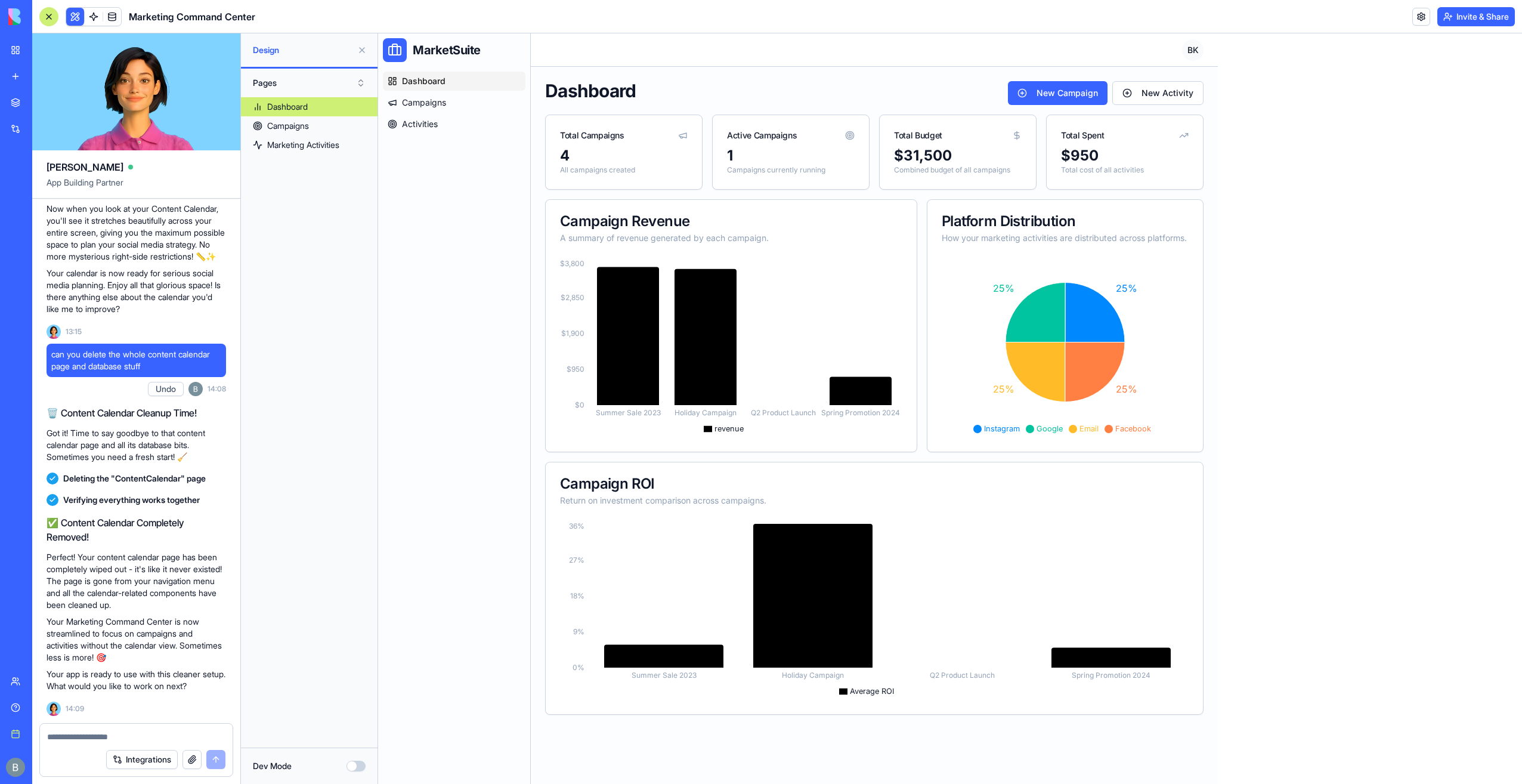
drag, startPoint x: 346, startPoint y: 244, endPoint x: 346, endPoint y: 254, distance: 10.0
click at [346, 246] on div "Dashboard Campaigns Marketing Activities" at bounding box center [309, 418] width 136 height 640
click at [105, 734] on textarea at bounding box center [137, 737] width 179 height 12
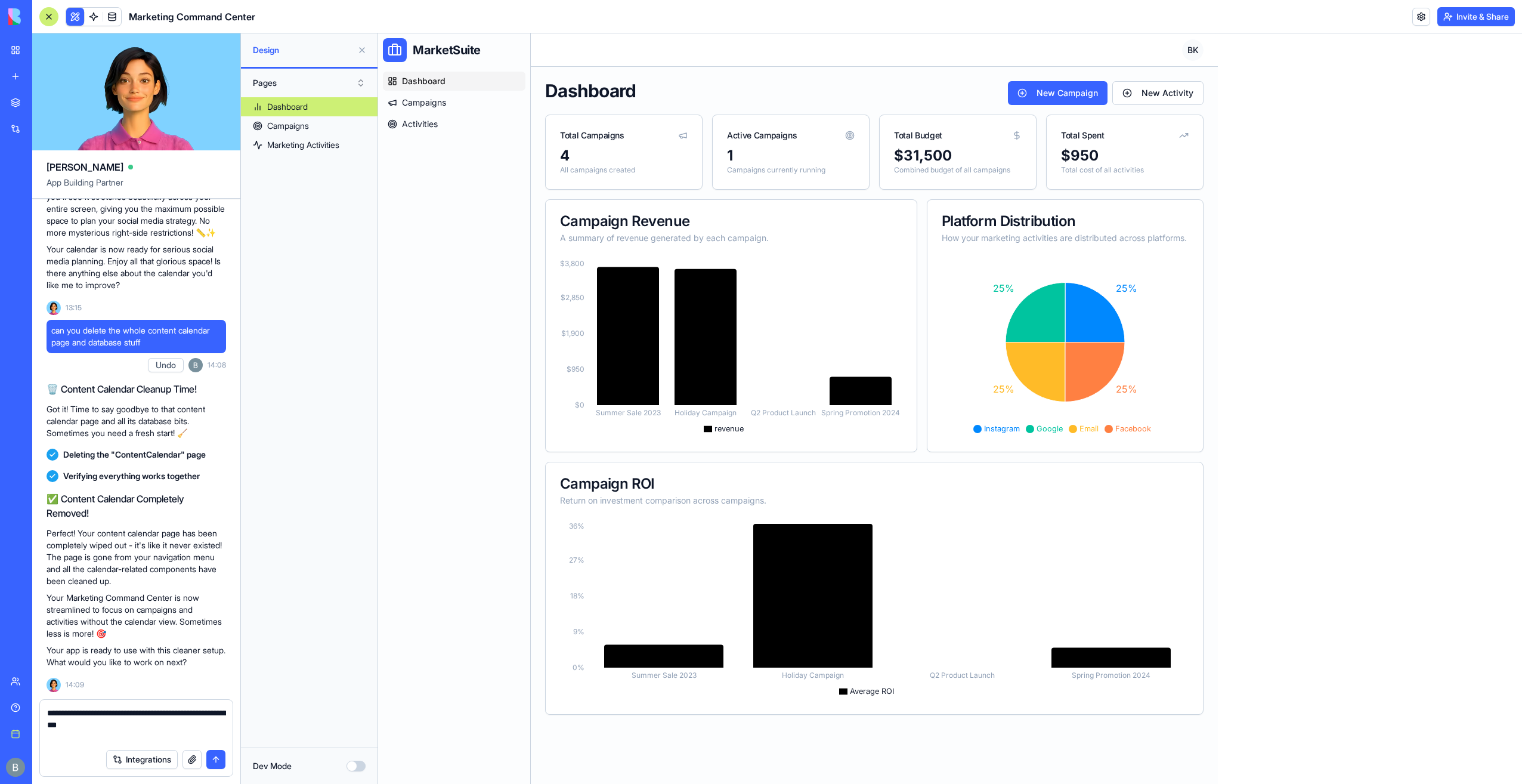
paste textarea "**********"
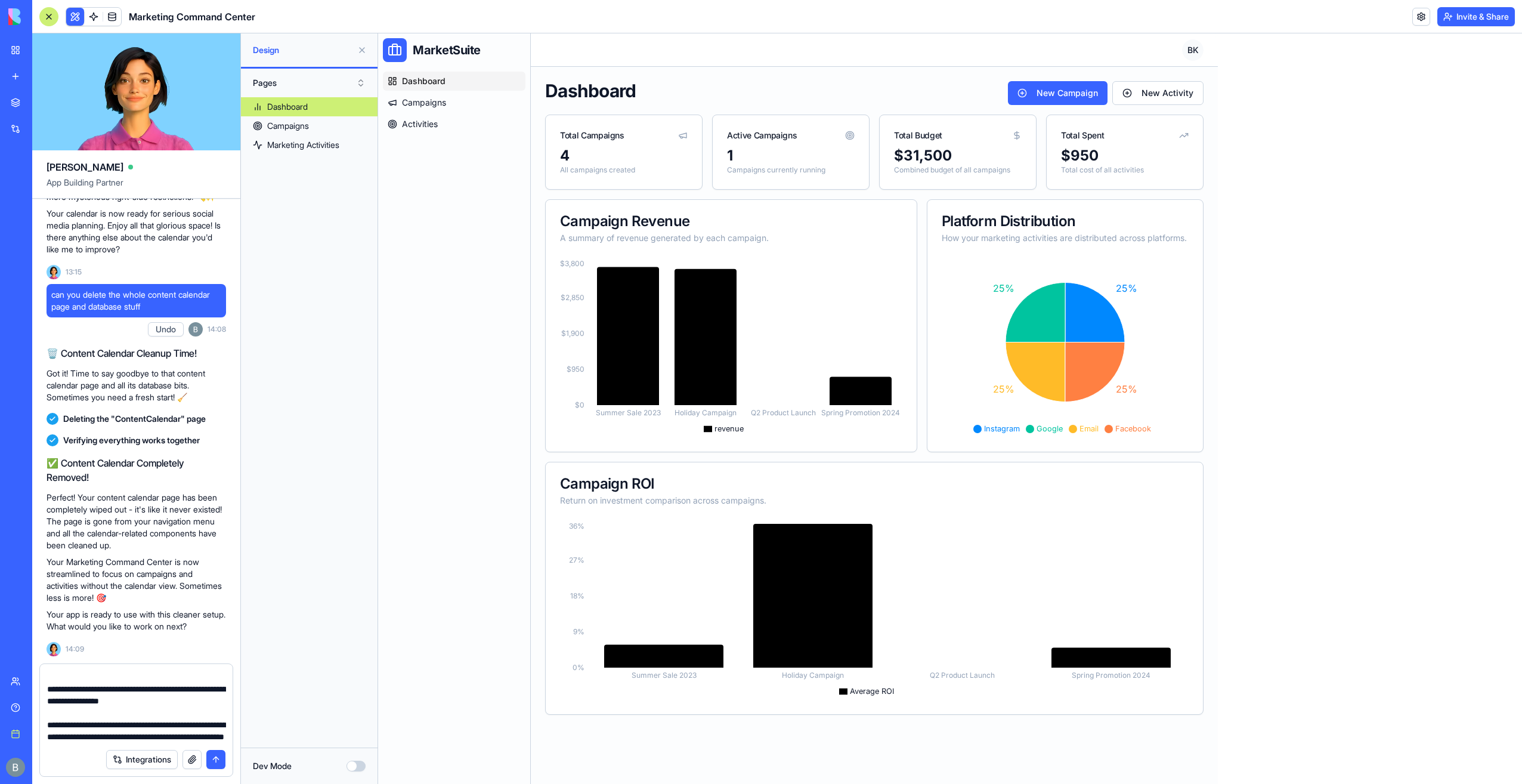
scroll to position [130, 0]
paste textarea "**********"
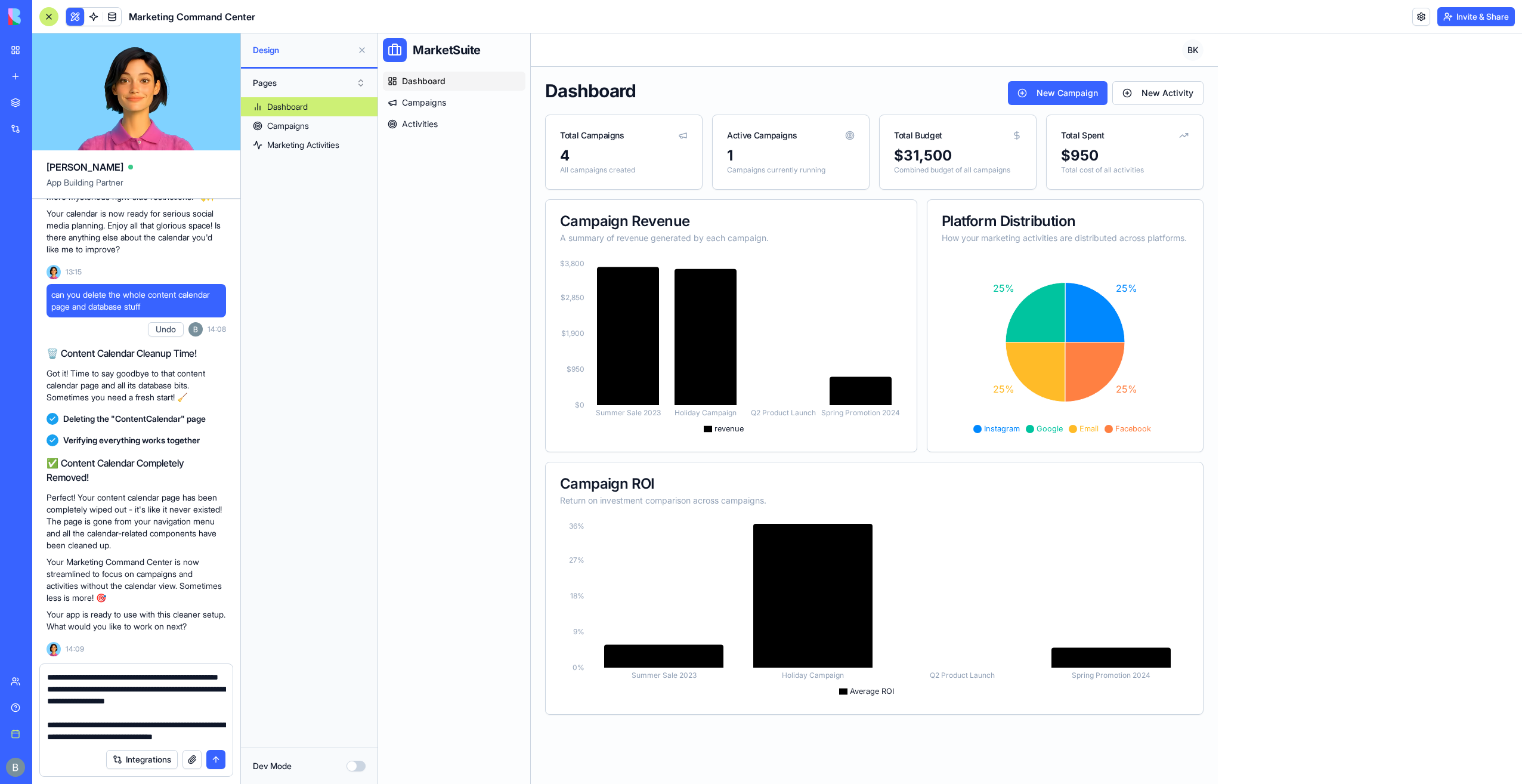
paste textarea "**********"
type textarea "**********"
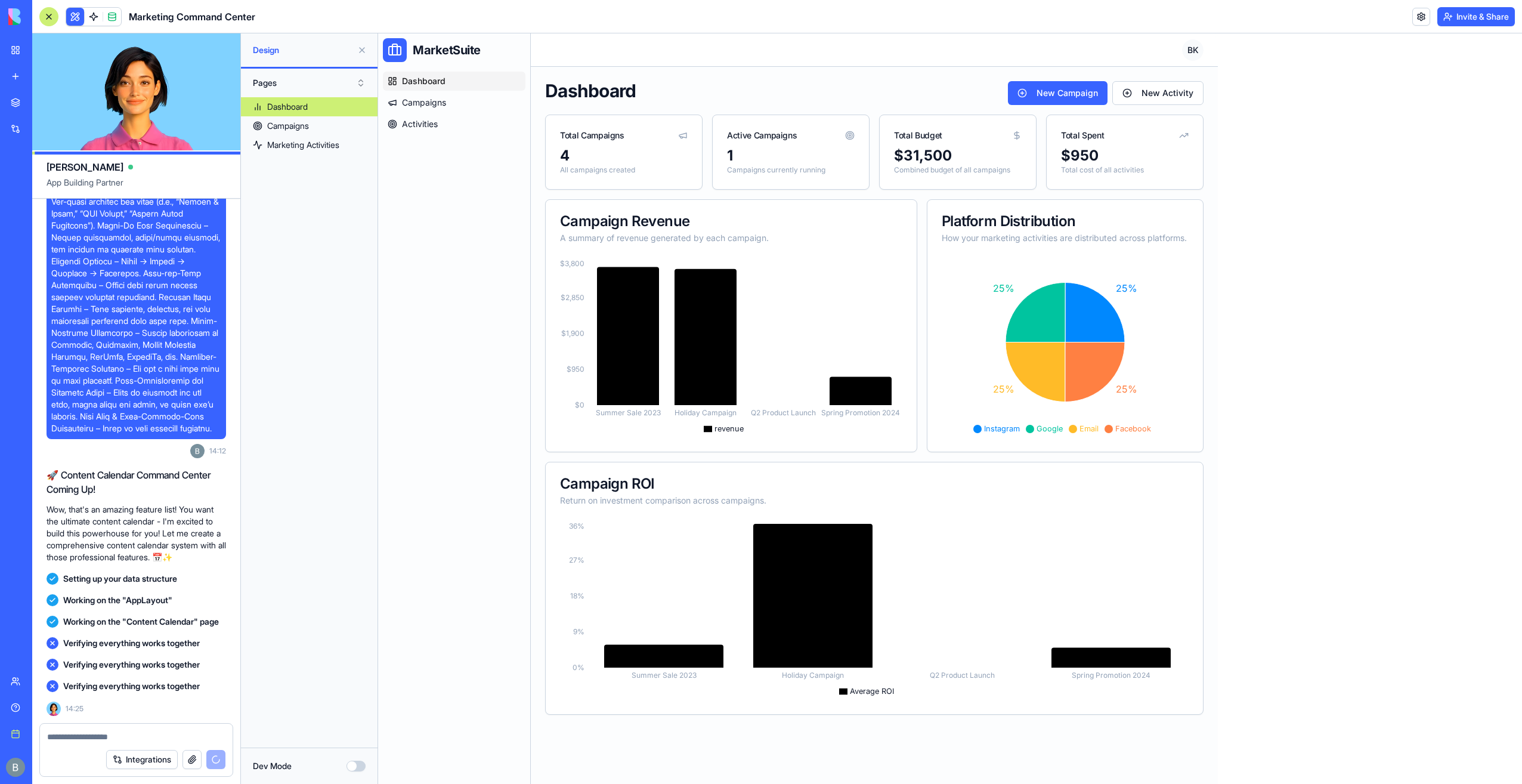
scroll to position [3579, 0]
